Goal: Task Accomplishment & Management: Use online tool/utility

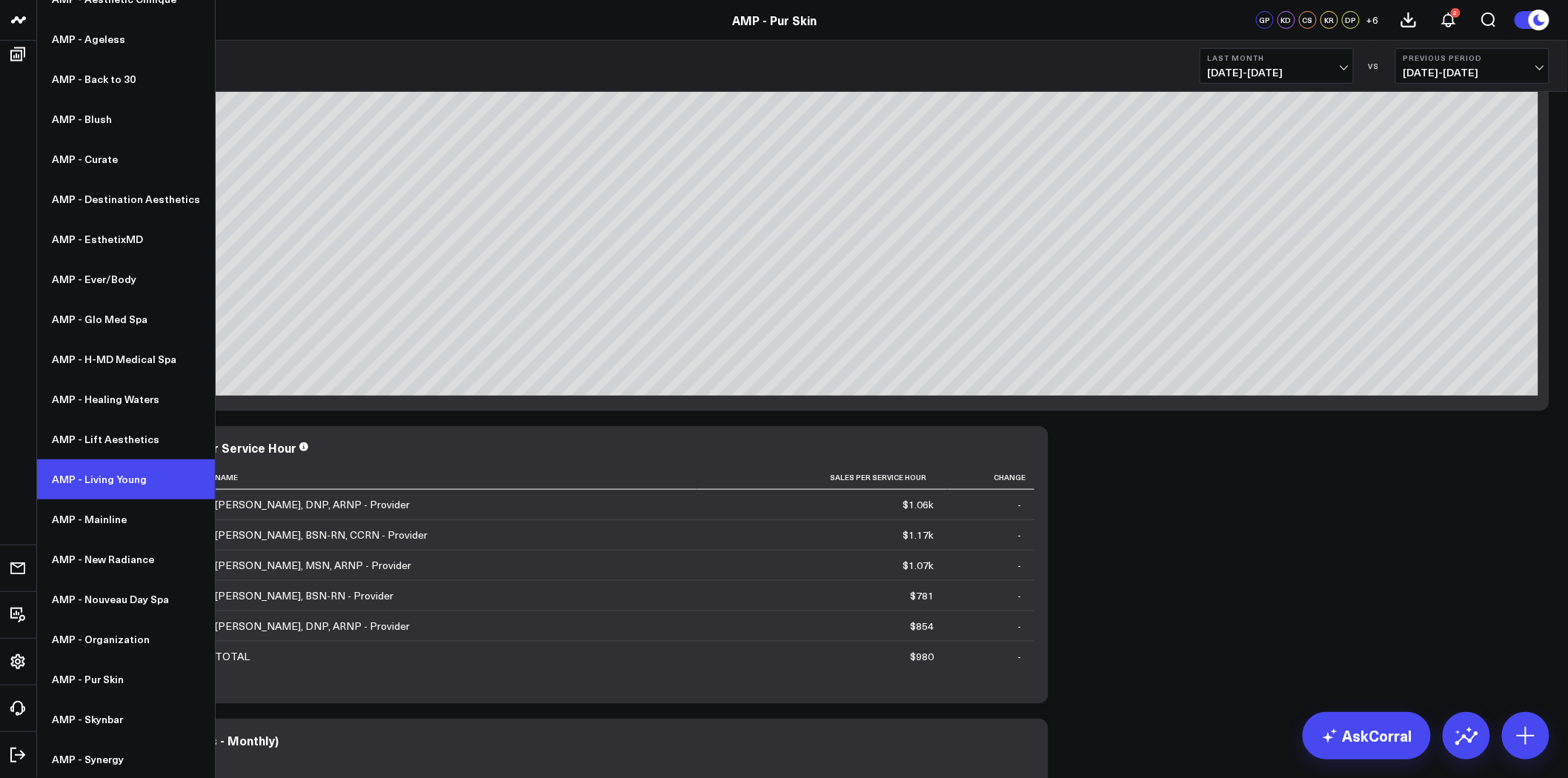
scroll to position [137, 0]
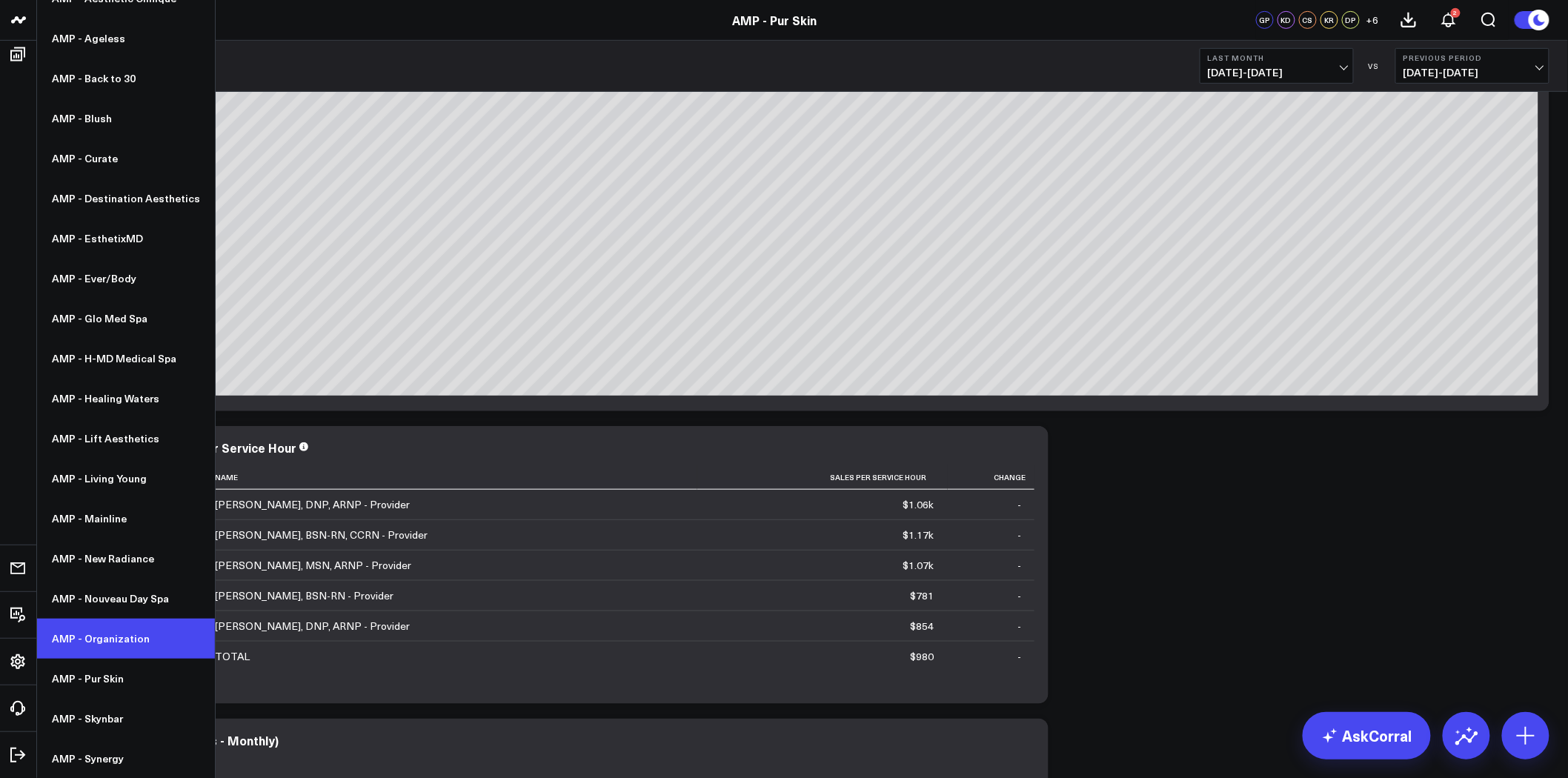
click at [156, 631] on link "AMP - Organization" at bounding box center [126, 639] width 178 height 40
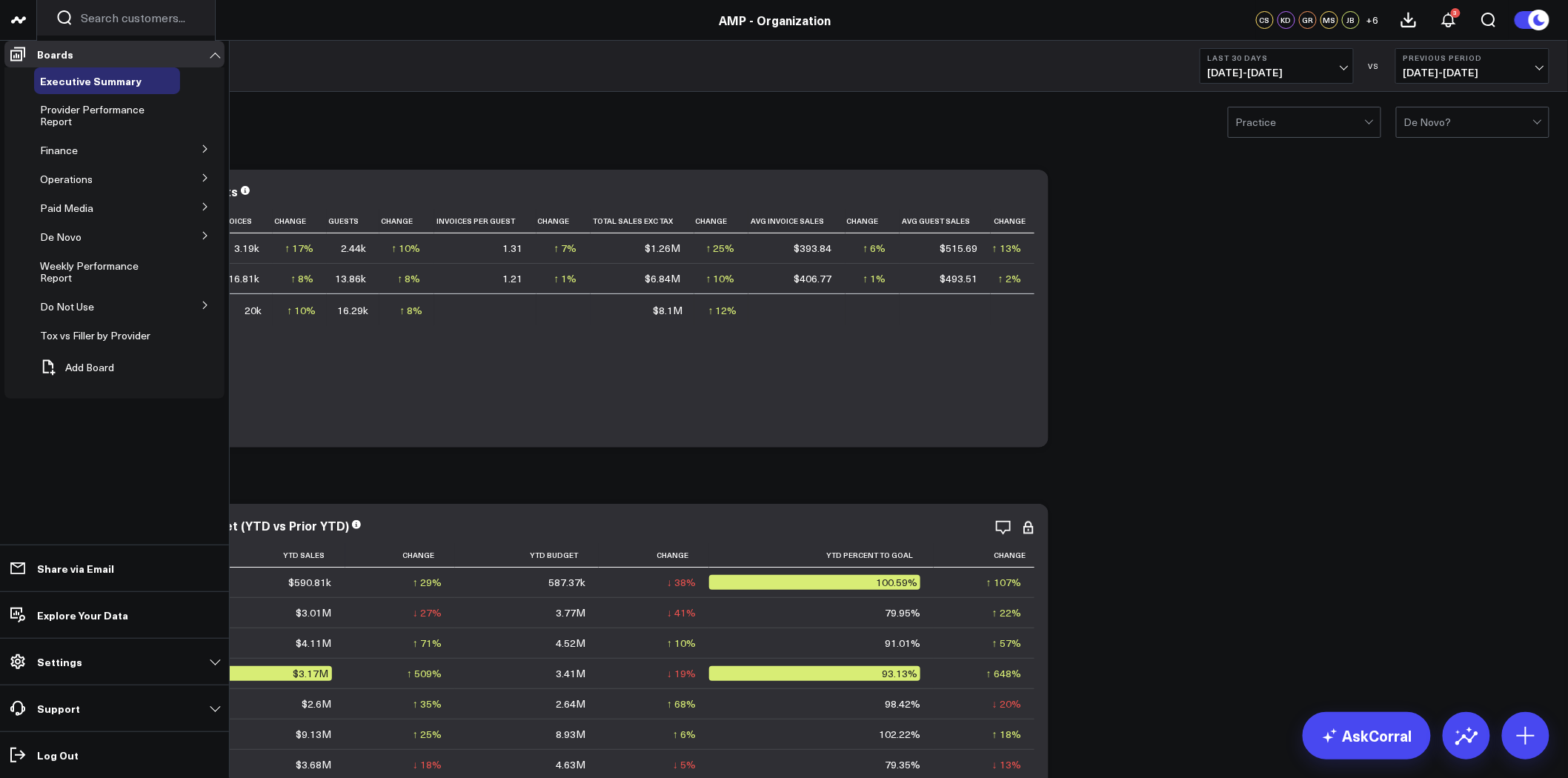
click at [105, 342] on span "Tox vs Filler by Provider" at bounding box center [95, 335] width 110 height 14
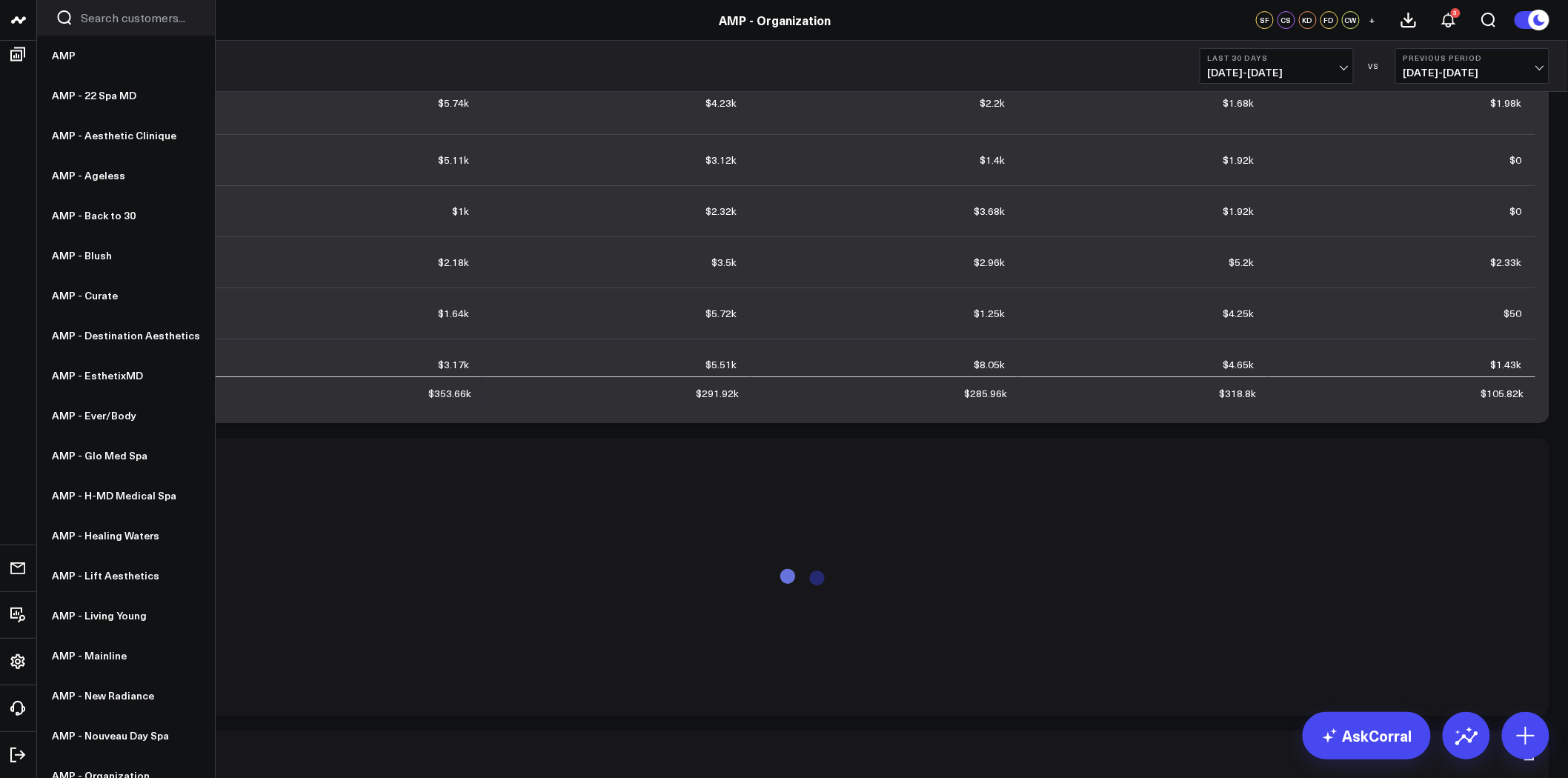
scroll to position [2454, 0]
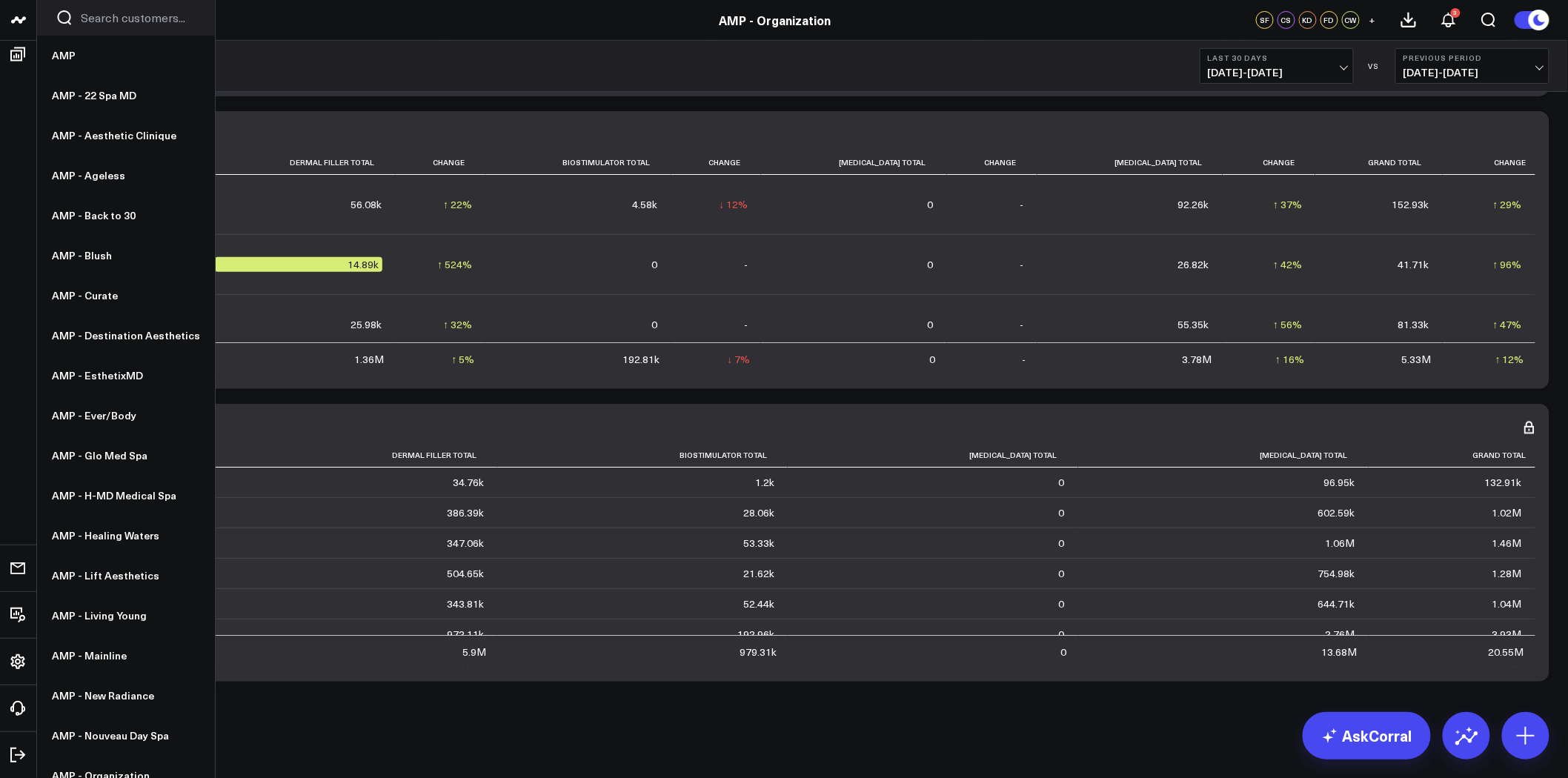
click at [1527, 426] on icon at bounding box center [1529, 427] width 17 height 17
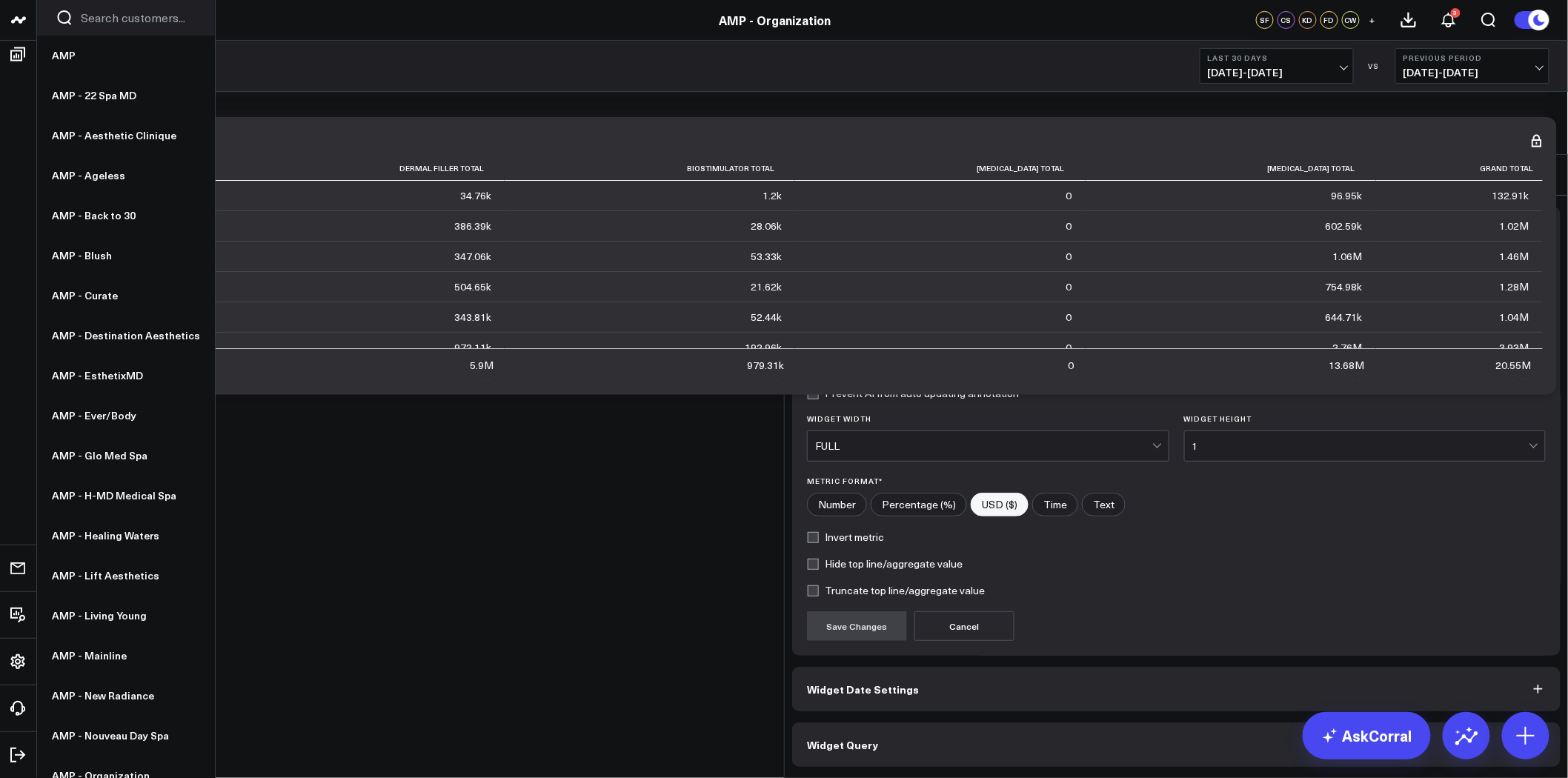
click at [922, 722] on button "Widget Query" at bounding box center [1175, 744] width 768 height 44
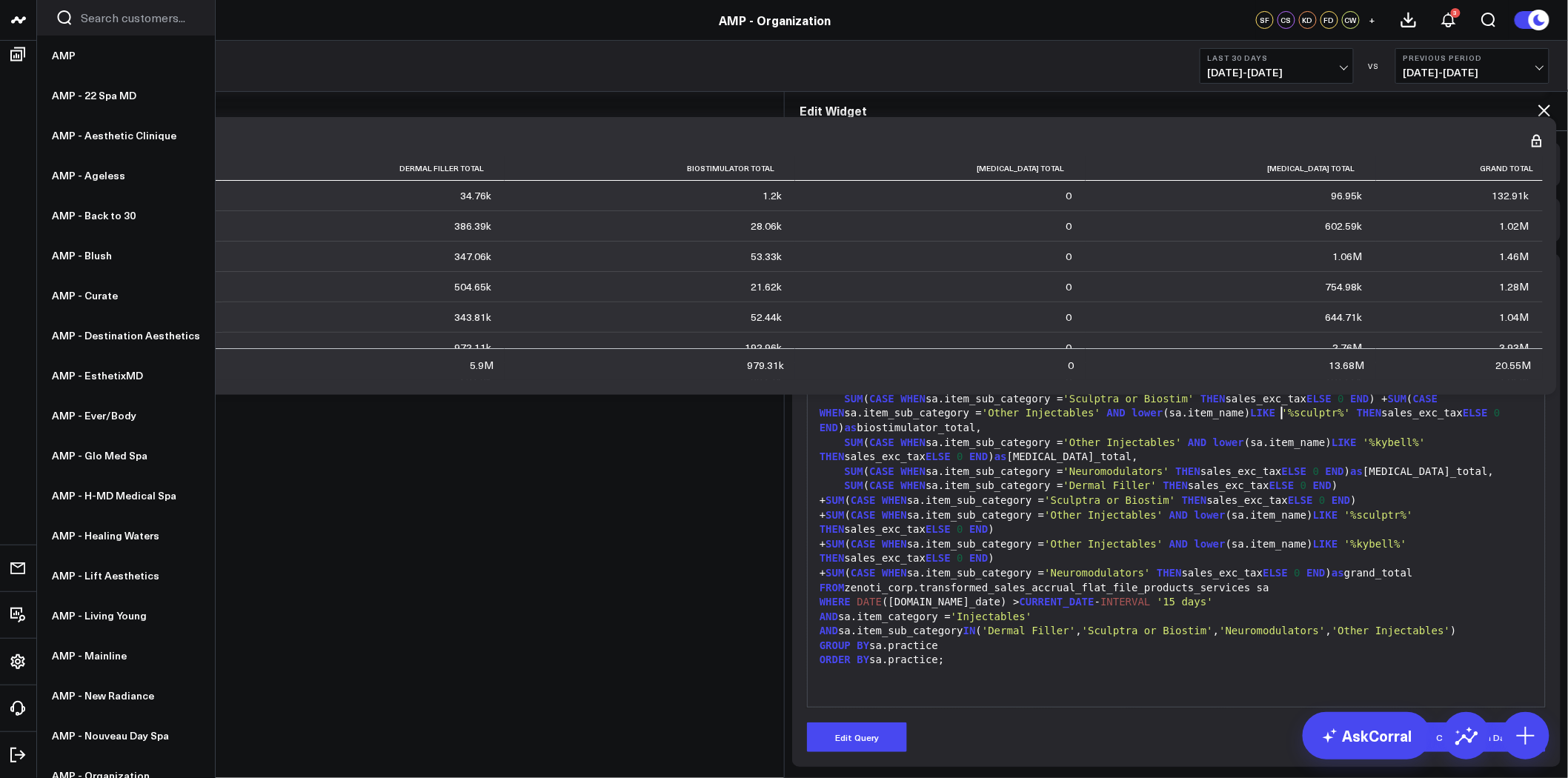
click at [1282, 406] on span "'%sculptr%'" at bounding box center [1316, 412] width 69 height 12
click at [884, 722] on button "Edit Query" at bounding box center [856, 737] width 100 height 29
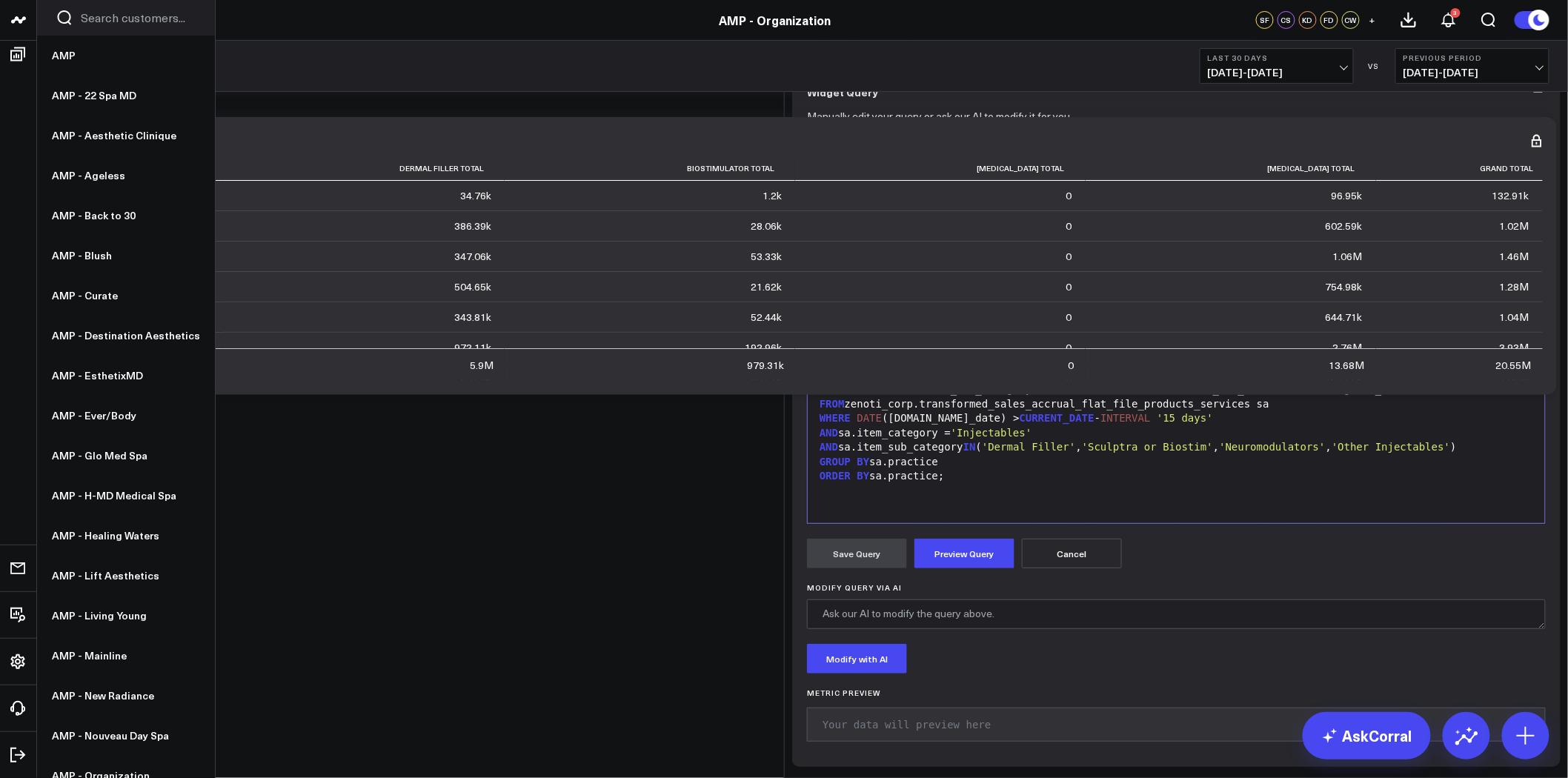
click at [1282, 235] on span "'%sculptr%'" at bounding box center [1316, 228] width 69 height 12
click at [1403, 337] on span "'%sculptr%'" at bounding box center [1378, 331] width 69 height 12
click at [1374, 366] on span "'%kybell%'" at bounding box center [1375, 360] width 62 height 12
click at [1373, 264] on span "'%kybell%'" at bounding box center [1394, 258] width 62 height 12
click at [1391, 281] on div "SUM ( CASE WHEN sa.item_sub_category = 'Other Injectables' AND lower (sa.item_n…" at bounding box center [1175, 266] width 722 height 28
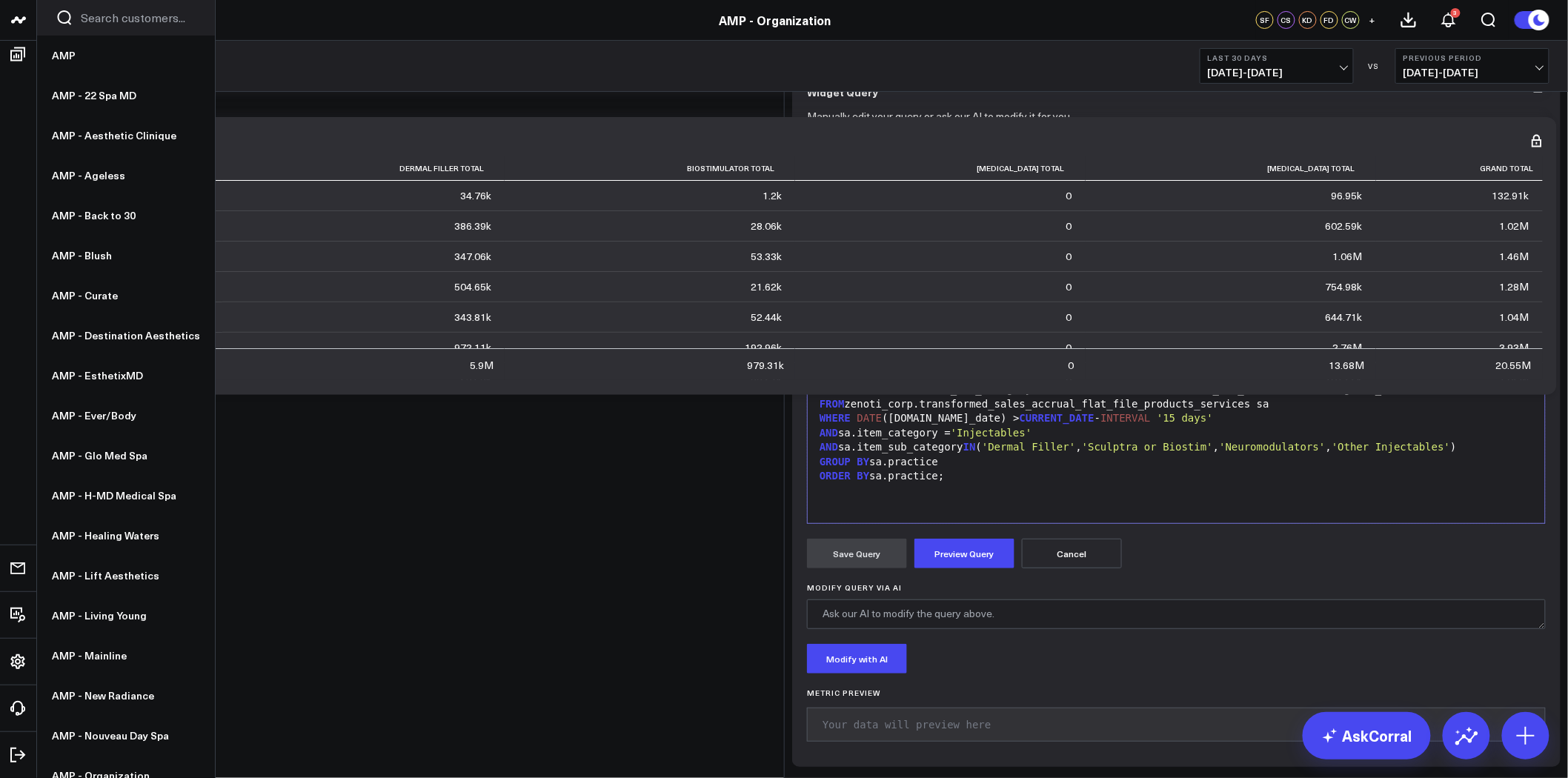
drag, startPoint x: 1390, startPoint y: 391, endPoint x: 1329, endPoint y: 395, distance: 61.1
click at [1329, 281] on div "SUM ( CASE WHEN sa.item_sub_category = 'Other Injectables' AND lower (sa.item_n…" at bounding box center [1175, 266] width 722 height 28
copy div "'%kybella%'"
click at [1408, 281] on div "SUM ( CASE WHEN sa.item_sub_category = 'Other Injectables' AND lower (sa.item_n…" at bounding box center [1175, 266] width 722 height 28
click at [1410, 281] on div "SUM ( CASE WHEN sa.item_sub_category = 'Other Injectables' AND lower (sa.item_n…" at bounding box center [1175, 266] width 722 height 28
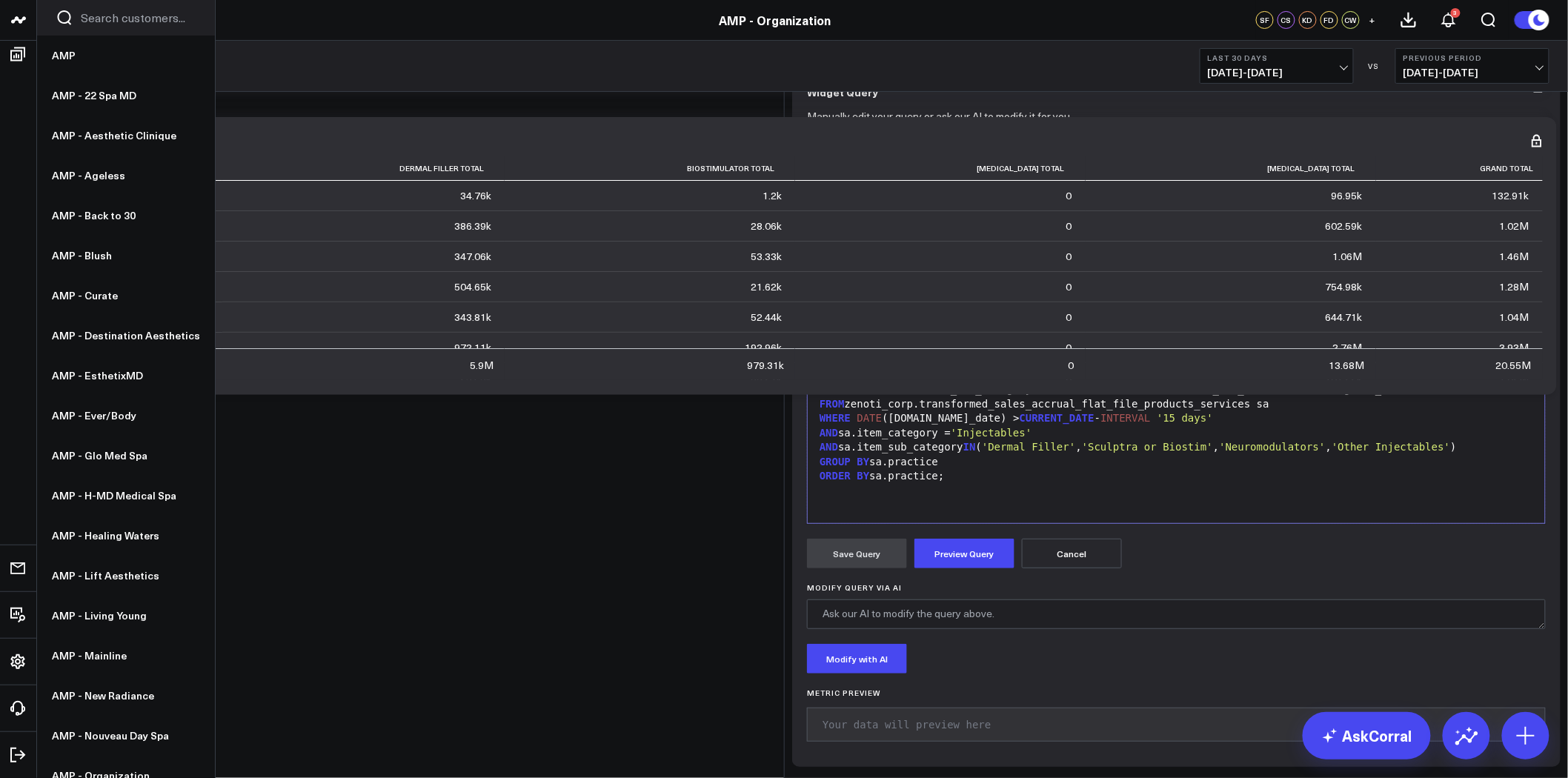
click at [1464, 264] on span "'%kybella%'" at bounding box center [1491, 258] width 69 height 12
click at [1388, 366] on span "'%kybella%'" at bounding box center [1378, 360] width 69 height 12
drag, startPoint x: 1480, startPoint y: 391, endPoint x: 1414, endPoint y: 391, distance: 66.0
click at [895, 279] on span "'%kybella®%'" at bounding box center [857, 272] width 75 height 12
copy div "'%kybella®%'"
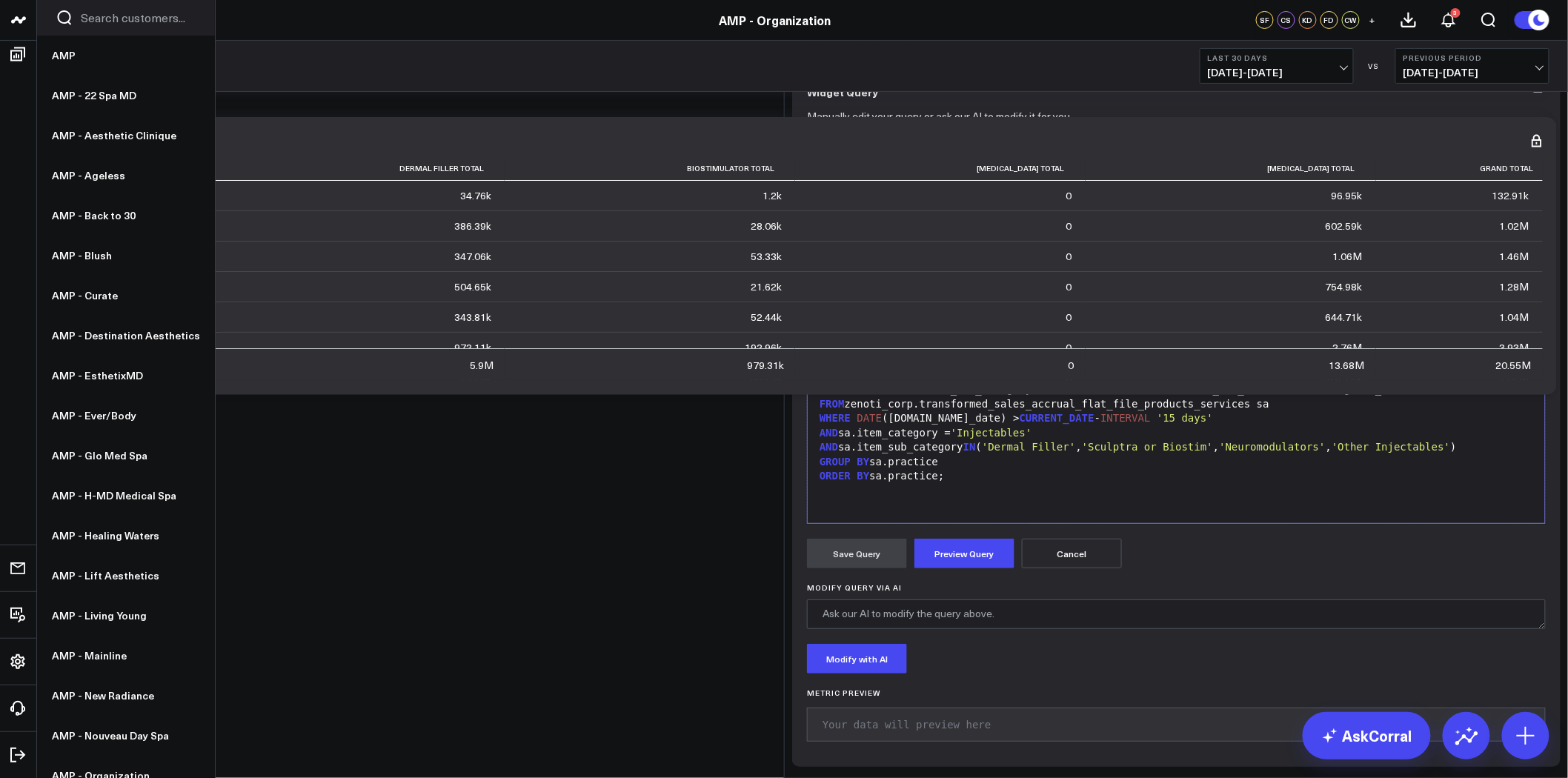
click at [1411, 383] on div "+ SUM ( CASE WHEN sa.item_sub_category = 'Other Injectables' AND lower (sa.item…" at bounding box center [1175, 367] width 722 height 28
click at [976, 568] on button "Preview Query" at bounding box center [964, 553] width 100 height 29
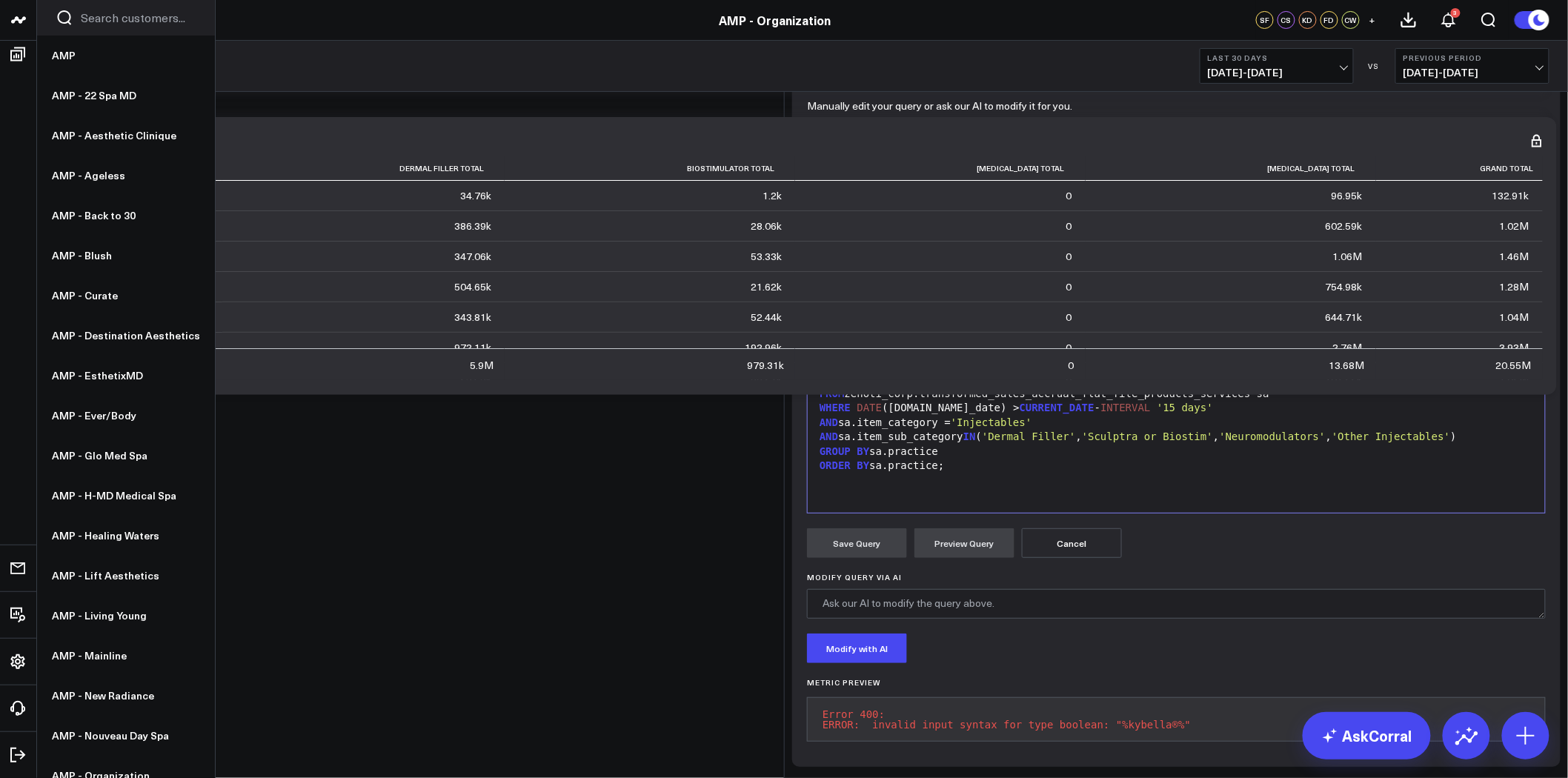
scroll to position [152, 0]
click at [1003, 459] on div "ORDER BY sa.practice;" at bounding box center [1175, 466] width 722 height 15
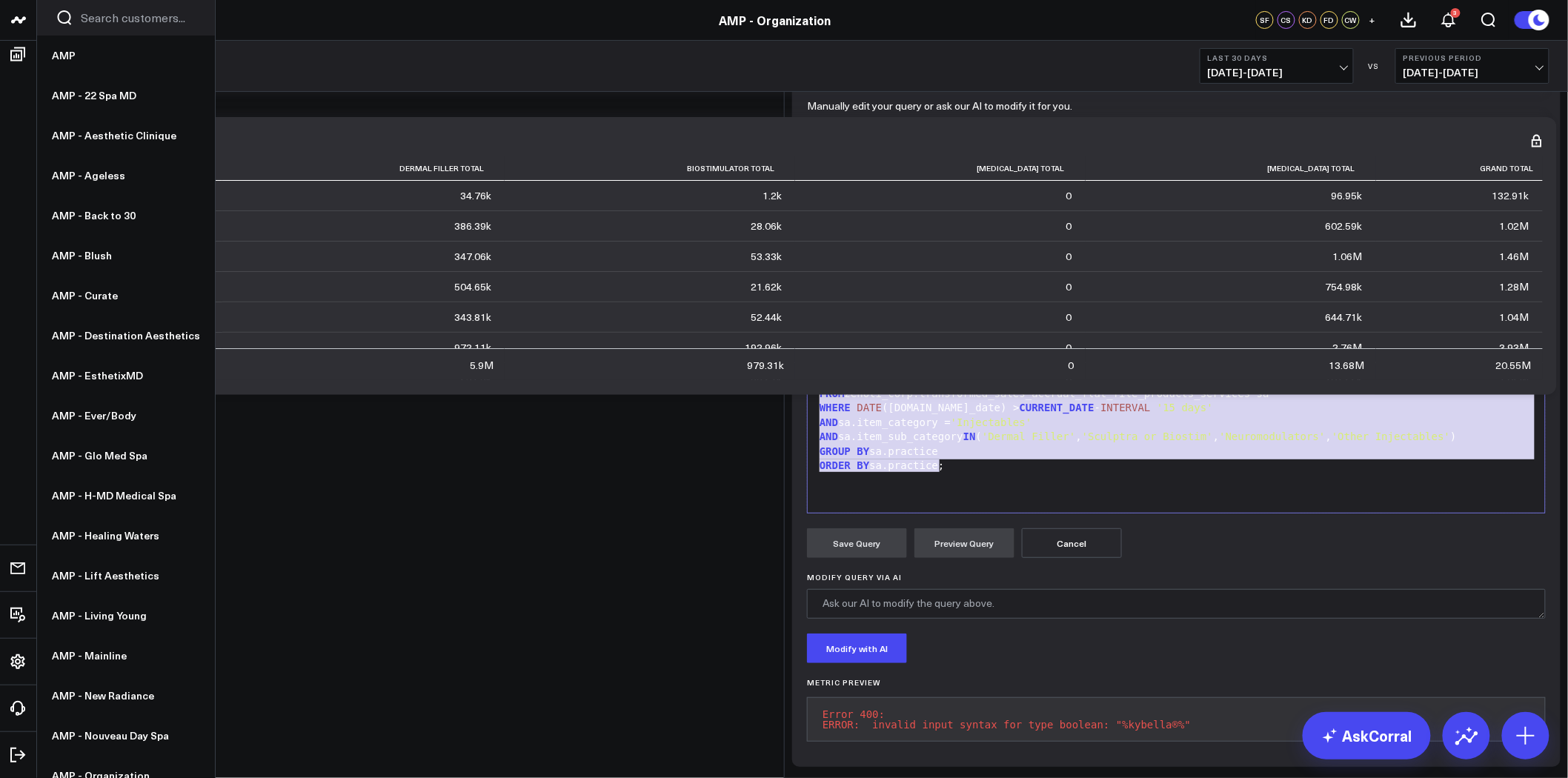
drag, startPoint x: 951, startPoint y: 461, endPoint x: 806, endPoint y: 126, distance: 365.0
click at [806, 127] on div "Edit Query 99 1 2 3 4 5 6 7 8 9 10 11 12 13 14 15 16 17 › ⌄ SELECT sa.practice,…" at bounding box center [1175, 320] width 739 height 387
copy div "LOREMI do.sitametc, ADI ( ELIT SEDD ei.temp_inc_utlabore = 'Etdolo Magnaa' ENIM…"
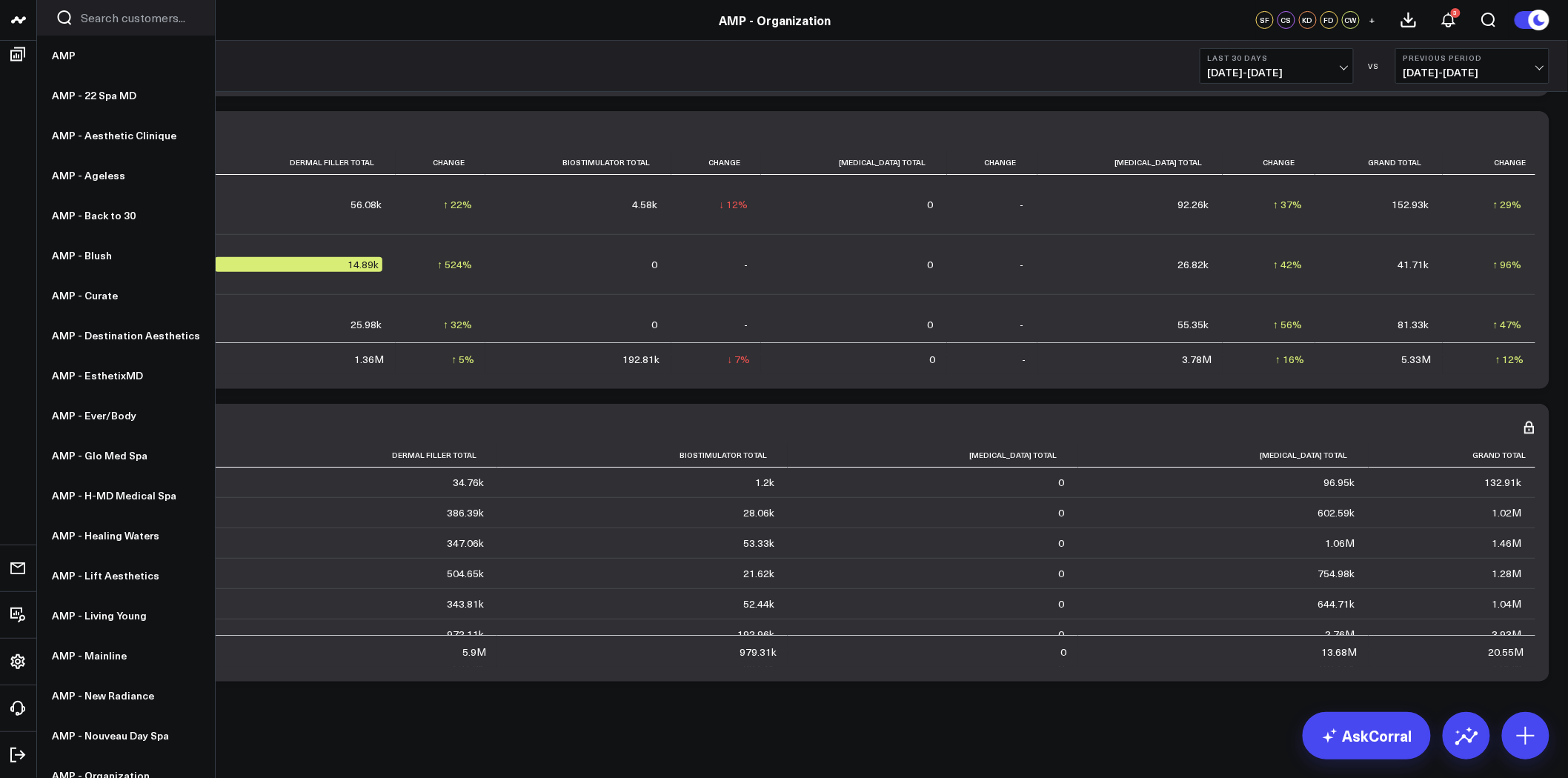
scroll to position [1811, 0]
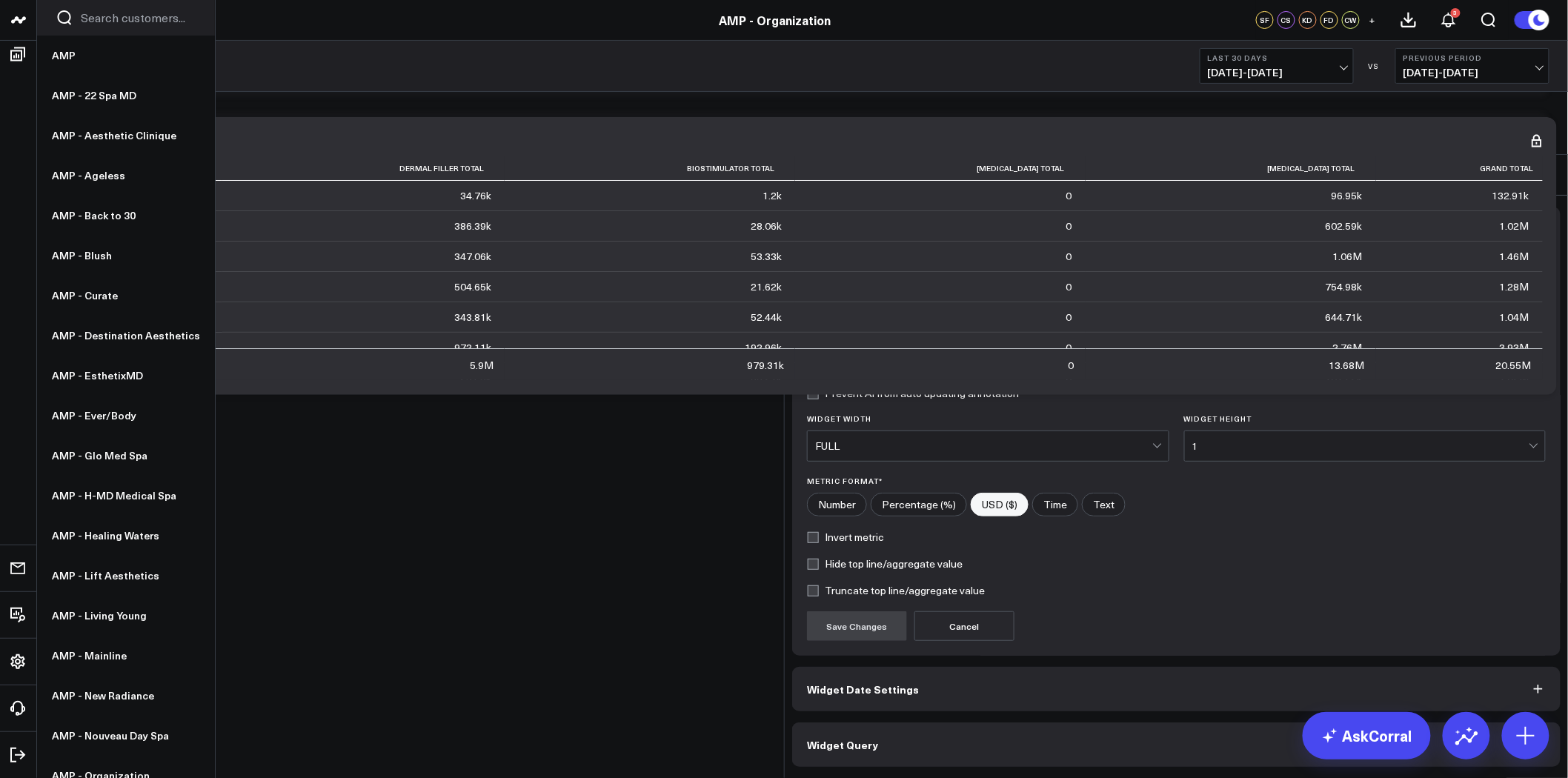
click at [905, 722] on button "Widget Query" at bounding box center [1175, 744] width 768 height 44
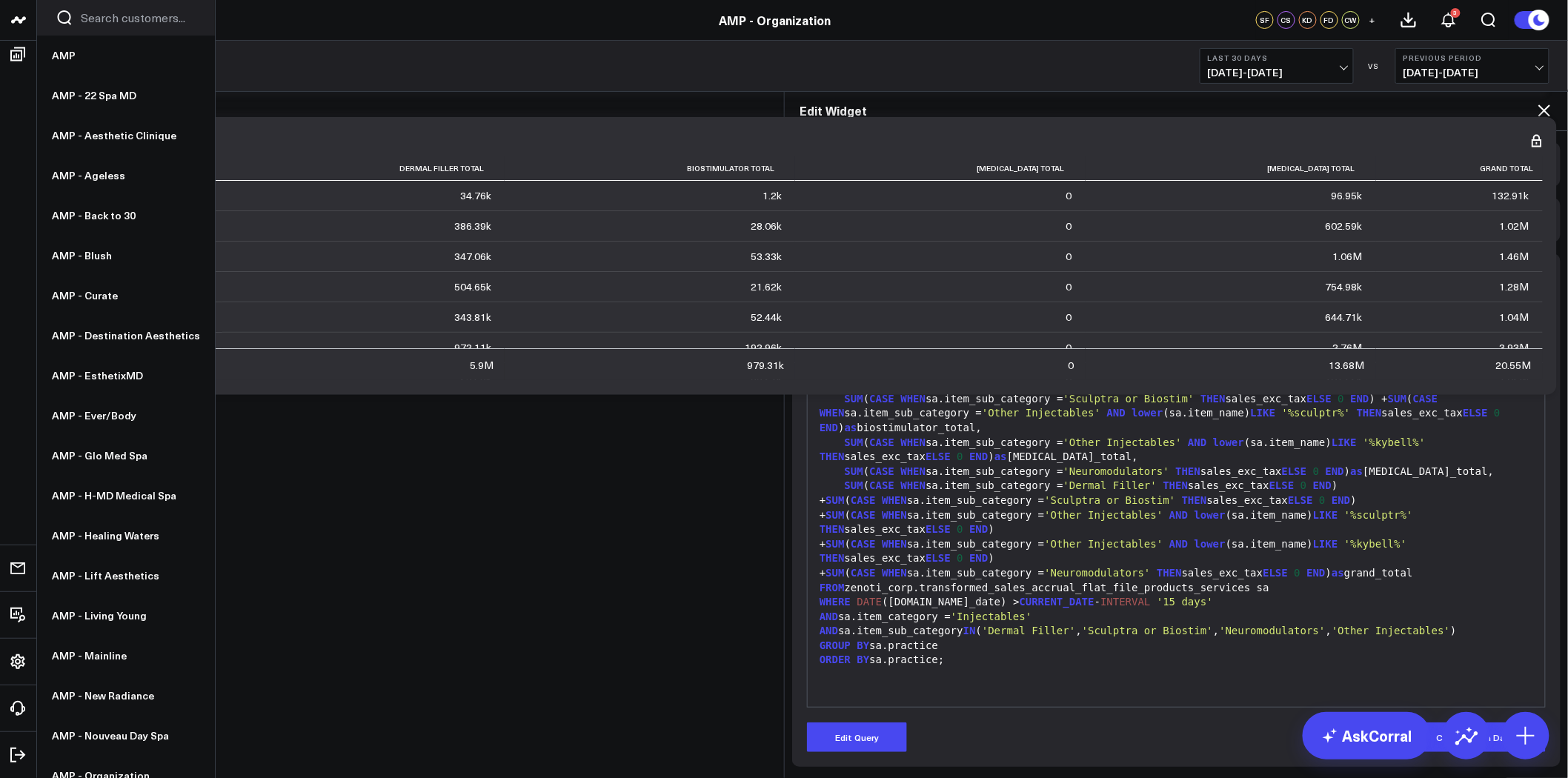
click at [1088, 509] on span "'Other Injectables'" at bounding box center [1103, 515] width 118 height 12
click at [840, 722] on button "Edit Query" at bounding box center [856, 737] width 100 height 29
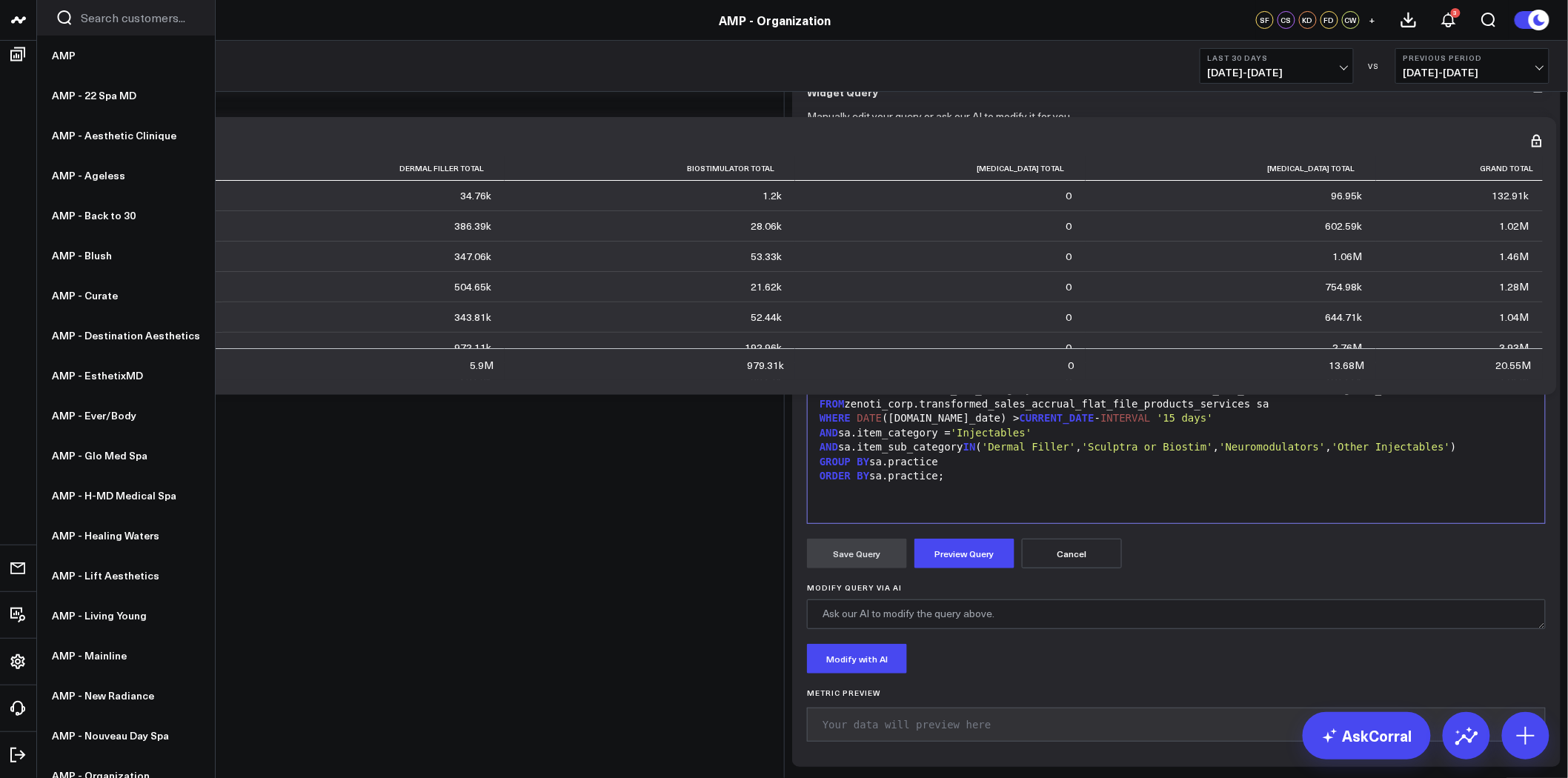
scroll to position [50, 0]
click at [1283, 235] on span "'%sculptr%'" at bounding box center [1316, 228] width 69 height 12
click at [1282, 235] on span "'%sculptr%'" at bounding box center [1316, 228] width 69 height 12
click at [1373, 264] on span "'%kybell%'" at bounding box center [1394, 258] width 62 height 12
click at [1282, 235] on span "'%sculptrs%'" at bounding box center [1319, 228] width 75 height 12
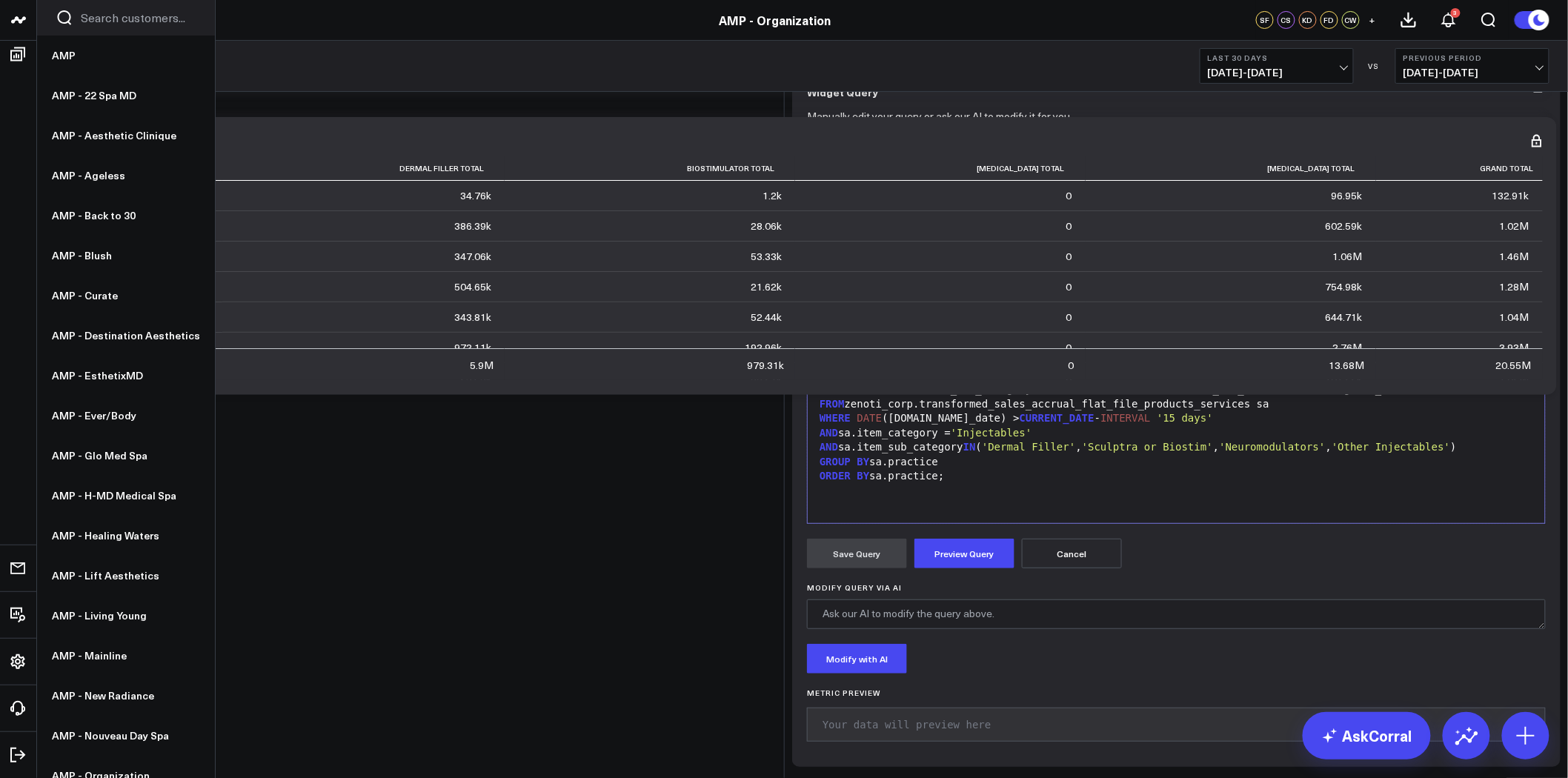
click at [1400, 337] on span "'%sculptr%'" at bounding box center [1378, 331] width 69 height 12
click at [1374, 366] on span "'%kybell%'" at bounding box center [1375, 360] width 62 height 12
click at [957, 568] on button "Preview Query" at bounding box center [964, 553] width 100 height 29
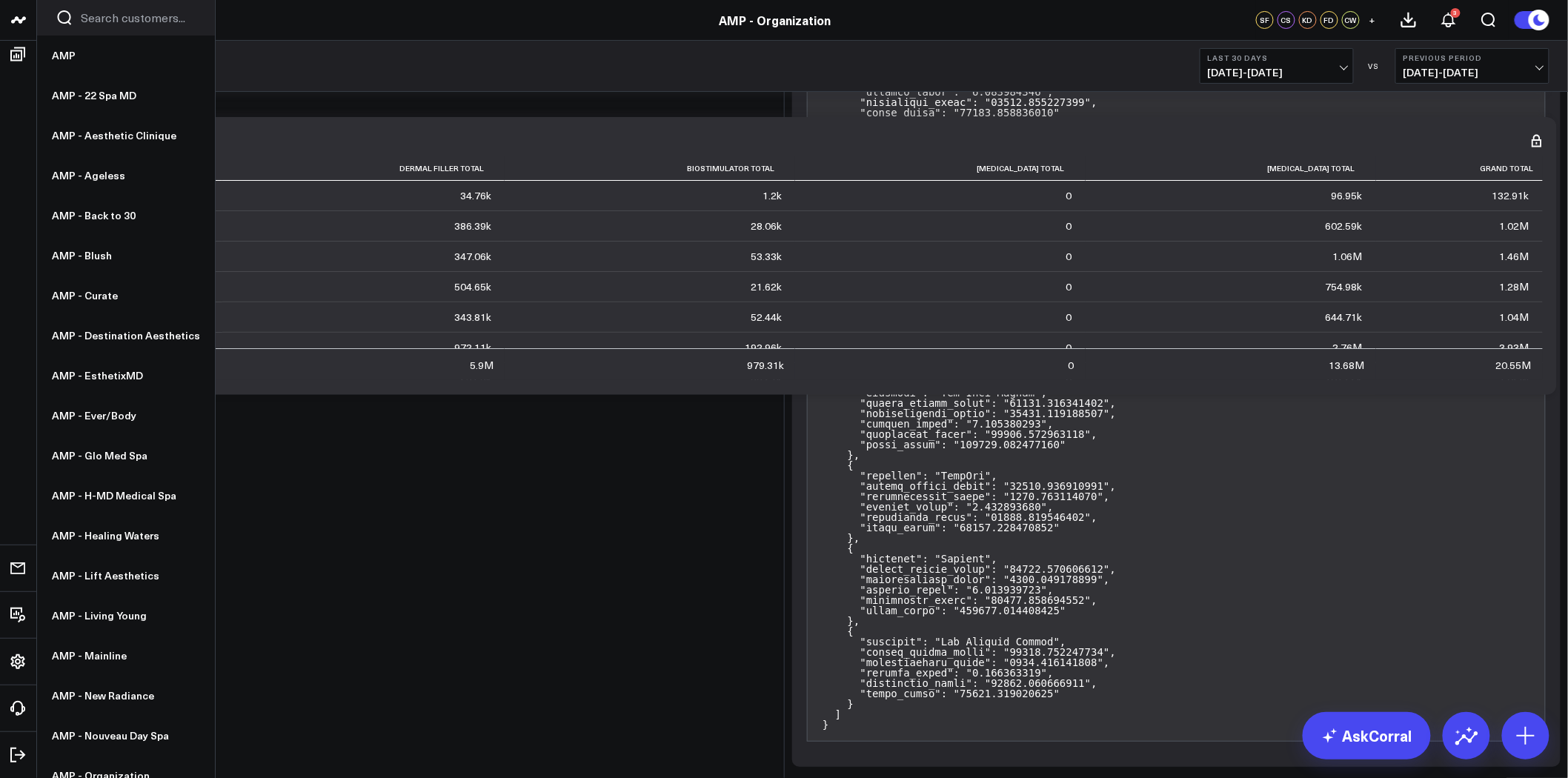
scroll to position [297, 0]
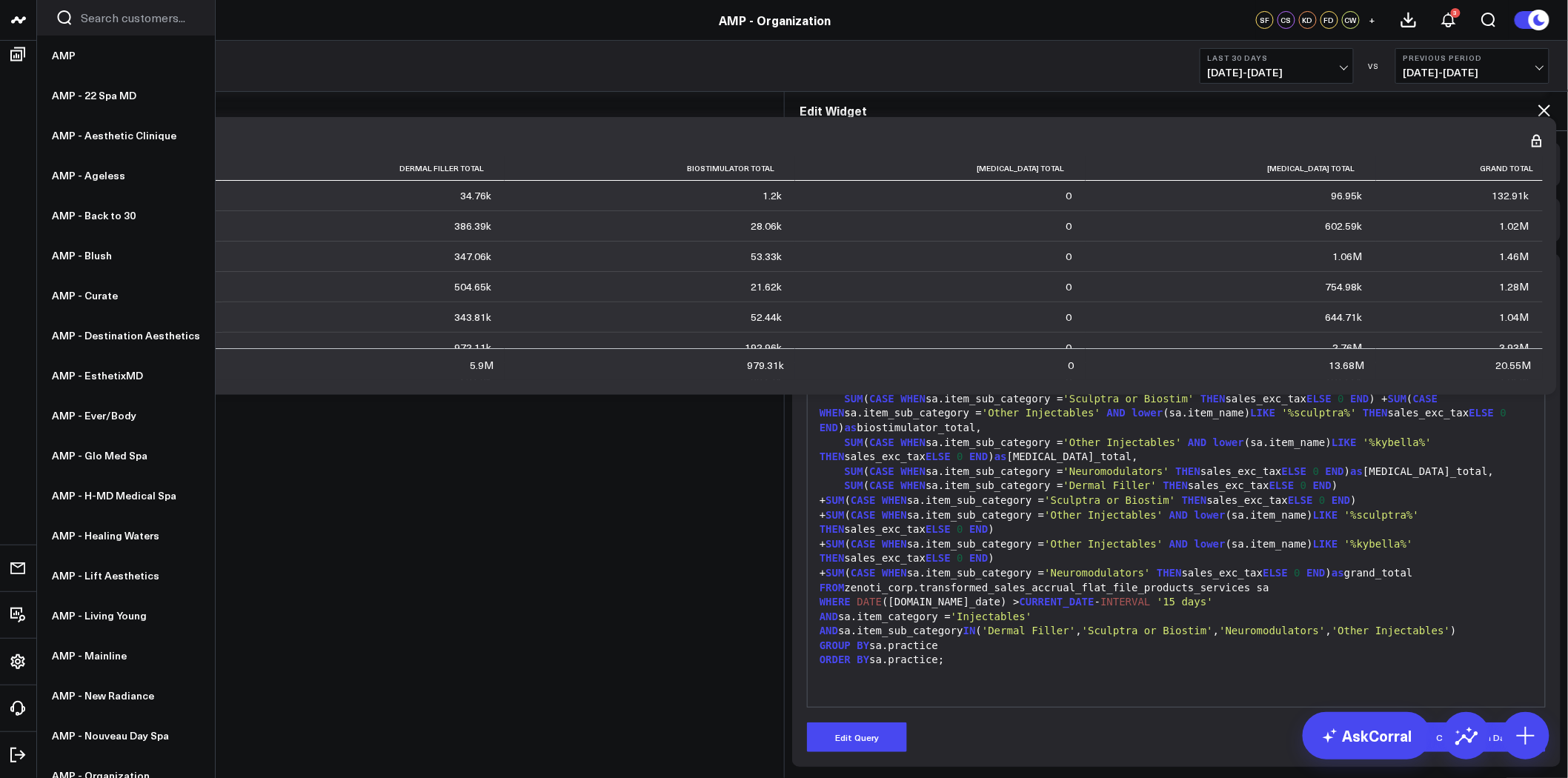
scroll to position [0, 0]
click at [1011, 392] on div "SUM ( CASE WHEN sa.item_sub_category = 'Sculptra or Biostim' THEN sales_exc_tax…" at bounding box center [1175, 414] width 722 height 44
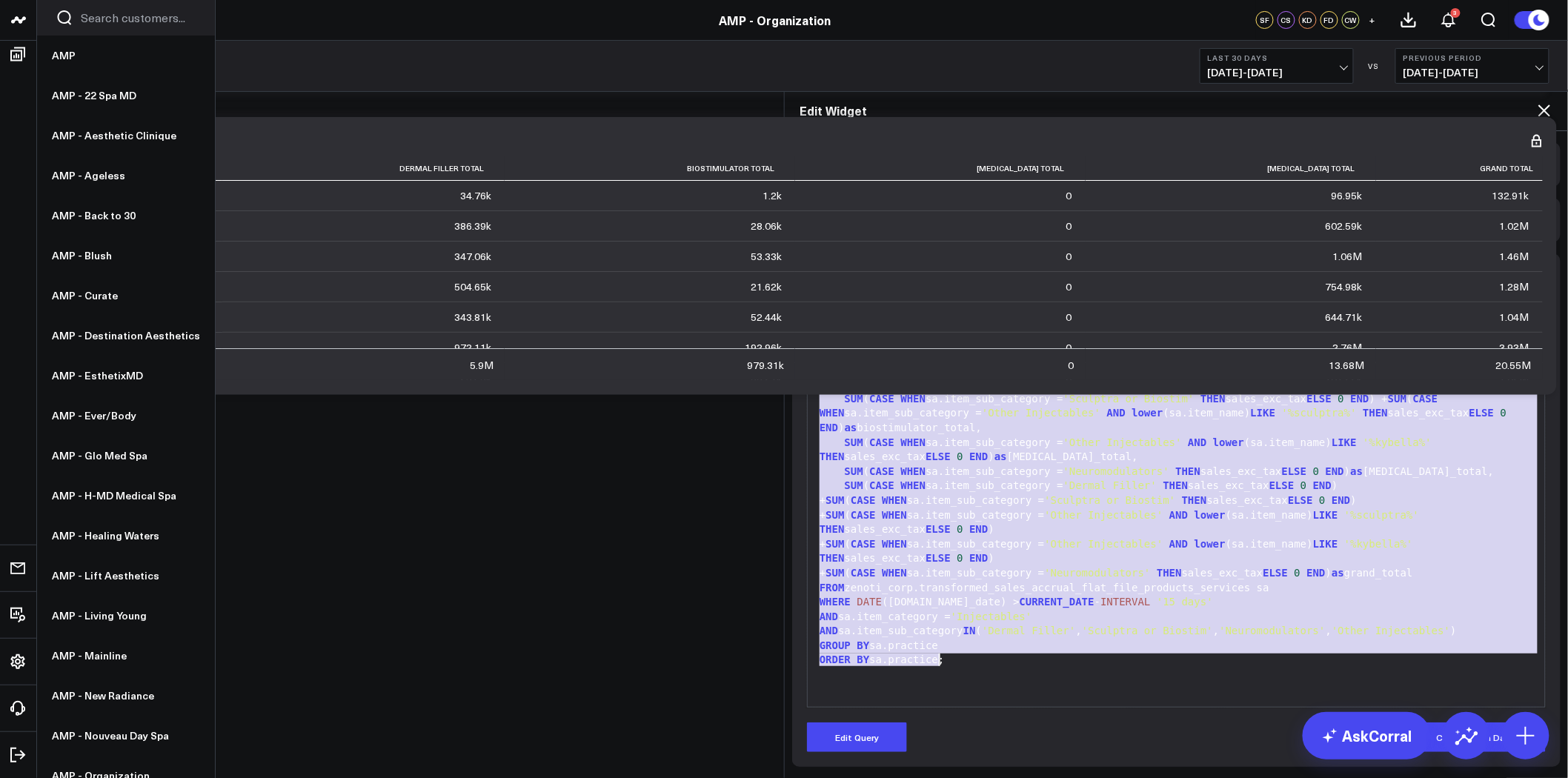
click at [877, 722] on button "Edit Query" at bounding box center [856, 737] width 100 height 29
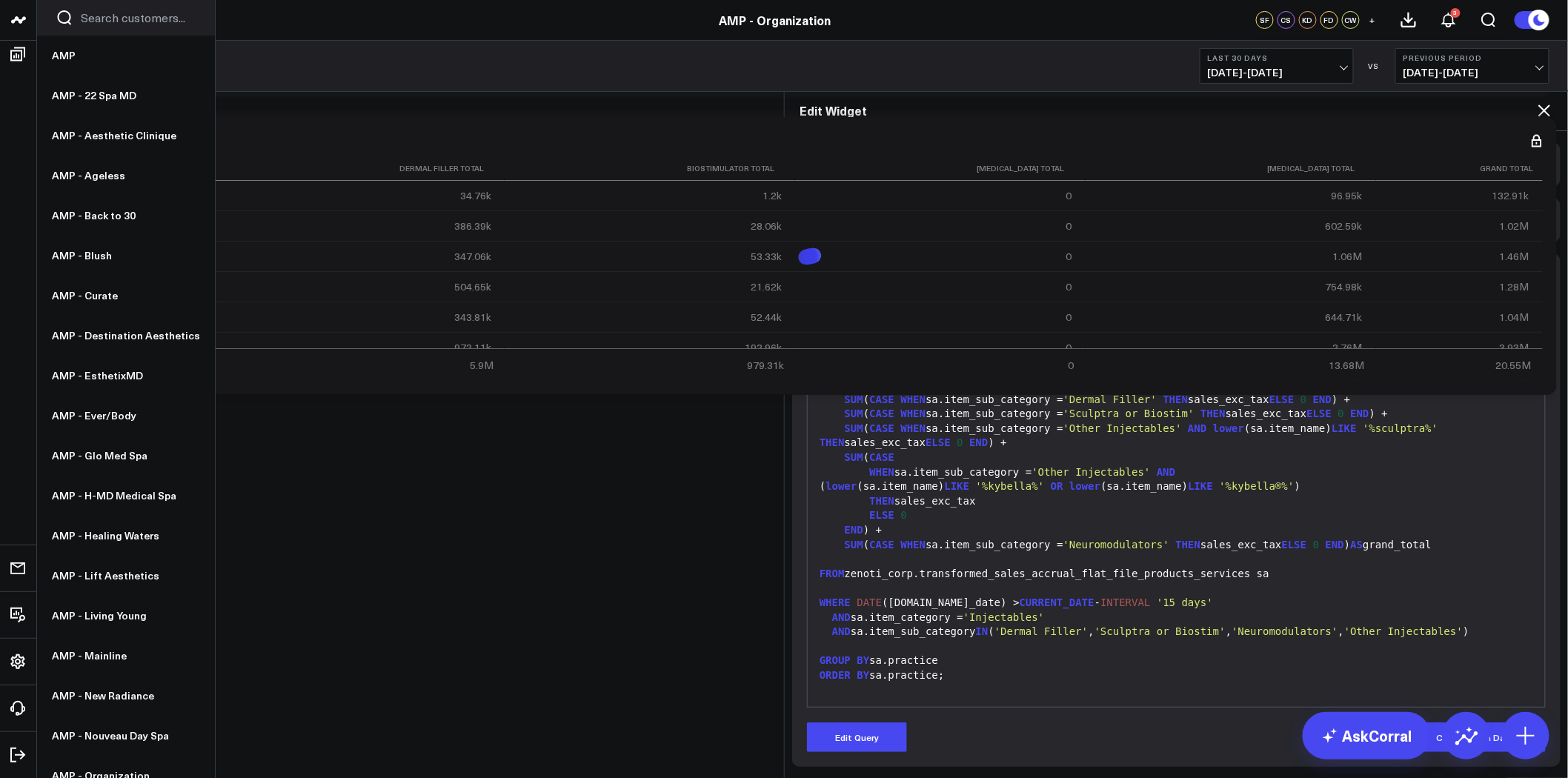
click at [536, 777] on div "Edit Widget Widget Display Widget Date Settings Widget Query Manually edit your…" at bounding box center [784, 778] width 1568 height 0
click at [1551, 102] on icon at bounding box center [1543, 110] width 17 height 17
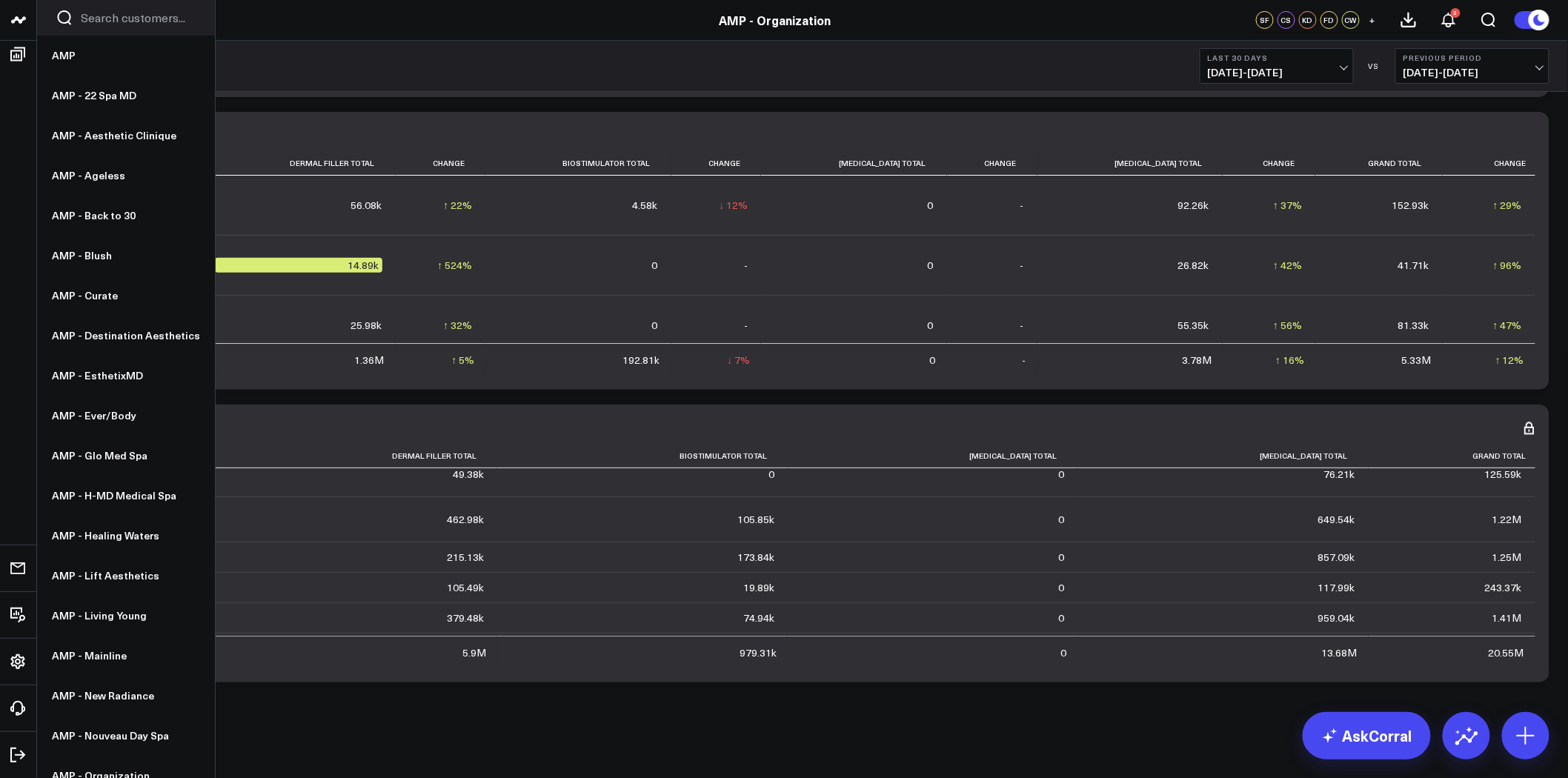
scroll to position [410, 0]
click at [1297, 61] on b "Last 30 Days" at bounding box center [1276, 58] width 138 height 9
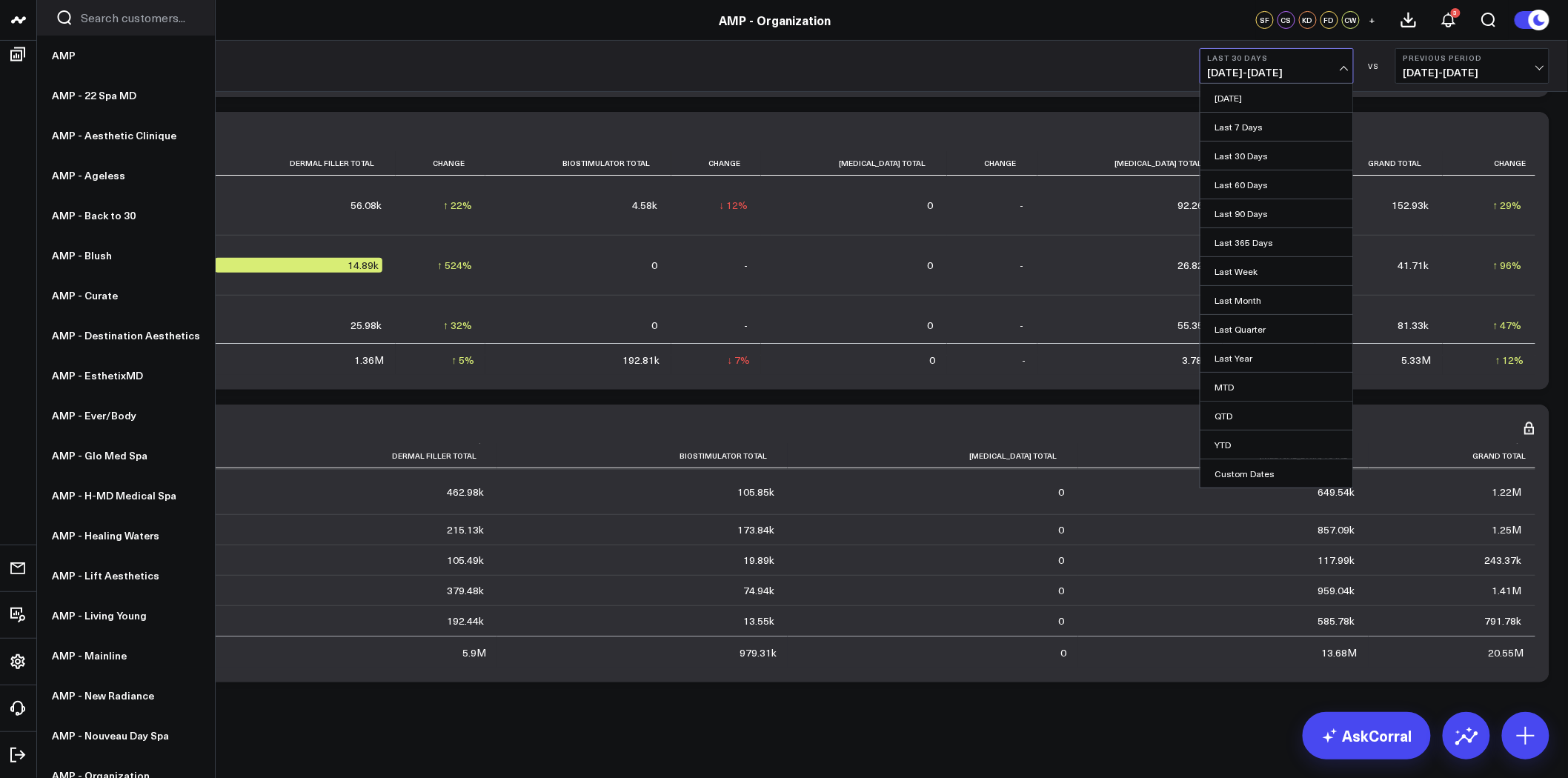
click at [1240, 441] on link "YTD" at bounding box center [1276, 444] width 152 height 28
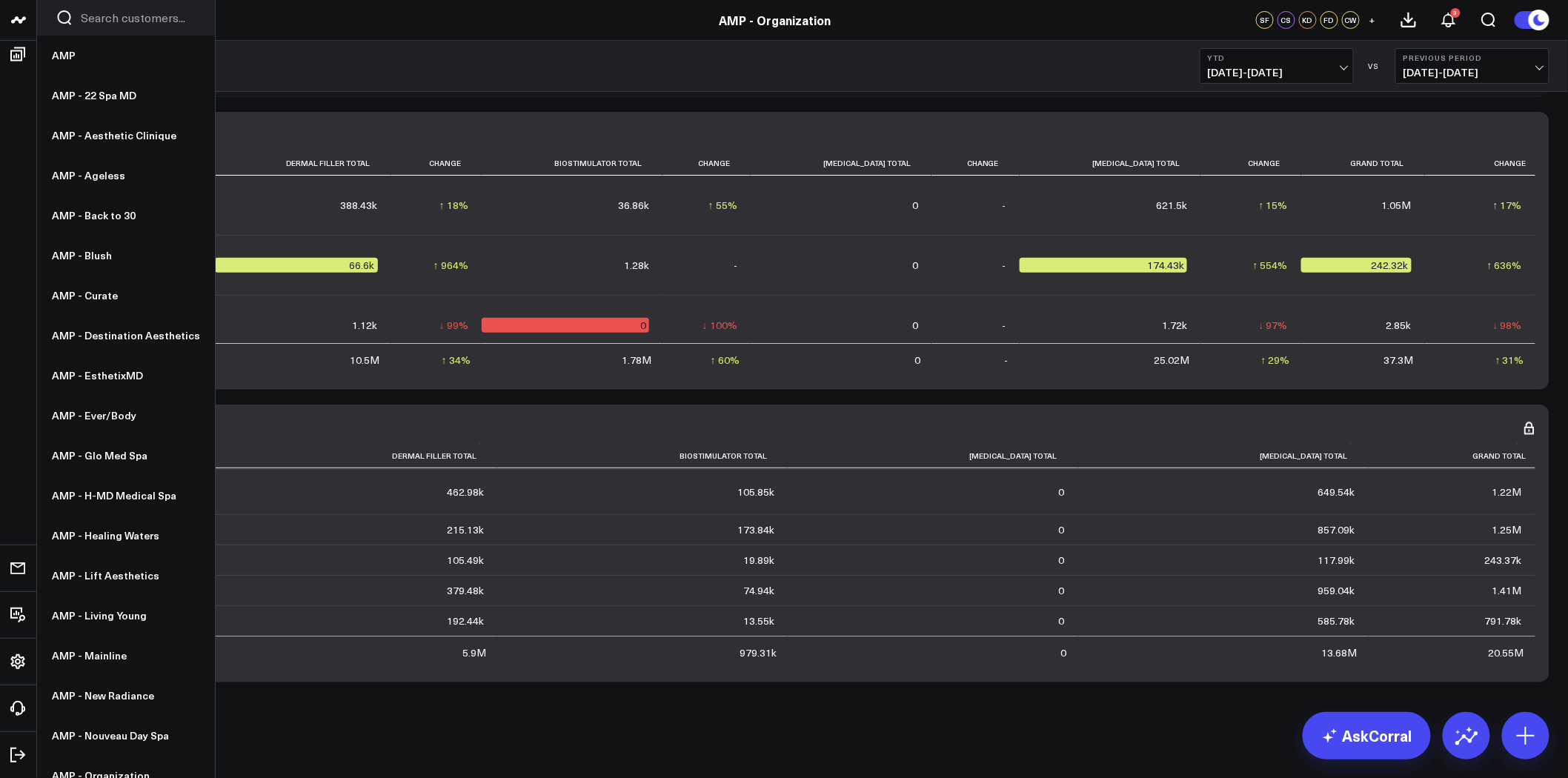
click at [1057, 452] on icon at bounding box center [1062, 456] width 12 height 9
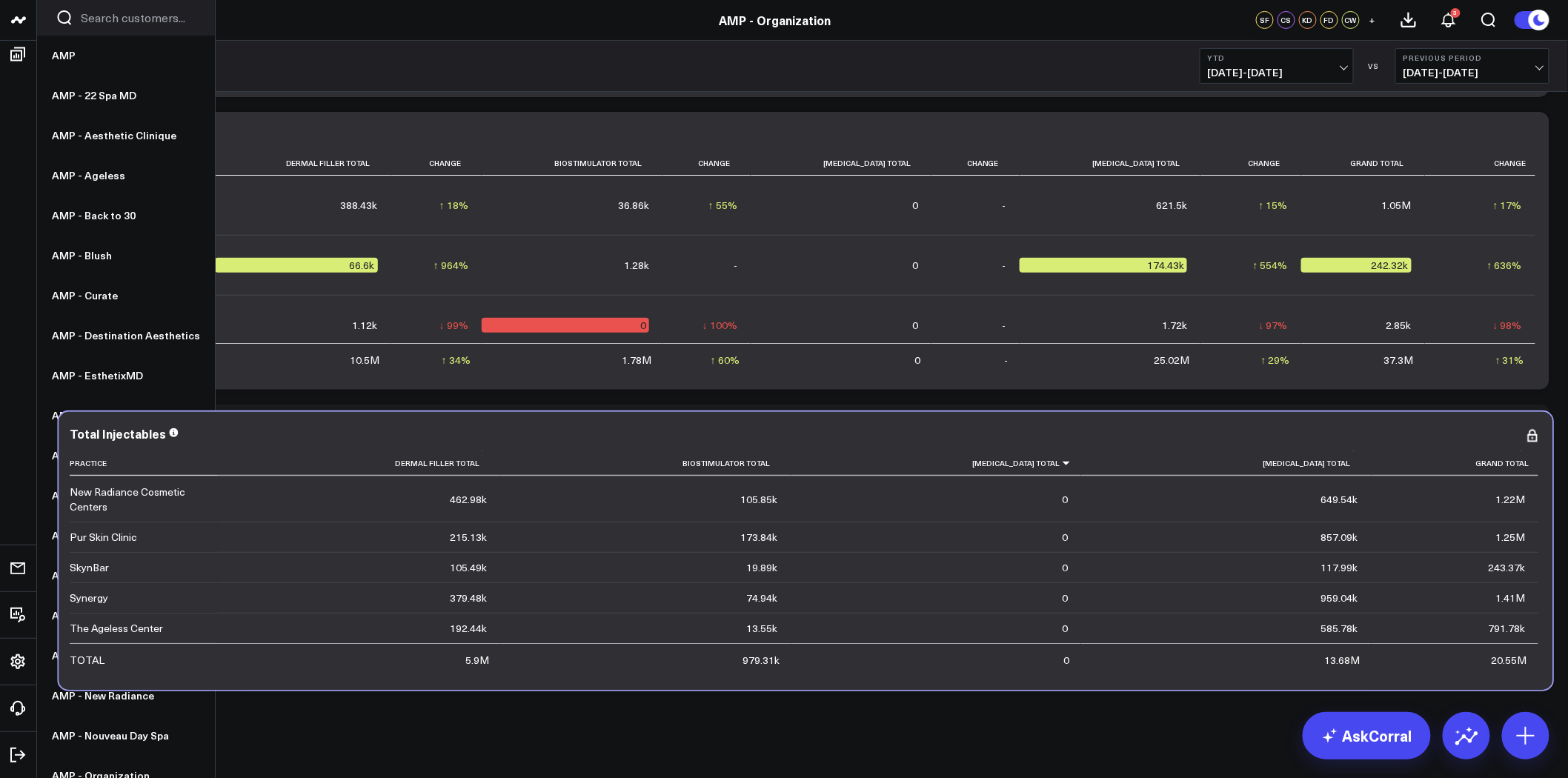
click at [1061, 460] on icon at bounding box center [1066, 463] width 12 height 9
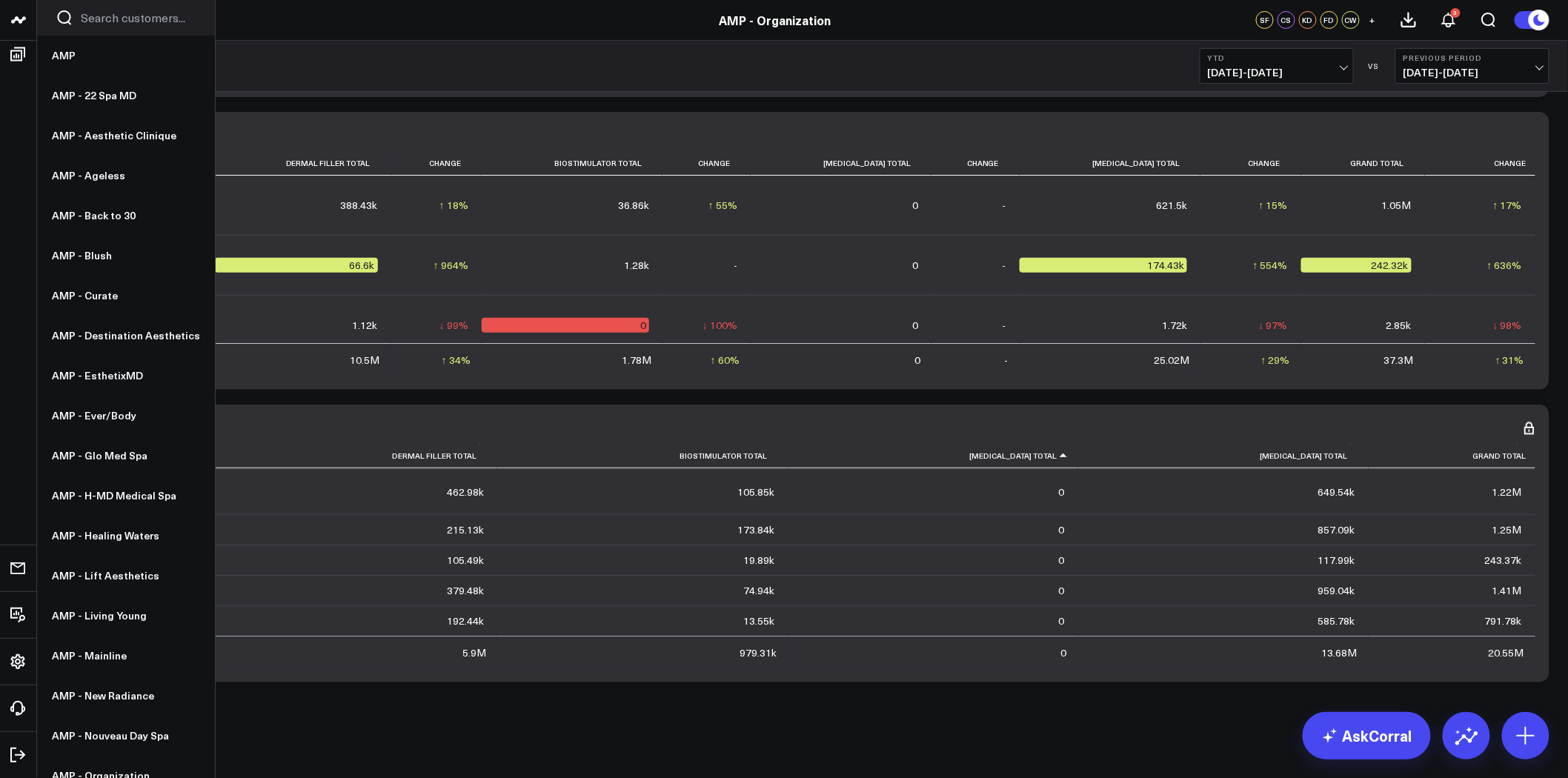
click at [1057, 456] on icon at bounding box center [1062, 456] width 12 height 9
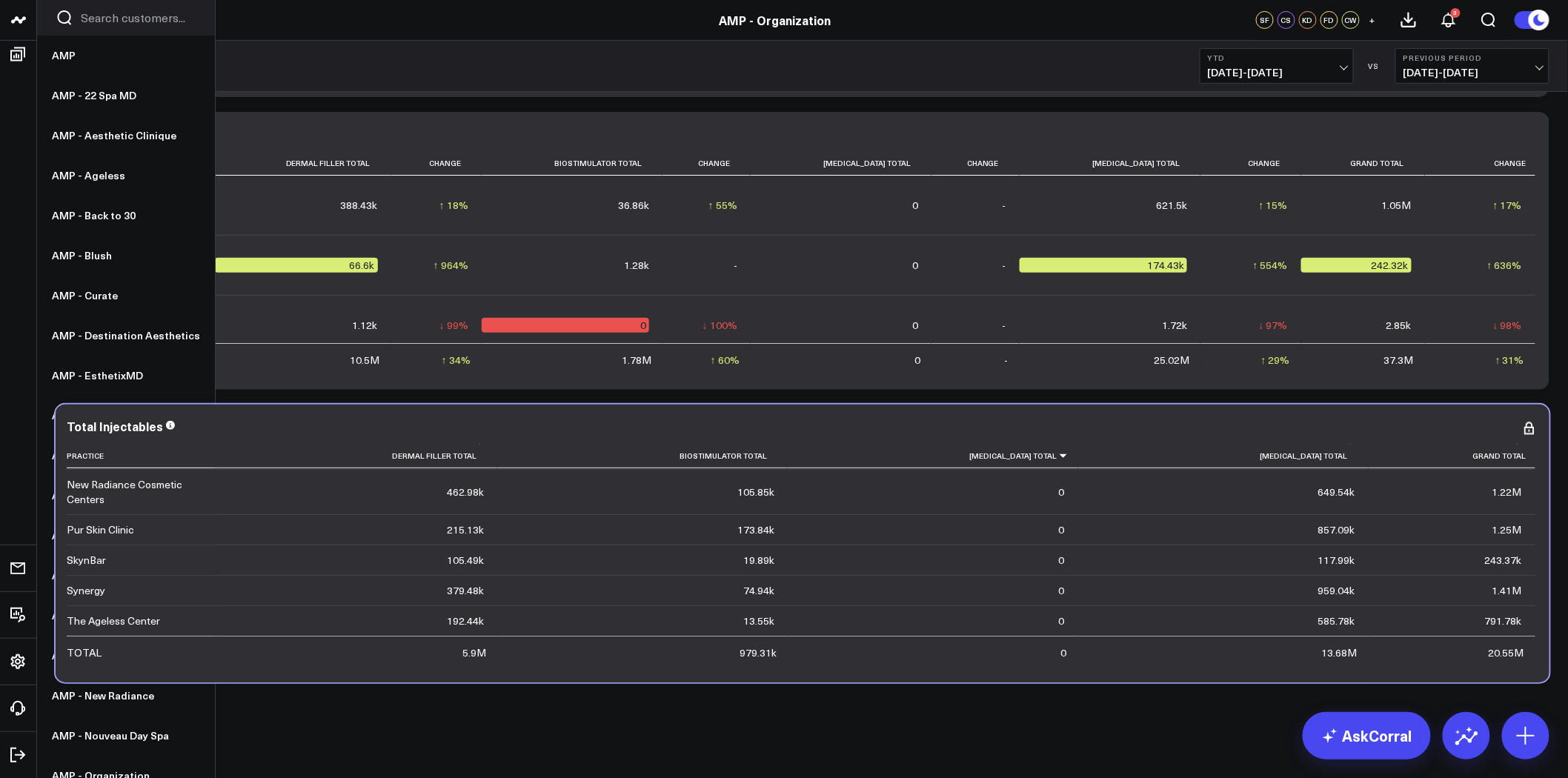
click at [1057, 456] on icon at bounding box center [1062, 456] width 12 height 9
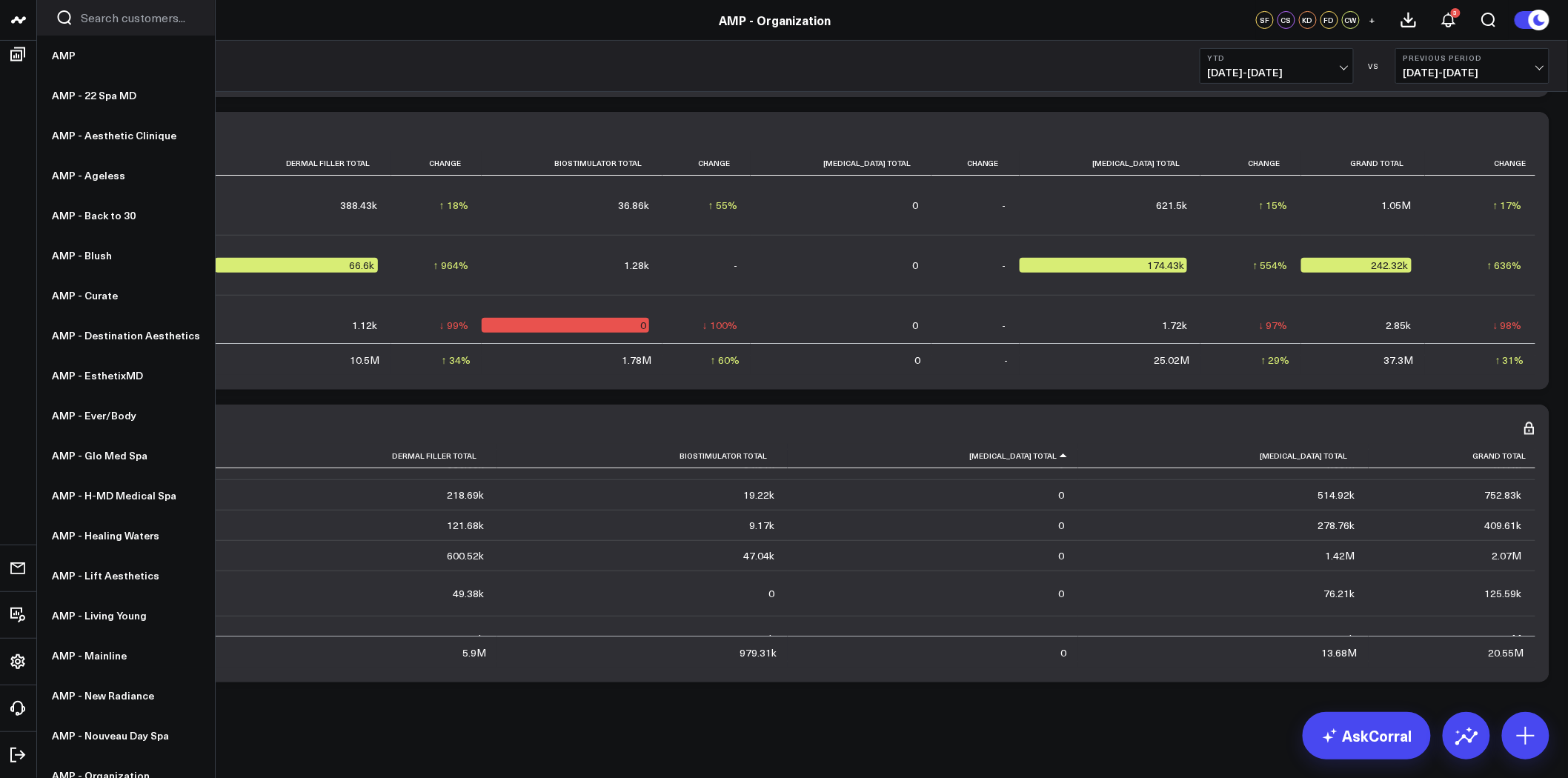
scroll to position [245, 0]
click at [1038, 441] on div "Total Injectables Practice Dermal Filler Total Biostimulator Total [MEDICAL_DAT…" at bounding box center [803, 543] width 1472 height 249
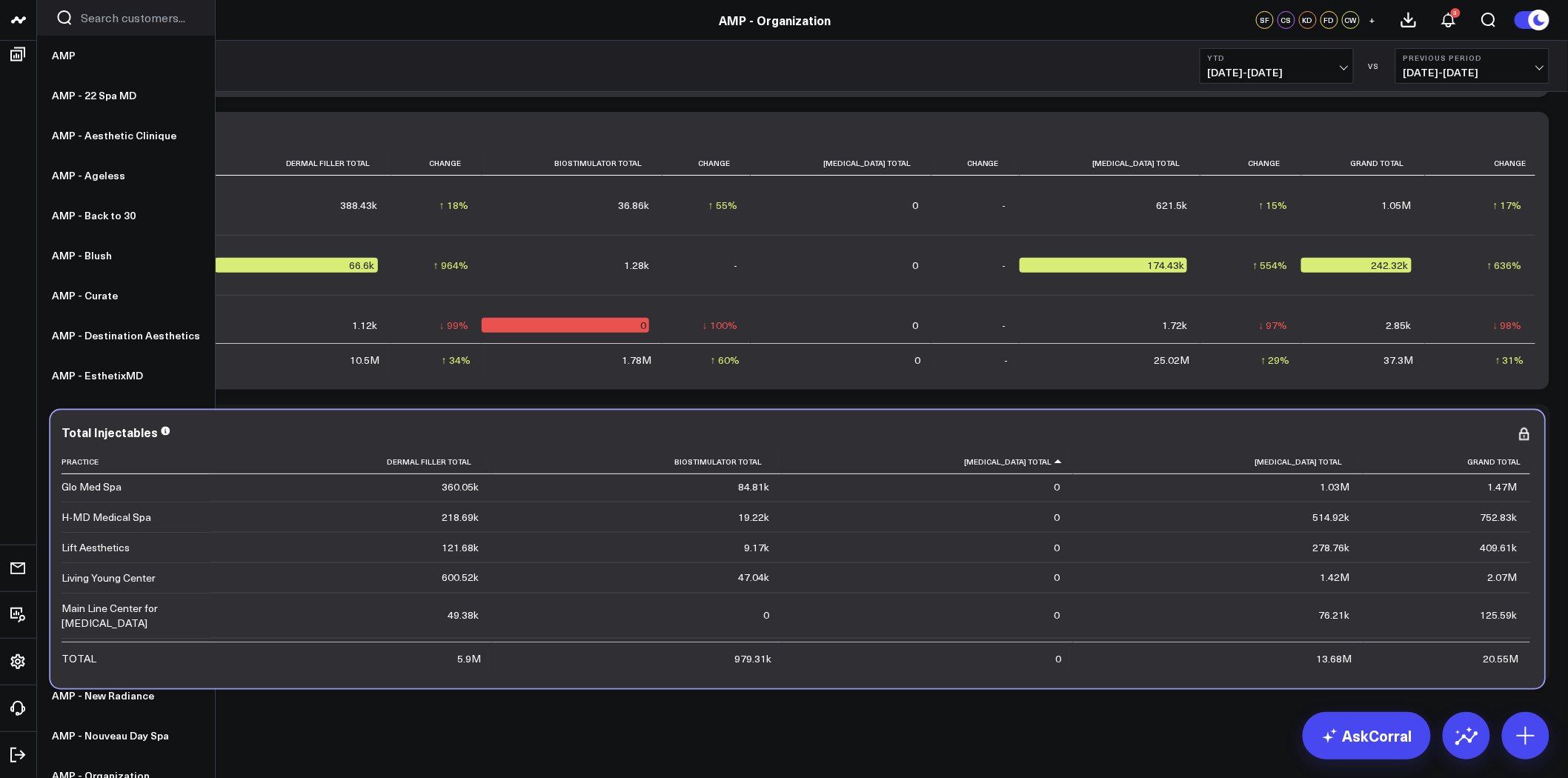
drag, startPoint x: 1033, startPoint y: 449, endPoint x: 1028, endPoint y: 456, distance: 8.6
click at [1028, 456] on th "[MEDICAL_DATA] Total" at bounding box center [928, 461] width 291 height 25
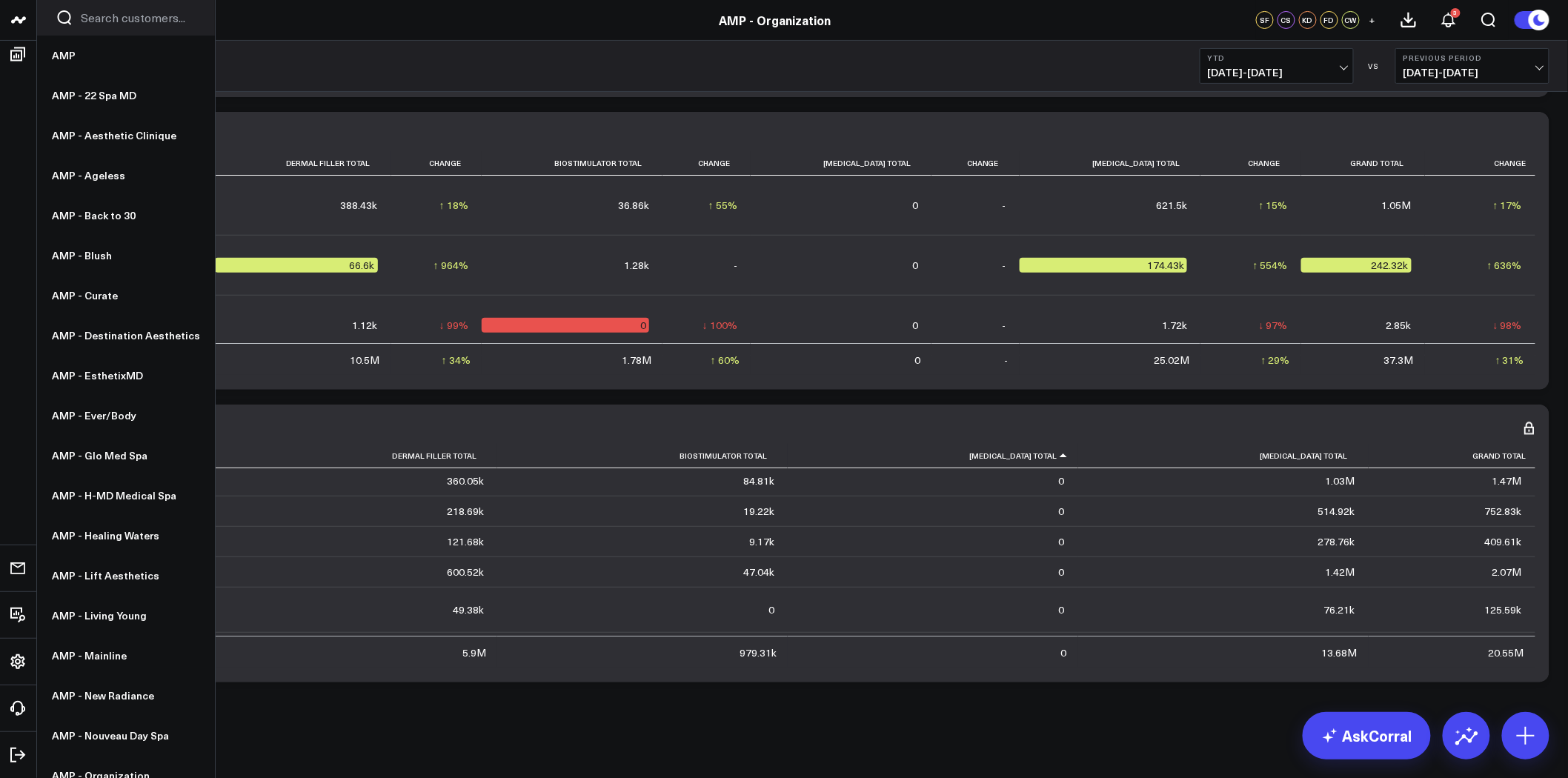
click at [1041, 446] on th "[MEDICAL_DATA] Total" at bounding box center [932, 456] width 291 height 25
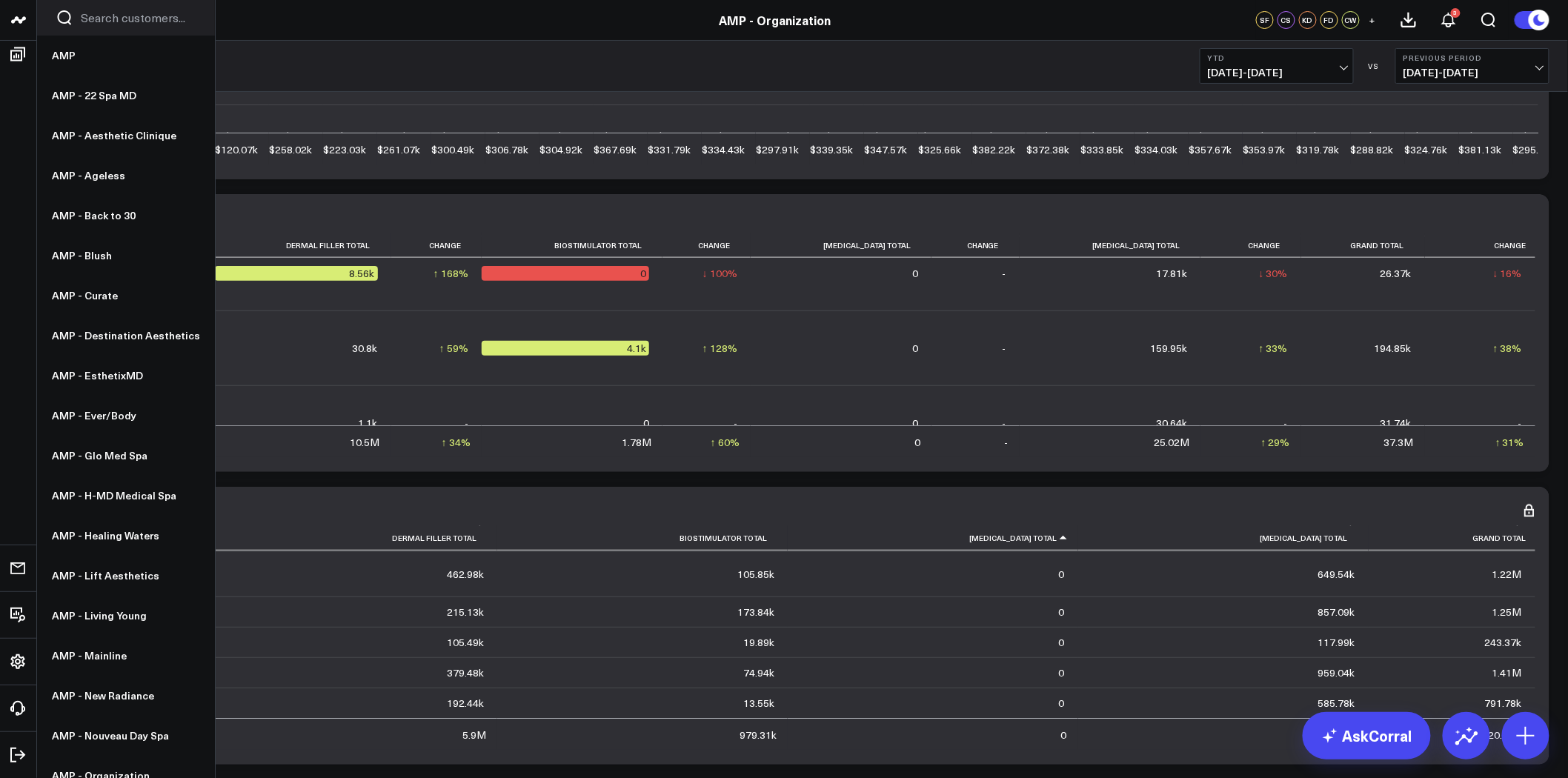
scroll to position [2454, 0]
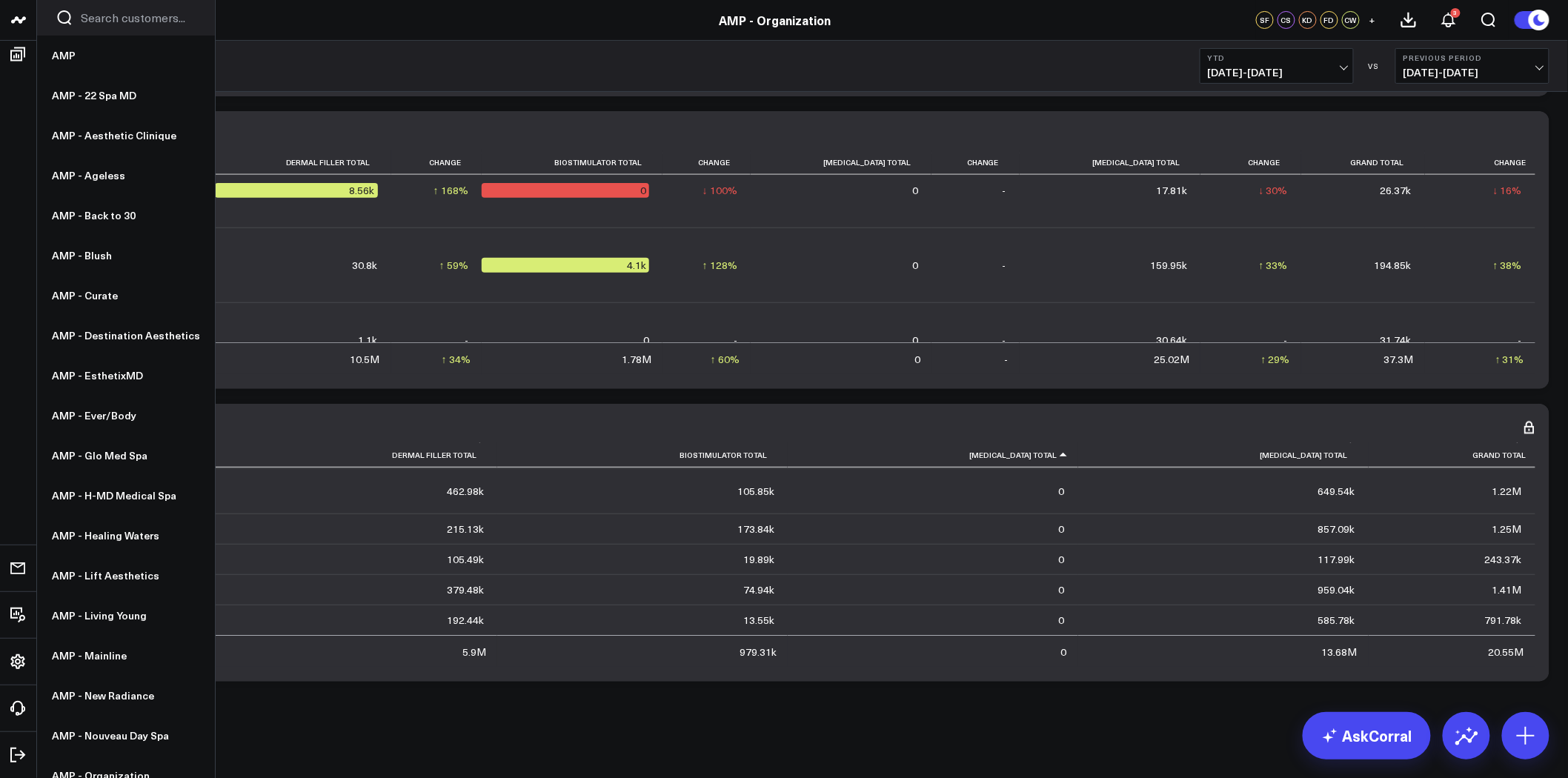
click at [1529, 430] on icon at bounding box center [1529, 427] width 17 height 17
click at [0, 0] on button "Table w/o Comparison" at bounding box center [0, 0] width 0 height 0
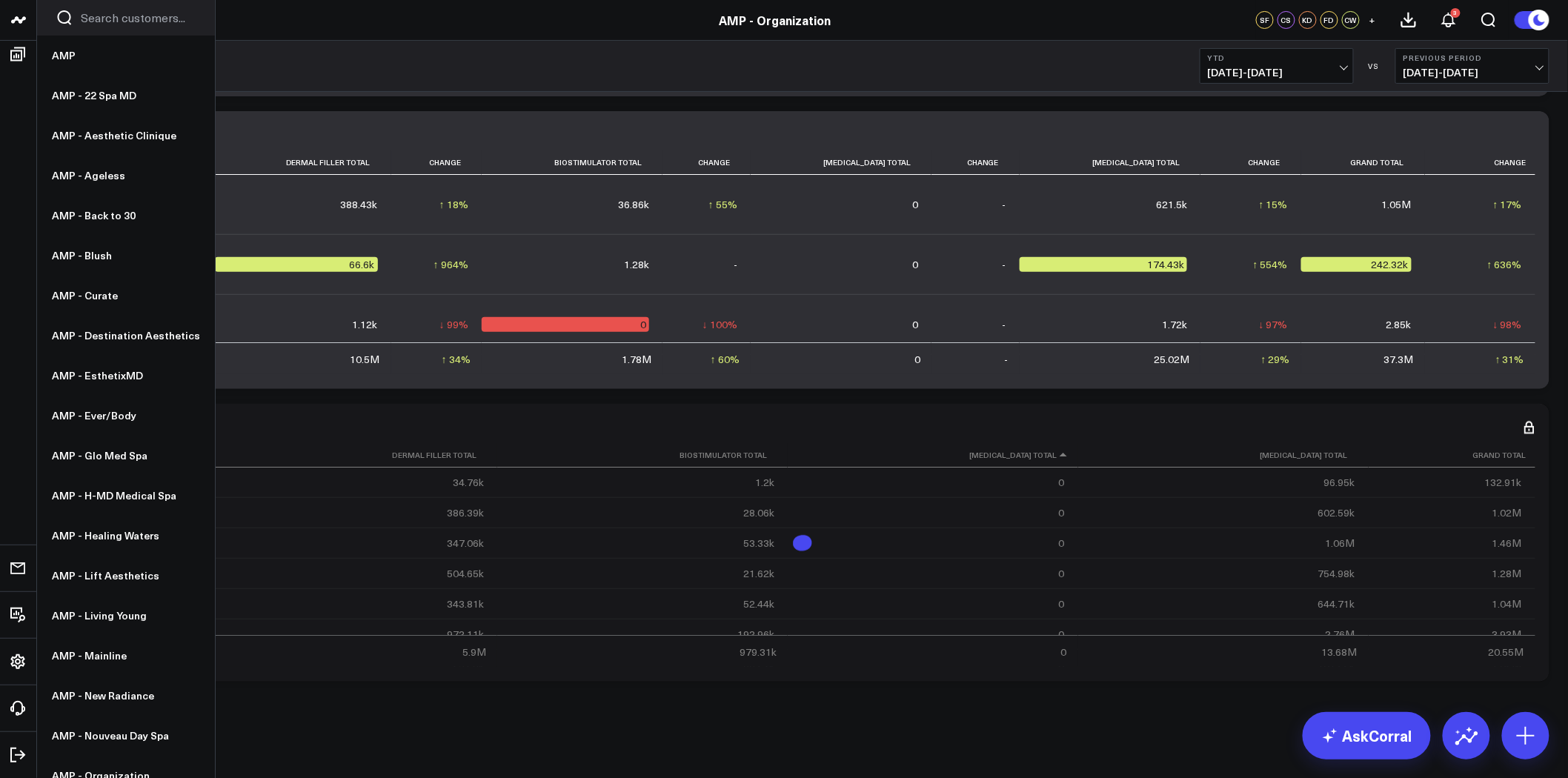
click at [1525, 428] on icon at bounding box center [1529, 427] width 17 height 17
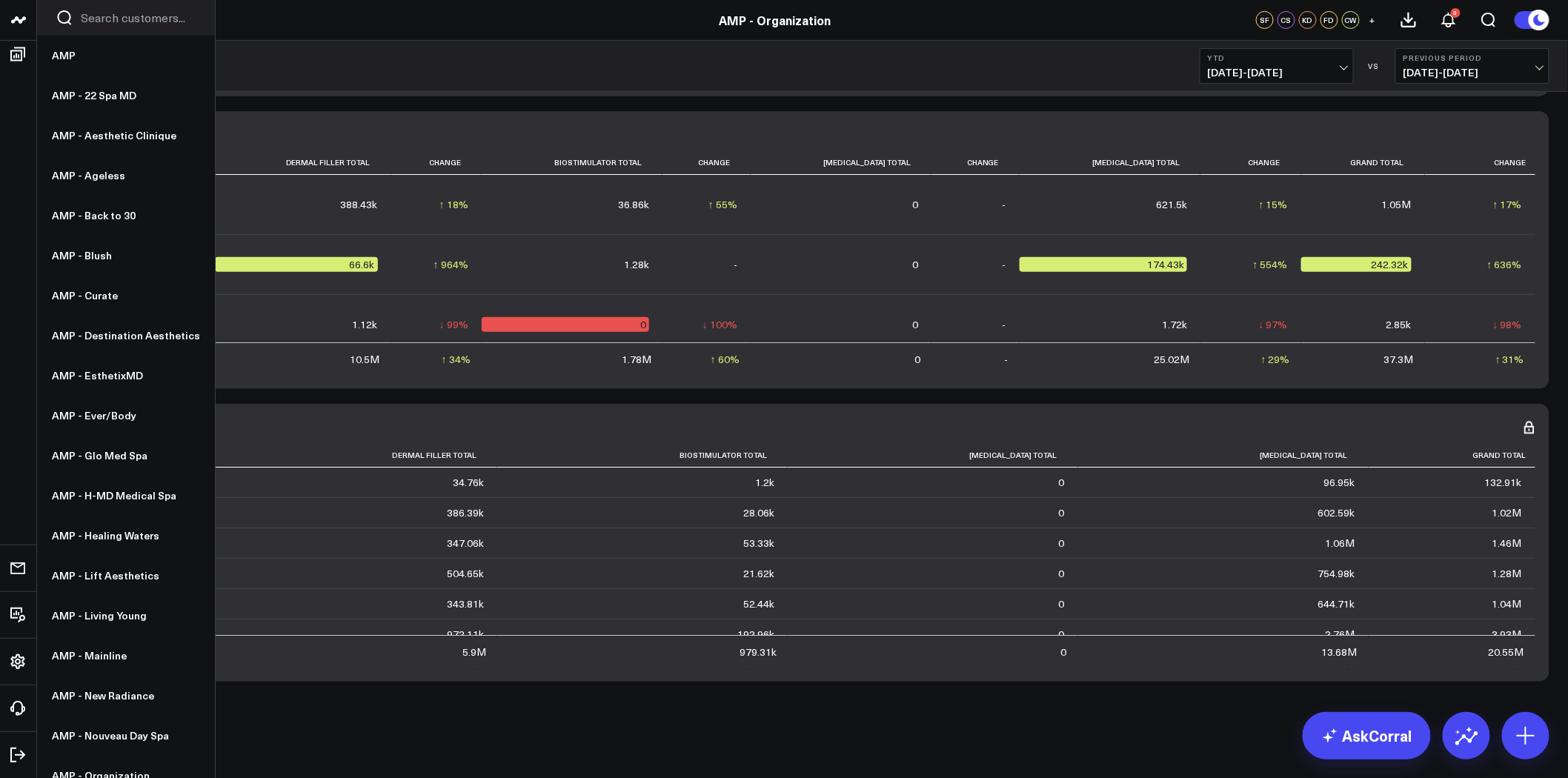
click at [1530, 428] on icon at bounding box center [1529, 427] width 17 height 17
click at [1340, 428] on icon at bounding box center [1331, 427] width 17 height 17
click at [1534, 433] on icon at bounding box center [1529, 427] width 17 height 17
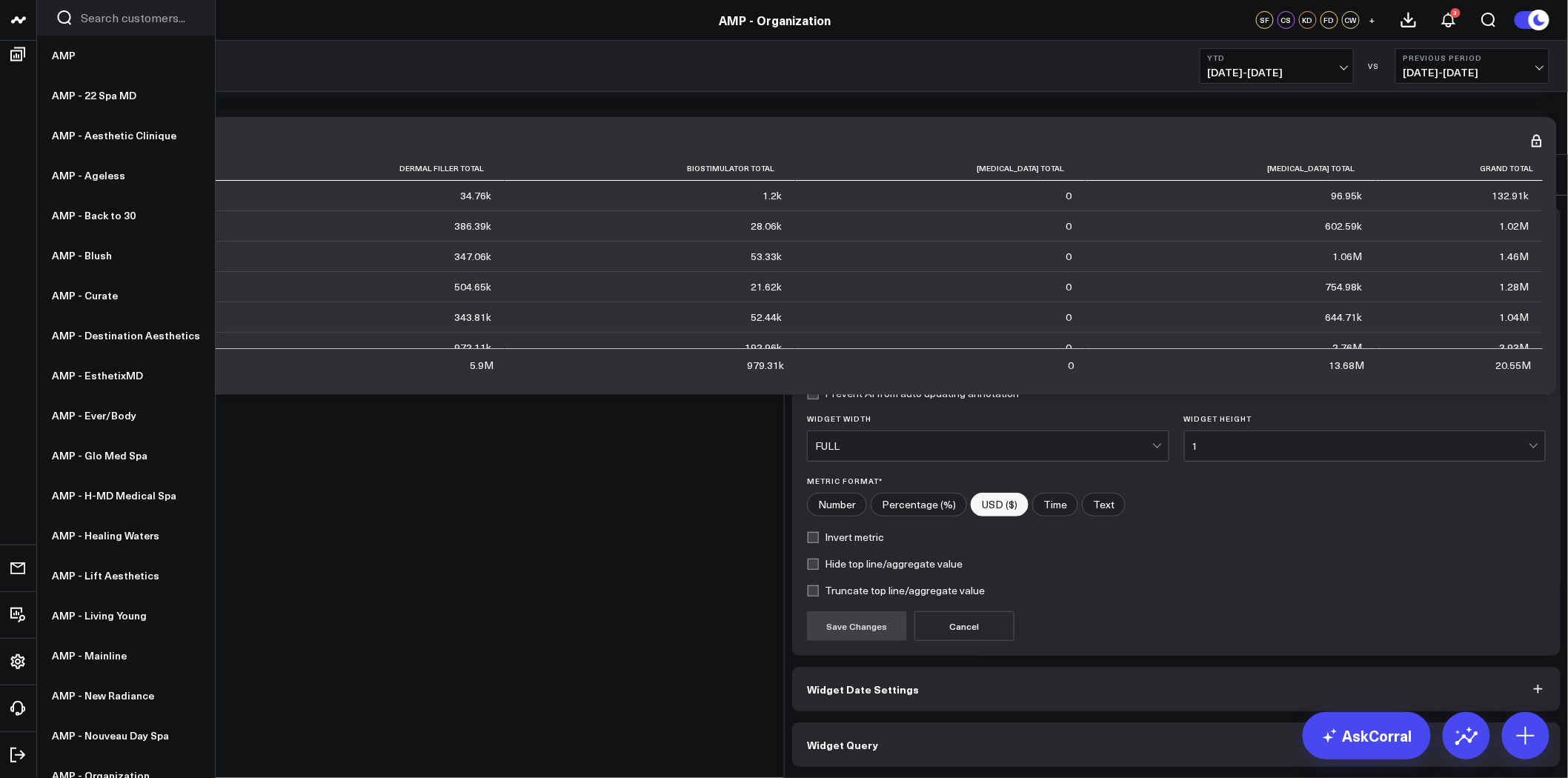
click at [927, 722] on button "Widget Query" at bounding box center [1175, 744] width 768 height 44
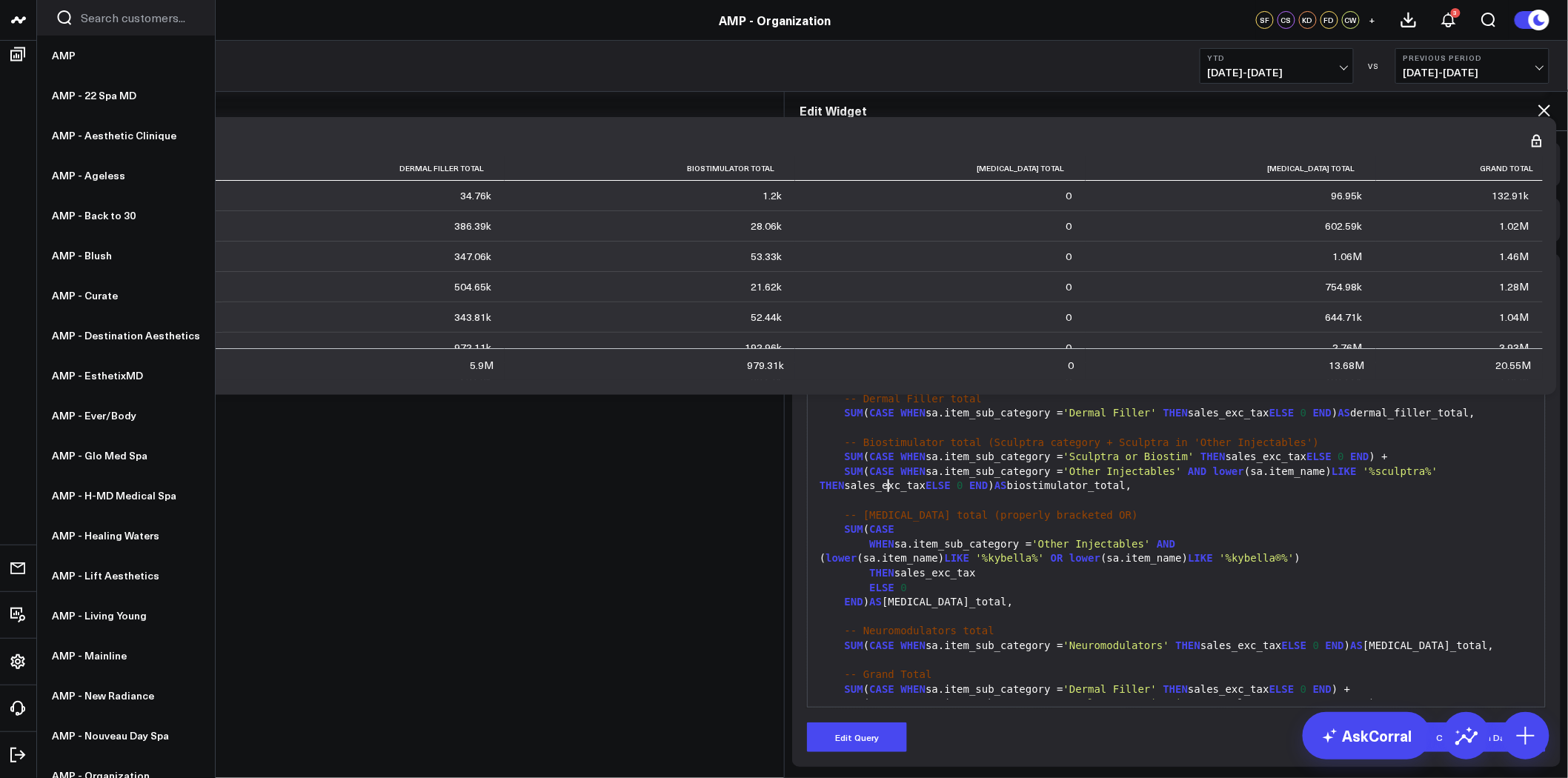
click at [880, 464] on div "SUM ( CASE WHEN sa.item_sub_category = 'Other Injectables' AND lower (sa.item_n…" at bounding box center [1175, 478] width 722 height 28
click at [857, 722] on button "Edit Query" at bounding box center [856, 737] width 100 height 29
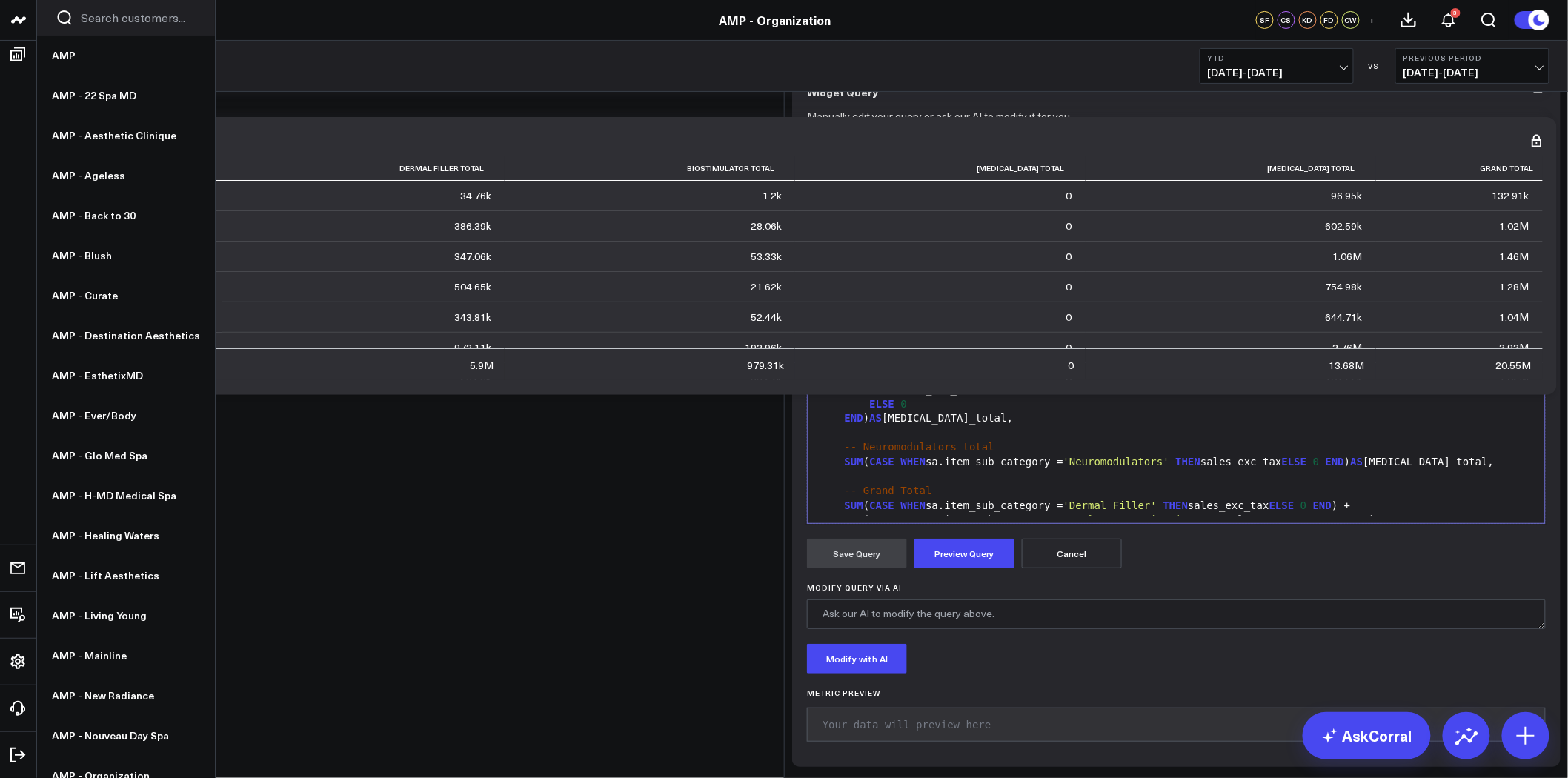
click at [1339, 235] on span "AS" at bounding box center [1345, 228] width 13 height 12
drag, startPoint x: 1093, startPoint y: 361, endPoint x: 1053, endPoint y: 361, distance: 40.0
click at [1063, 235] on span "'Dermal Filler'" at bounding box center [1110, 228] width 94 height 12
drag, startPoint x: 1372, startPoint y: 363, endPoint x: 1335, endPoint y: 363, distance: 37.0
click at [1335, 237] on div "SUM ( CASE WHEN sa.item_sub_category = 'Dermal Filler' THEN sales_exc_tax ELSE …" at bounding box center [1175, 229] width 722 height 15
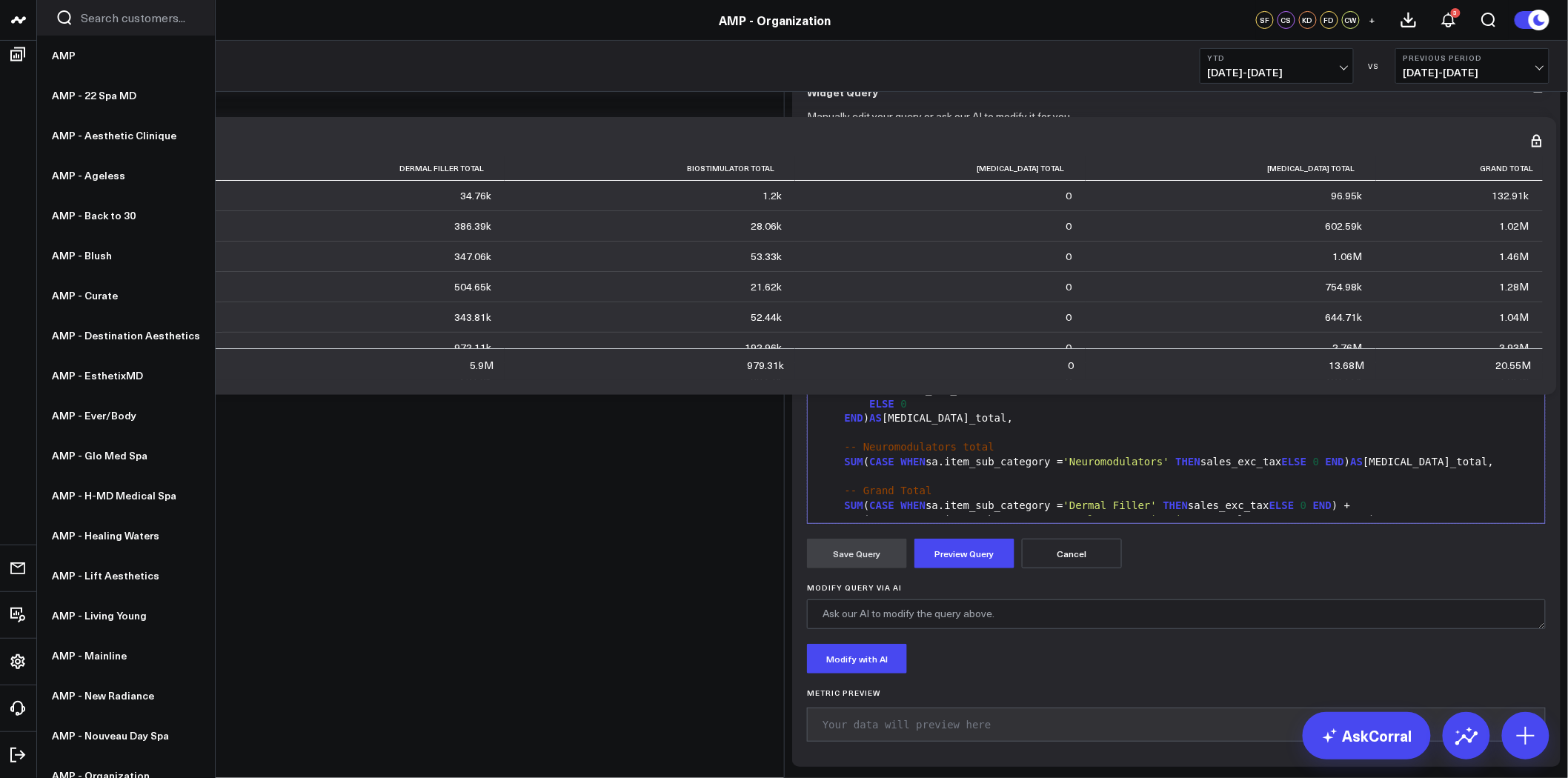
click at [1339, 235] on span "AS" at bounding box center [1345, 228] width 13 height 12
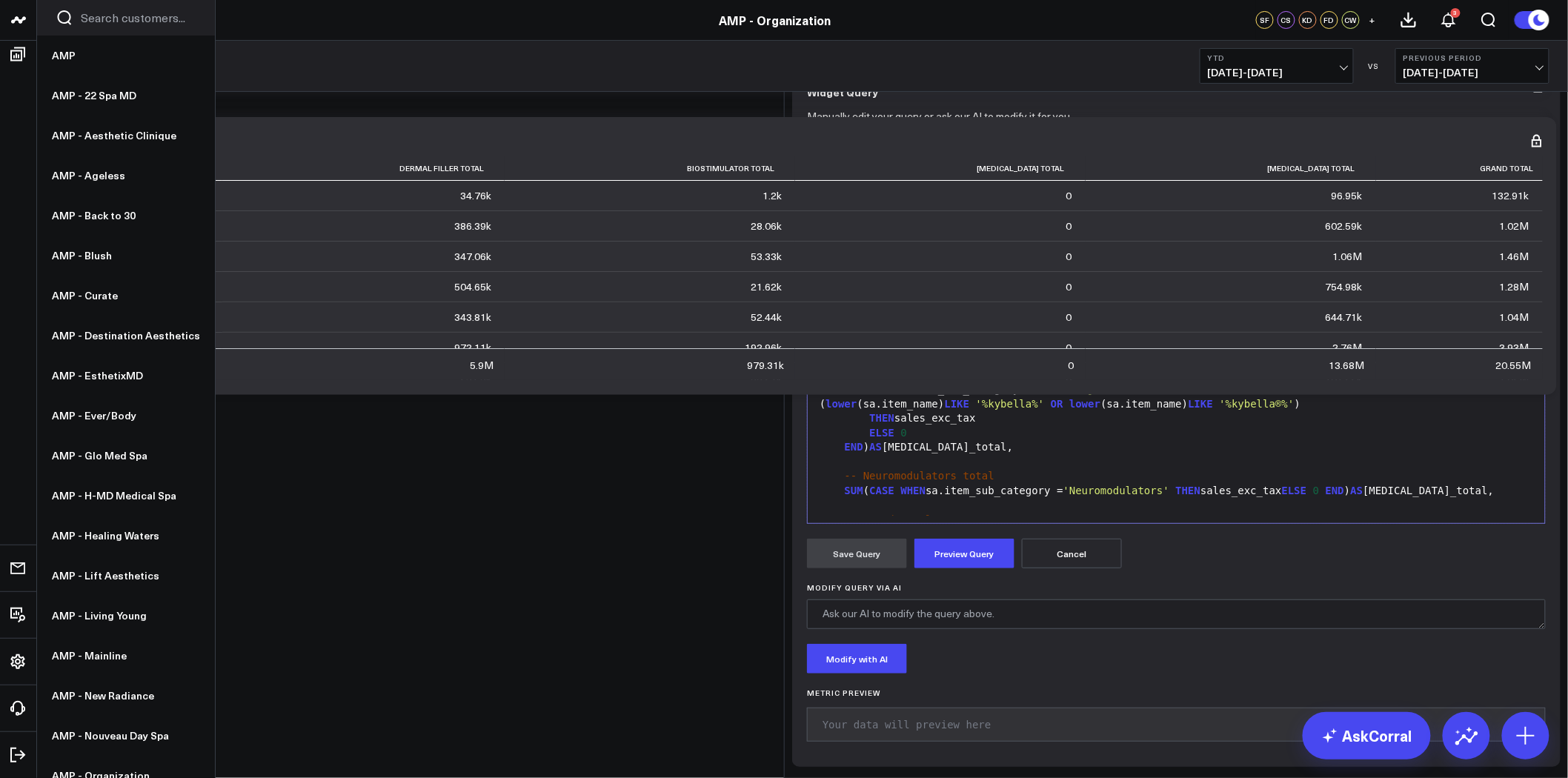
drag, startPoint x: 876, startPoint y: 464, endPoint x: 838, endPoint y: 449, distance: 40.9
click at [838, 339] on div "SUM ( CASE WHEN sa.item_sub_category = 'Other Injectables' AND lower (sa.item_n…" at bounding box center [1175, 324] width 722 height 28
copy div "SUM ( CASE WHEN sa.item_sub_category = 'Other Injectables' AND lower (sa.item_n…"
click at [868, 252] on div at bounding box center [1175, 244] width 722 height 15
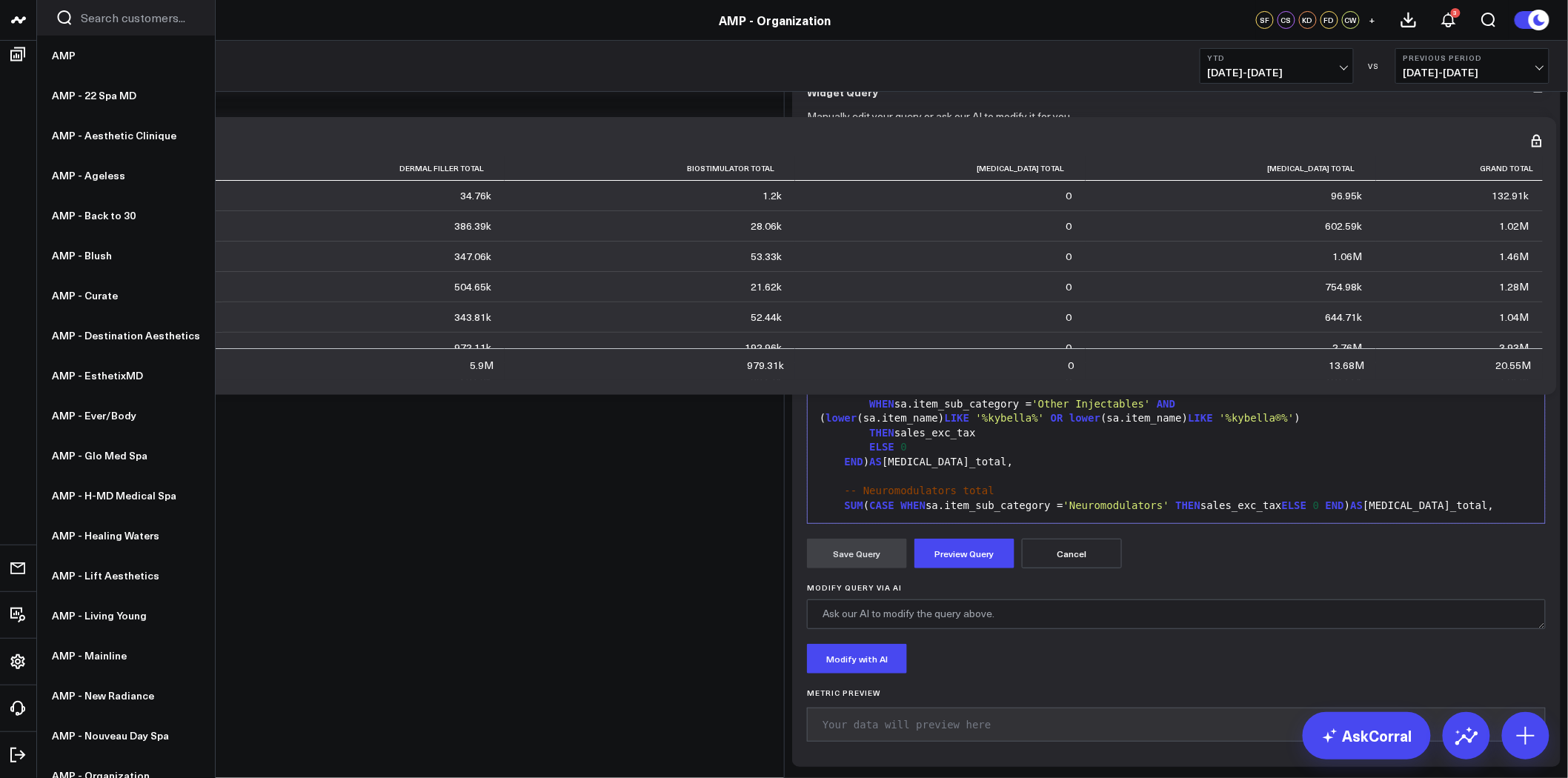
drag, startPoint x: 1329, startPoint y: 375, endPoint x: 1373, endPoint y: 375, distance: 44.0
click at [1373, 250] on span "'%sculptra%'" at bounding box center [1388, 243] width 75 height 12
click at [1351, 250] on span "'%sk%'" at bounding box center [1369, 243] width 38 height 12
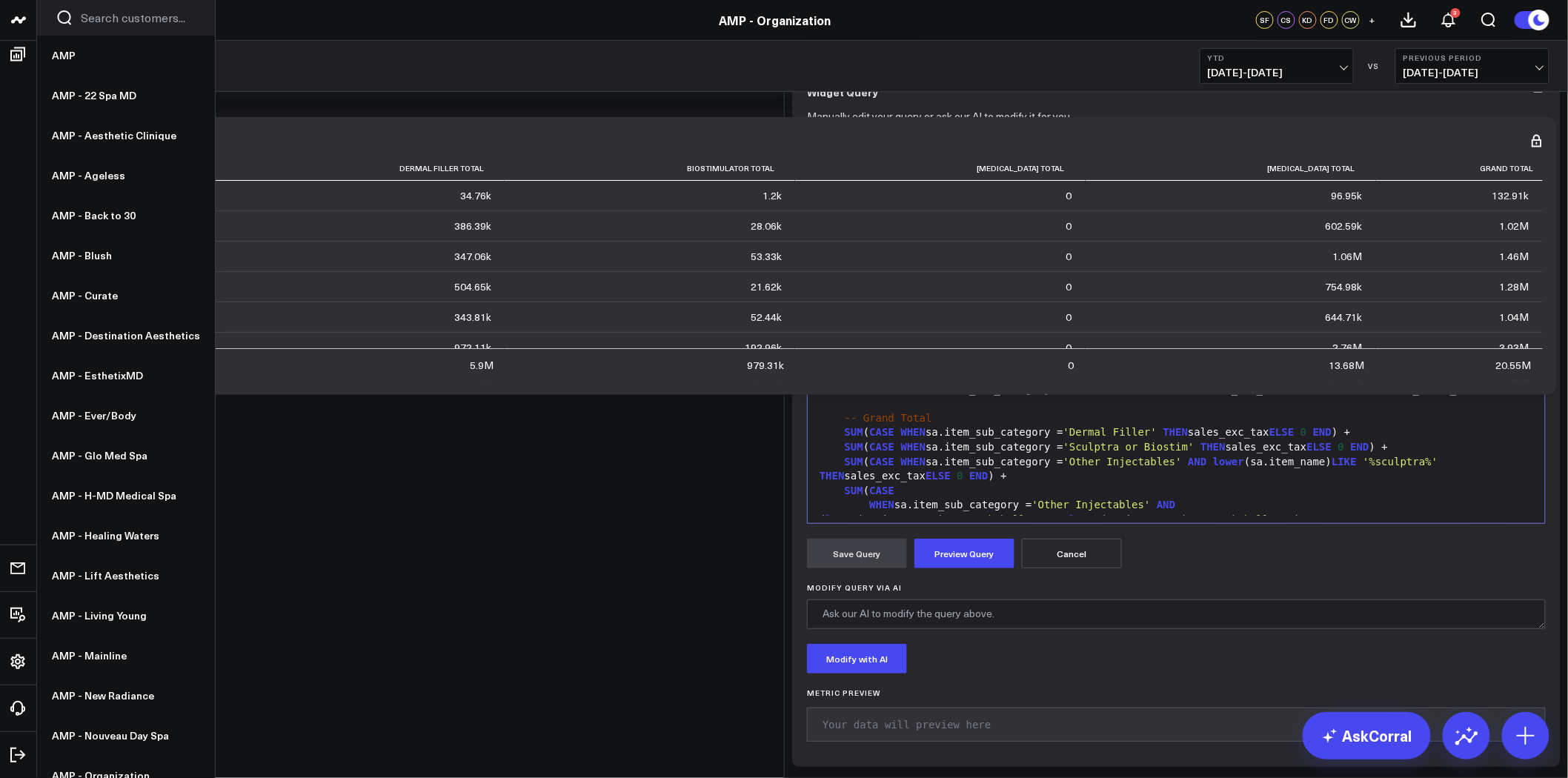
scroll to position [164, 0]
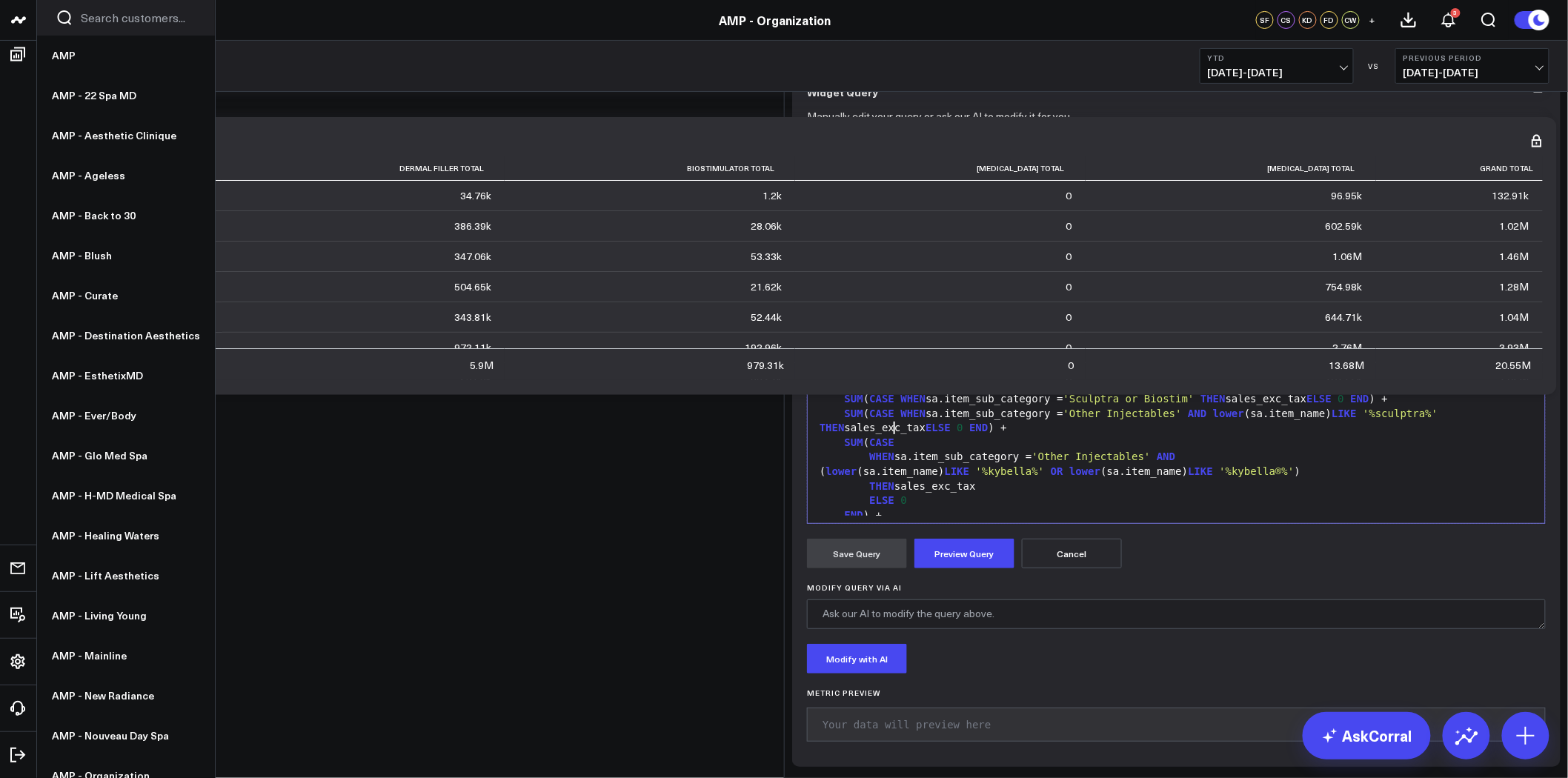
click at [906, 436] on div "SUM ( CASE WHEN sa.item_sub_category = 'Other Injectables' AND lower (sa.item_n…" at bounding box center [1175, 420] width 722 height 28
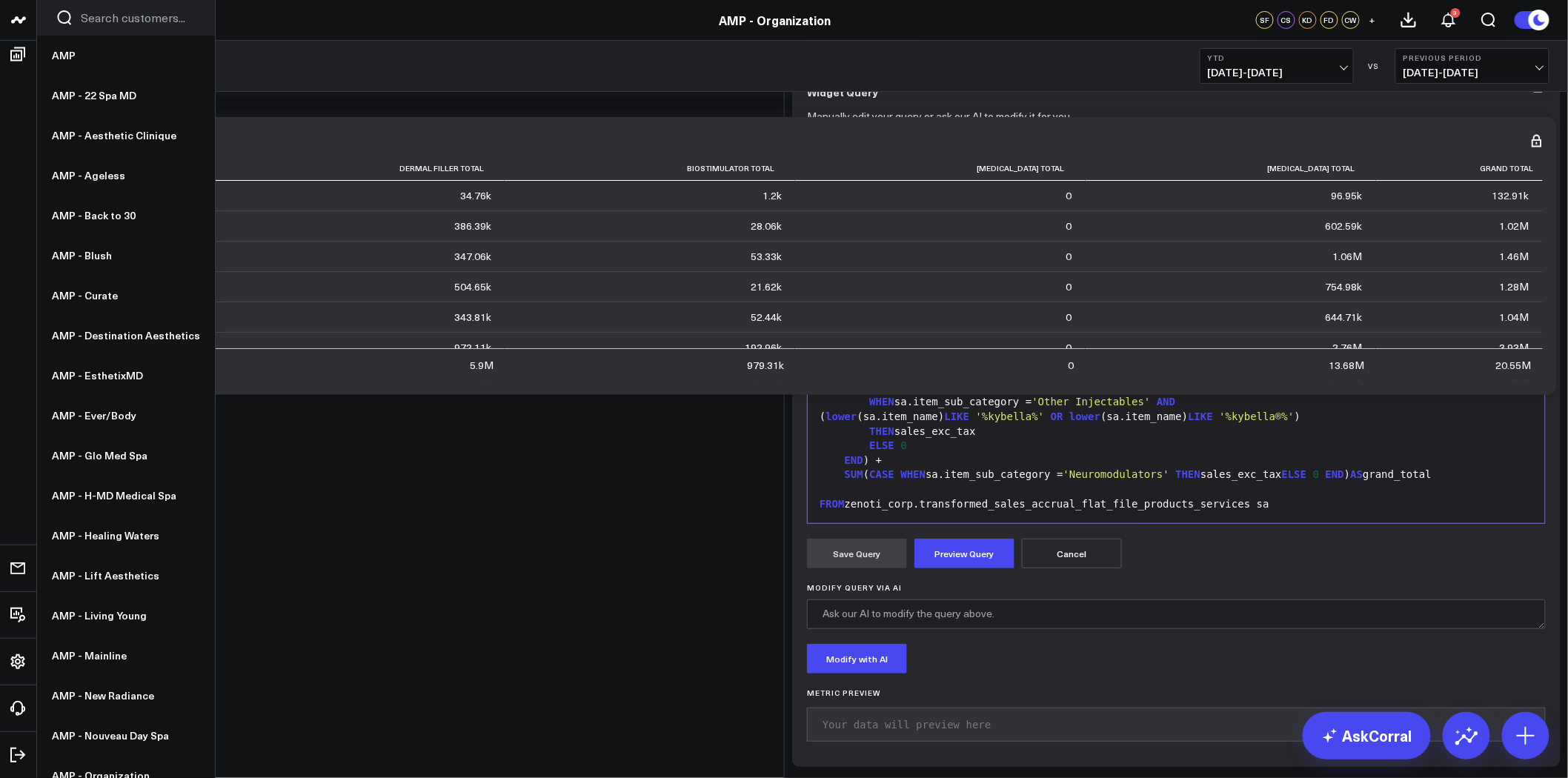
scroll to position [247, 0]
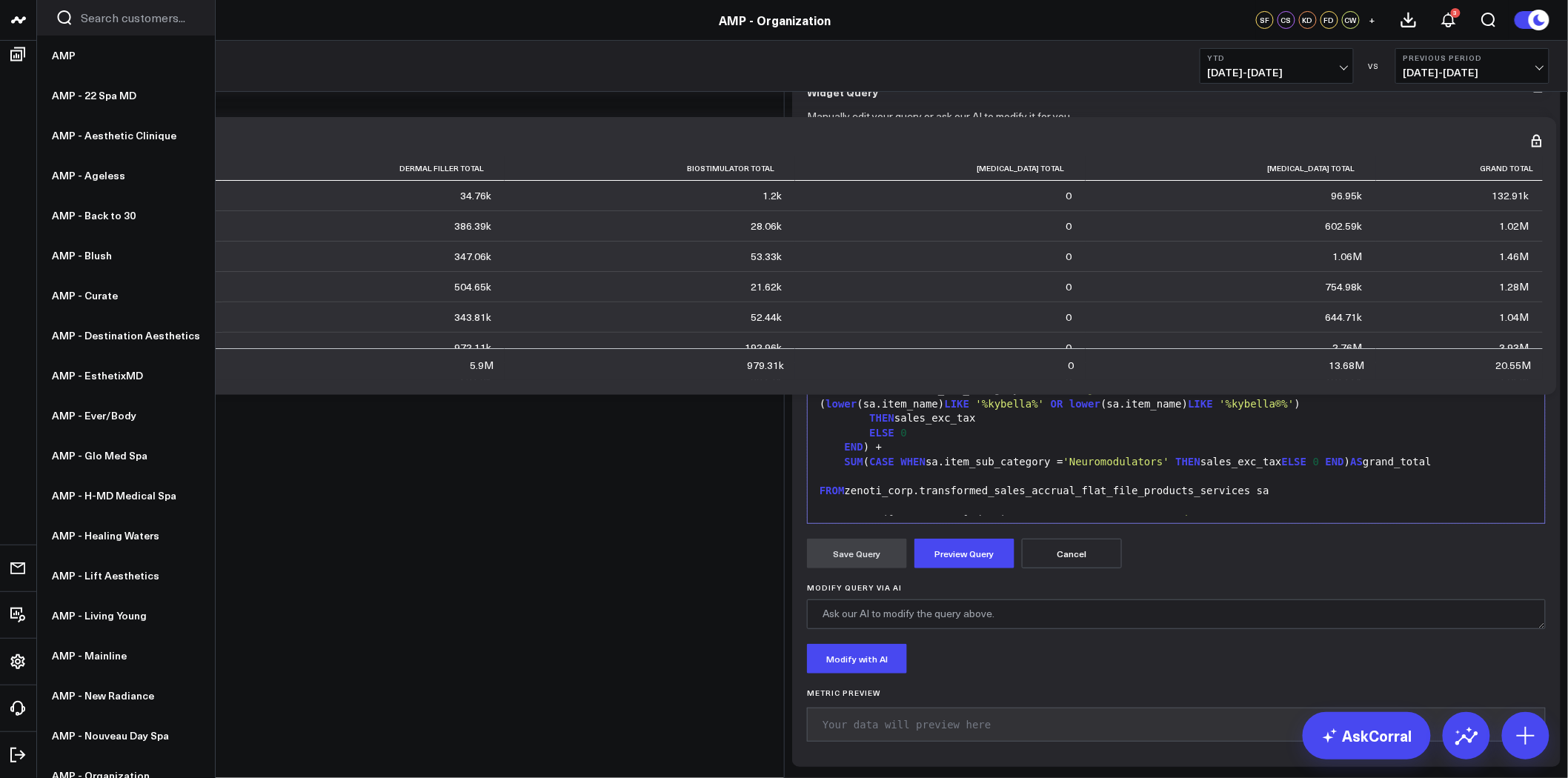
drag, startPoint x: 901, startPoint y: 476, endPoint x: 839, endPoint y: 467, distance: 62.6
click at [839, 353] on div "SUM ( CASE WHEN sa.item_sub_category = 'Other Injectables' AND lower (sa.item_n…" at bounding box center [1175, 339] width 722 height 28
copy div "SUM ( CASE WHEN sa.item_sub_category = 'Other Injectables' AND lower (sa.item_n…"
click at [850, 368] on div at bounding box center [1175, 361] width 722 height 15
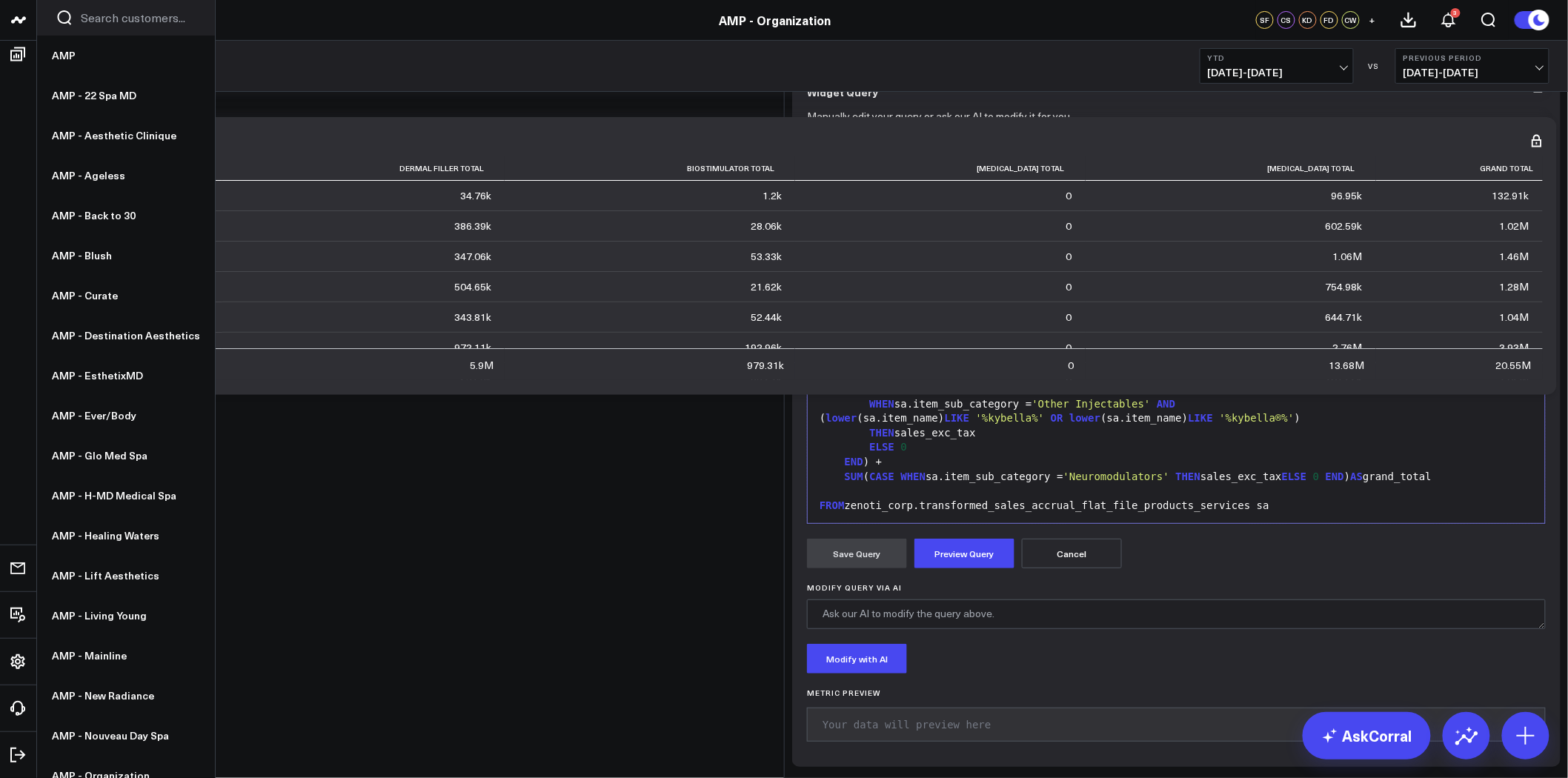
drag, startPoint x: 1340, startPoint y: 492, endPoint x: 1385, endPoint y: 495, distance: 45.1
click at [1385, 366] on span "'%sculptra%'" at bounding box center [1400, 360] width 75 height 12
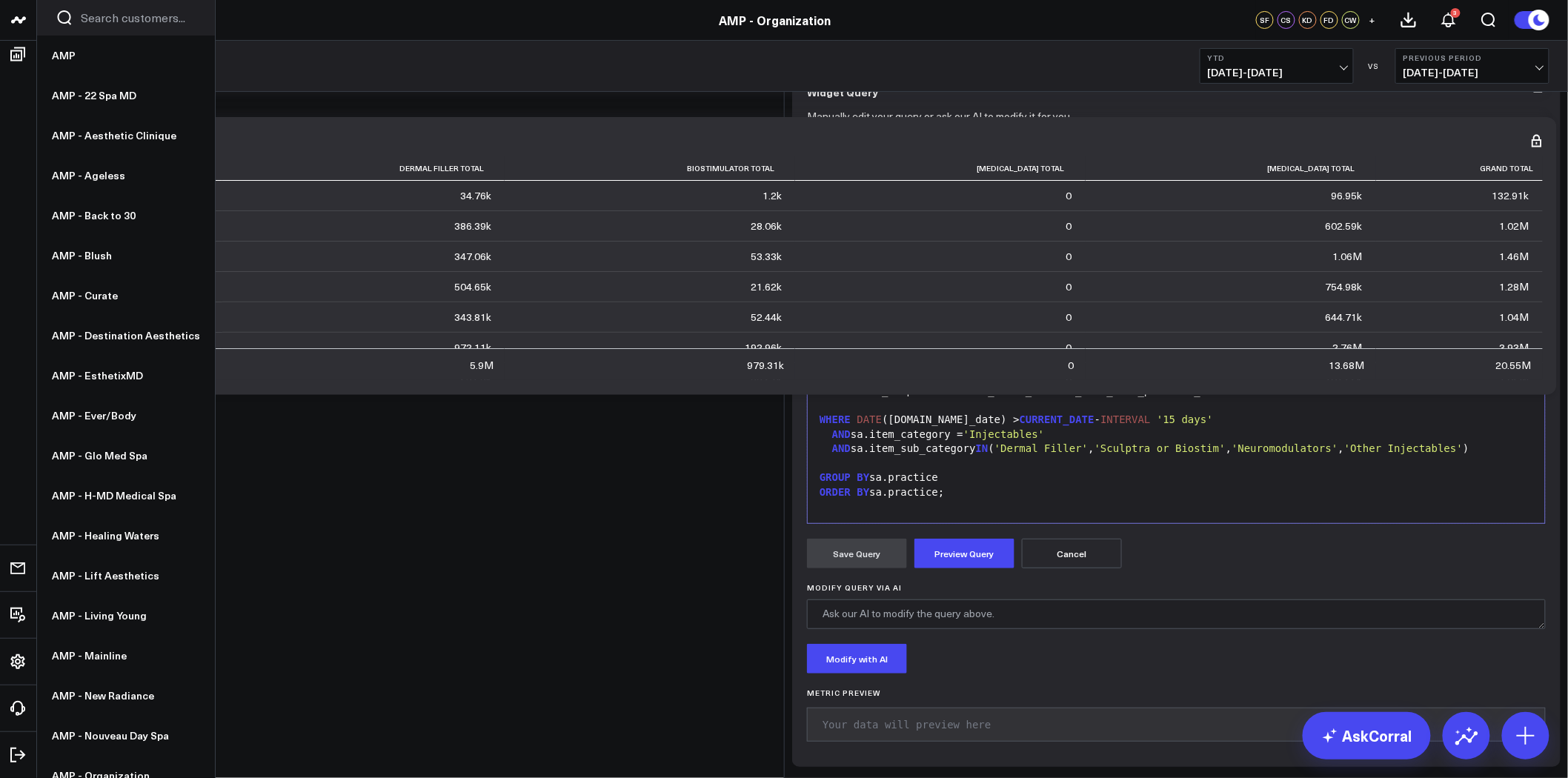
scroll to position [83, 0]
click at [1373, 251] on span "'%[DEMOGRAPHIC_DATA]%'" at bounding box center [1430, 245] width 137 height 12
click at [969, 568] on button "Preview Query" at bounding box center [964, 553] width 100 height 29
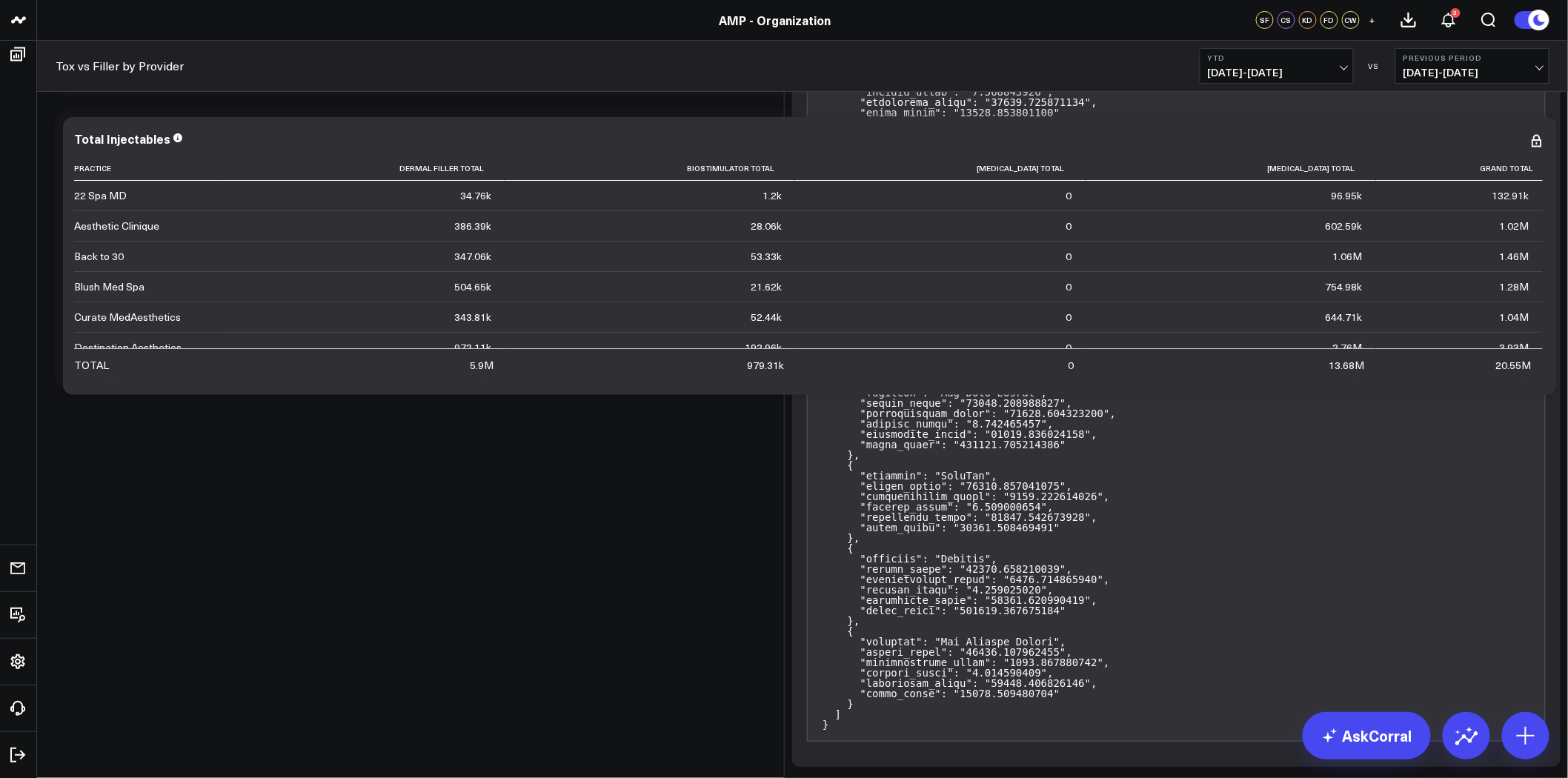
scroll to position [33, 0]
drag, startPoint x: 929, startPoint y: 374, endPoint x: 822, endPoint y: 373, distance: 107.0
drag, startPoint x: 973, startPoint y: 446, endPoint x: 901, endPoint y: 448, distance: 72.0
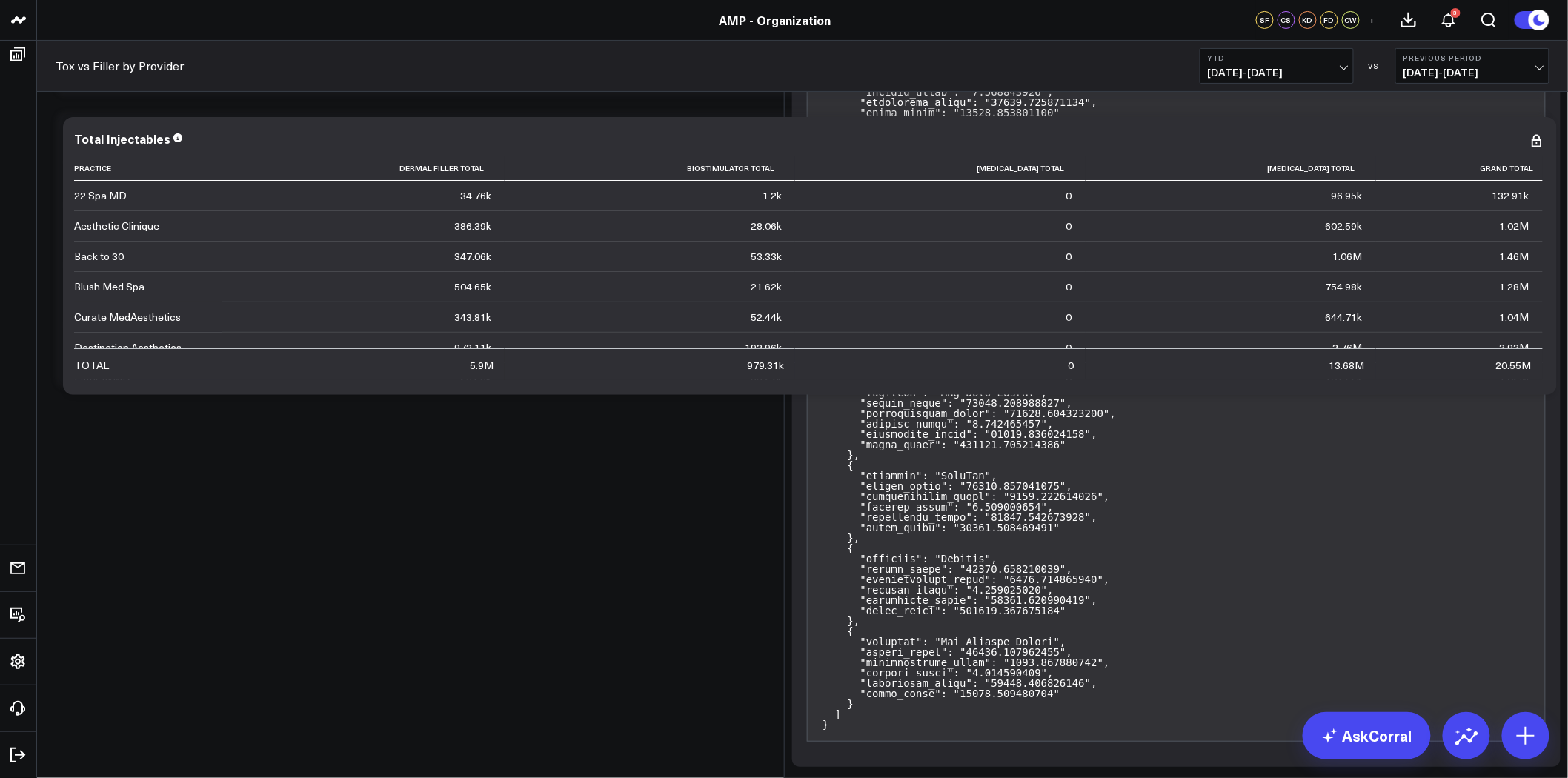
scroll to position [0, 0]
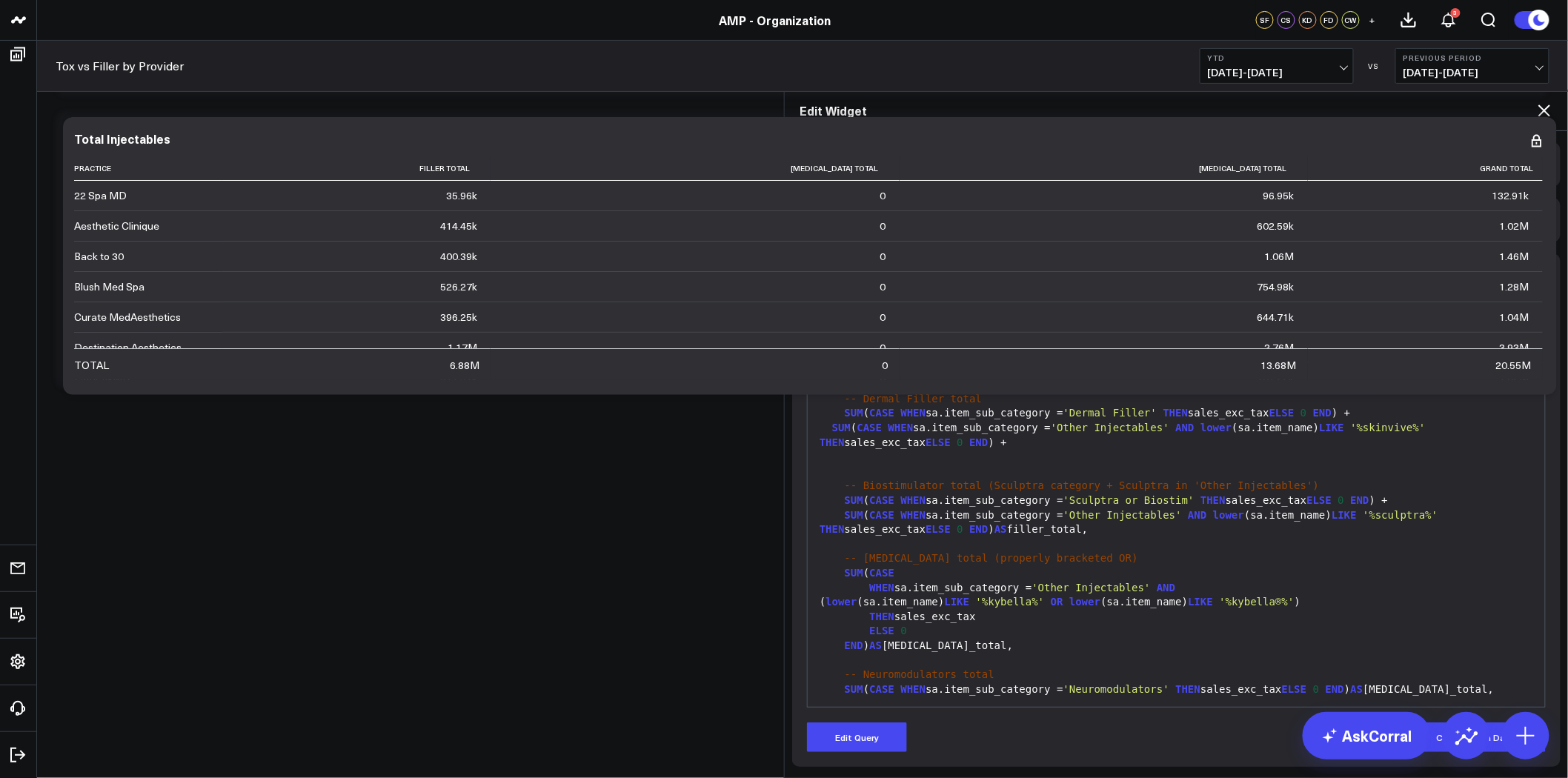
click at [616, 777] on div "Edit Widget Widget Display Widget Date Settings Widget Query Manually edit your…" at bounding box center [784, 778] width 1568 height 0
click at [1549, 102] on icon at bounding box center [1543, 110] width 17 height 17
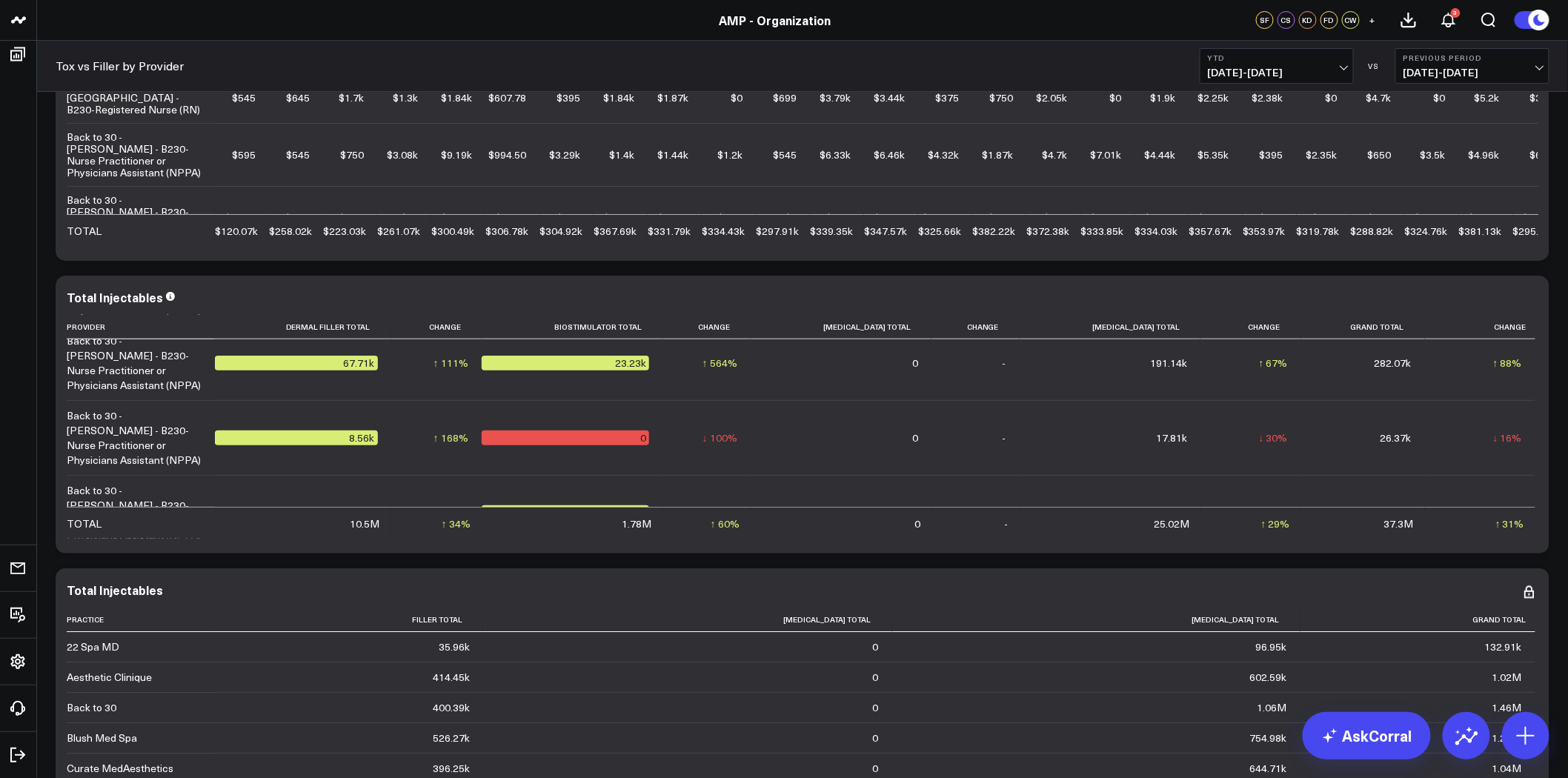
scroll to position [2454, 0]
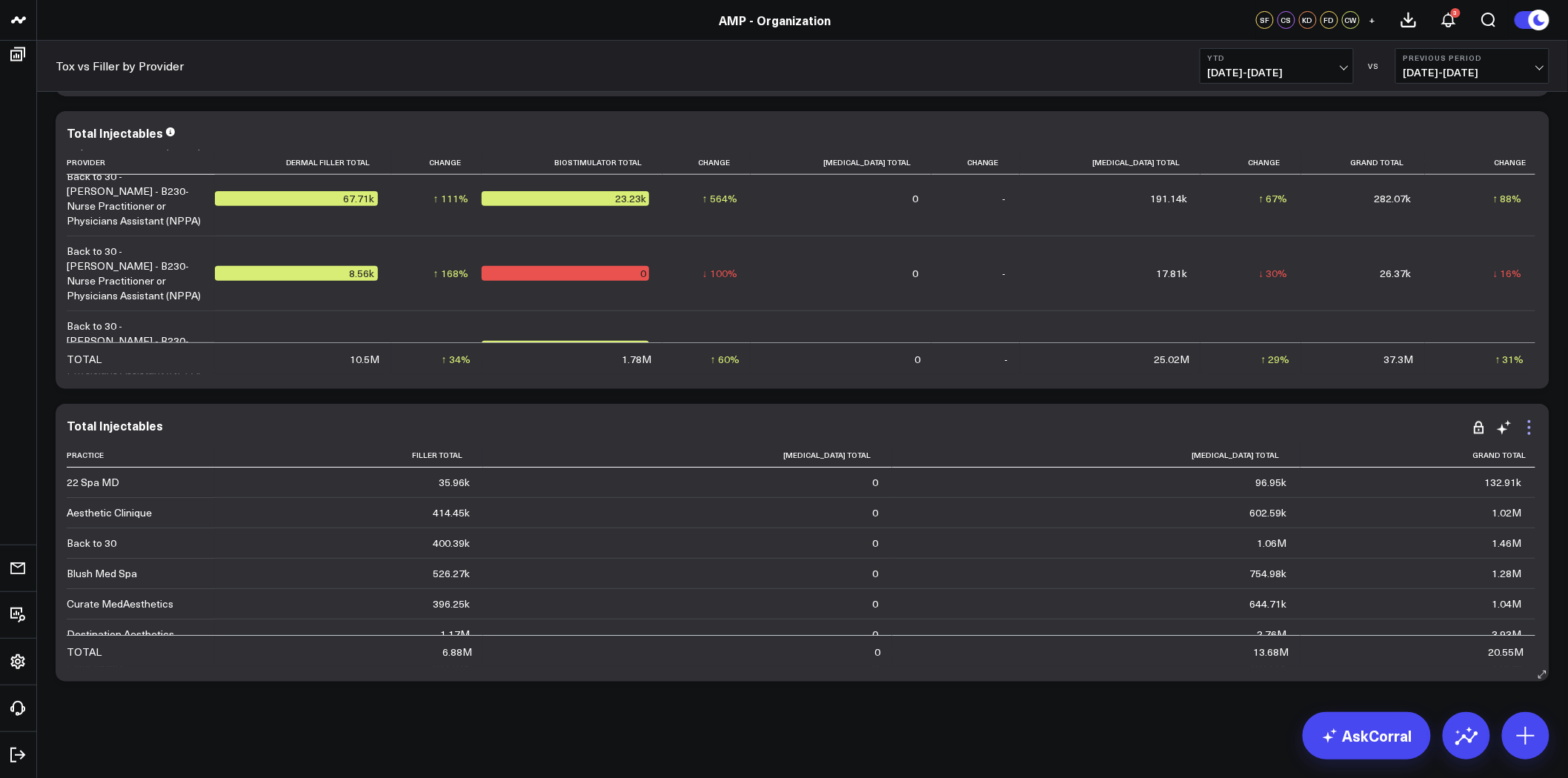
click at [1527, 425] on icon at bounding box center [1529, 427] width 17 height 17
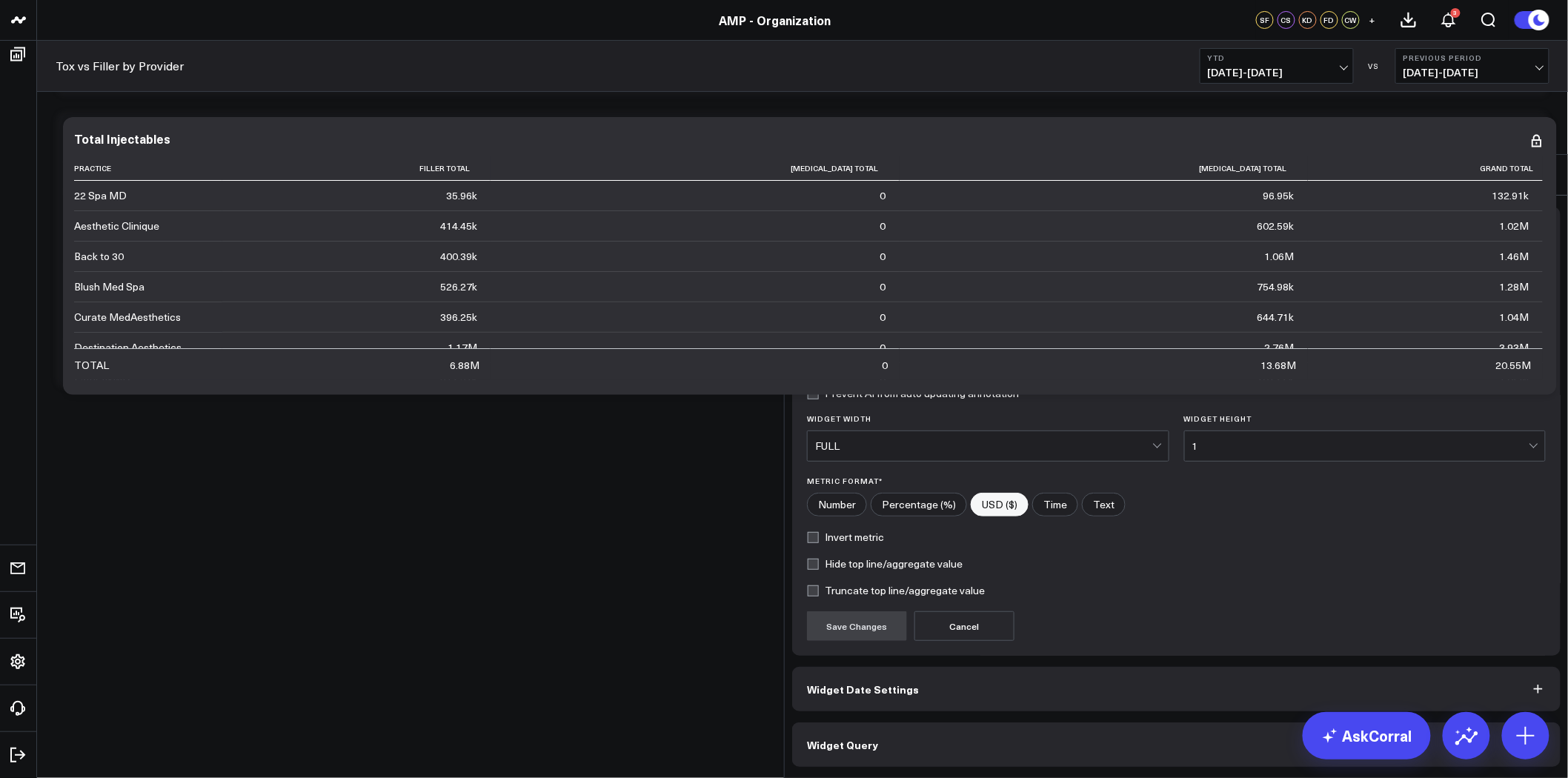
click at [861, 684] on span "Widget Date Settings" at bounding box center [862, 689] width 112 height 12
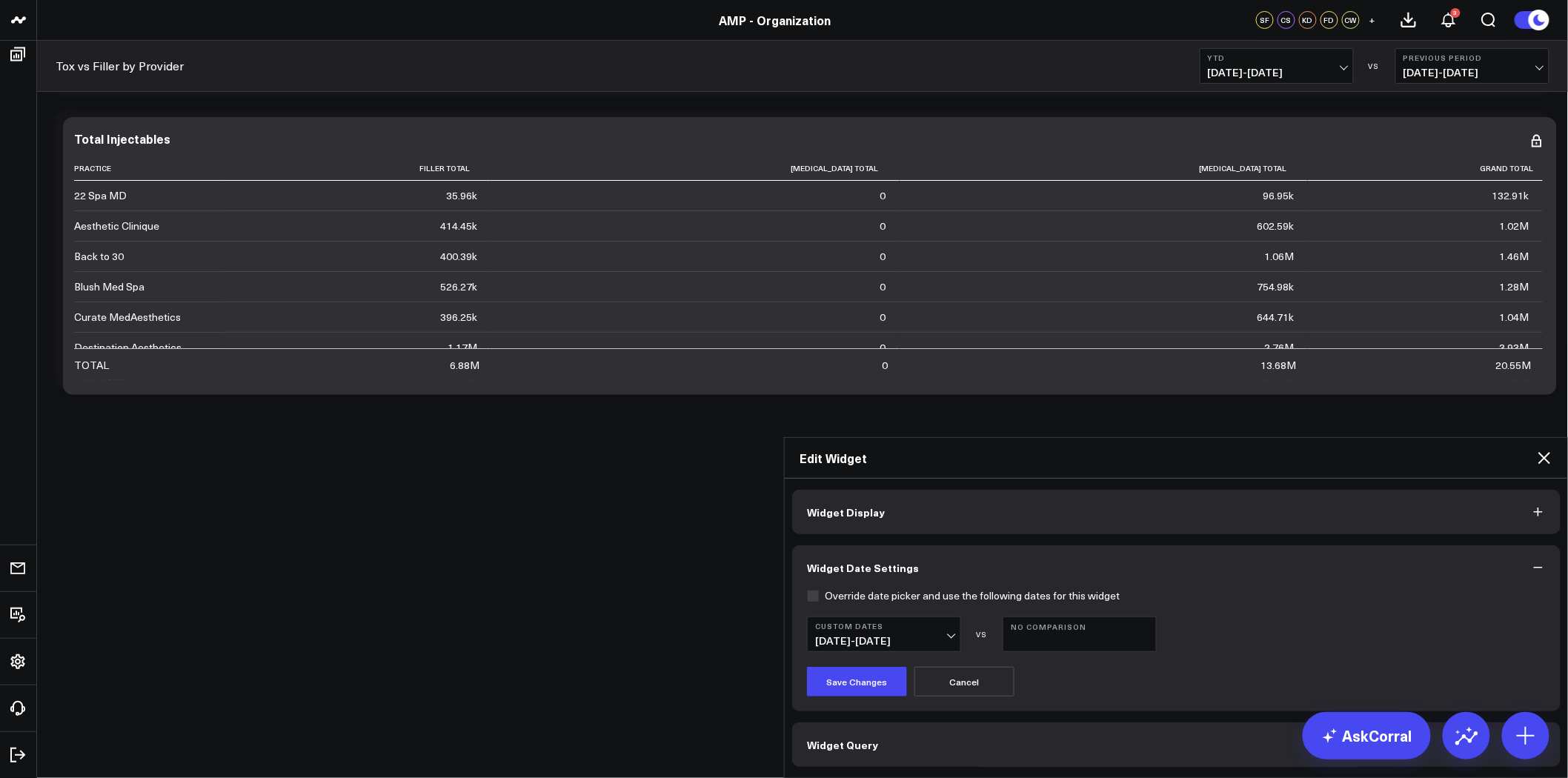
click at [811, 590] on label "Override date picker and use the following dates for this widget" at bounding box center [962, 595] width 313 height 12
click at [811, 590] on input "Override date picker and use the following dates for this widget" at bounding box center [812, 595] width 12 height 12
checkbox input "false"
click at [876, 667] on button "Save Changes" at bounding box center [856, 682] width 100 height 29
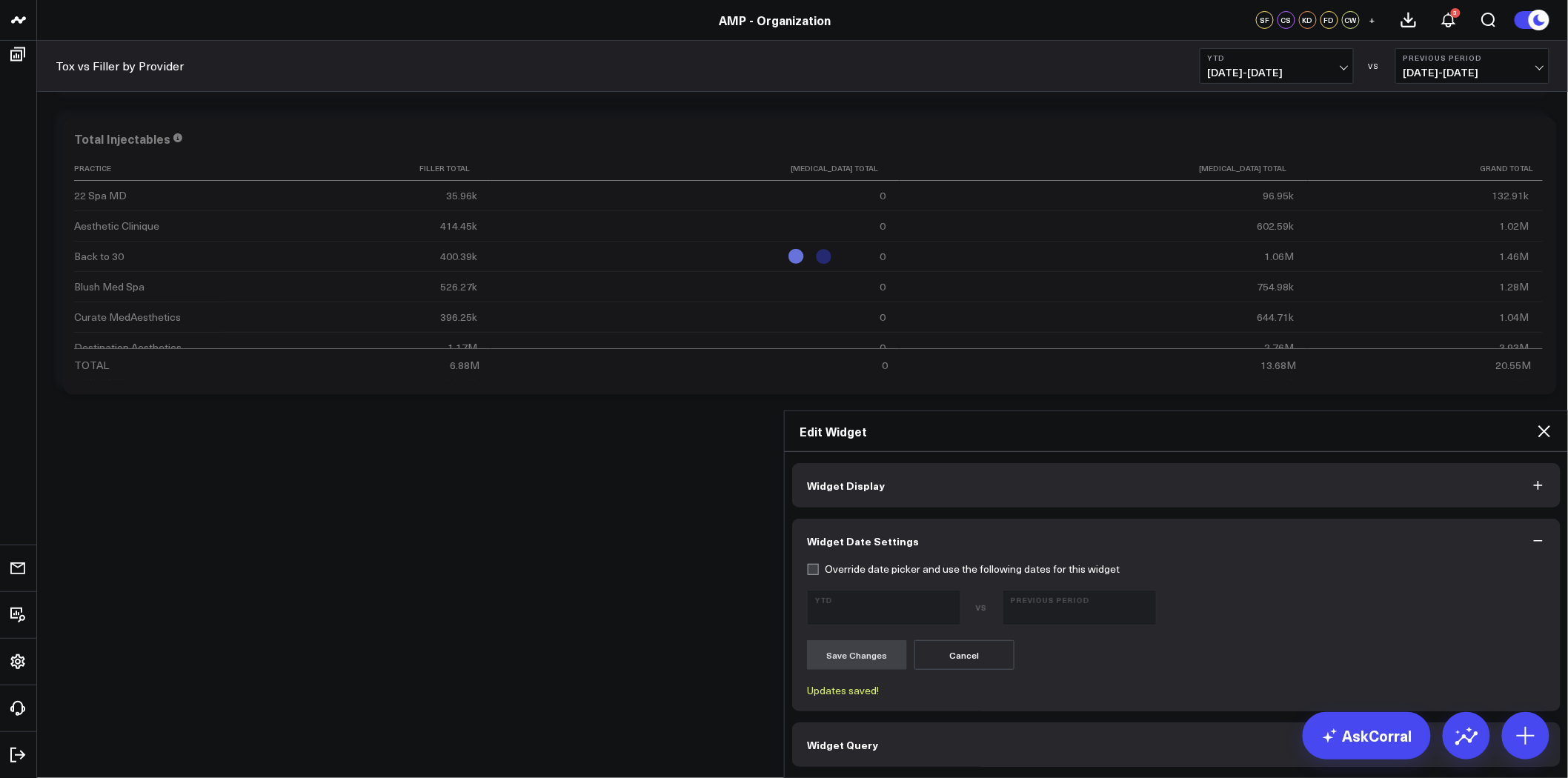
click at [1545, 426] on icon at bounding box center [1544, 431] width 12 height 12
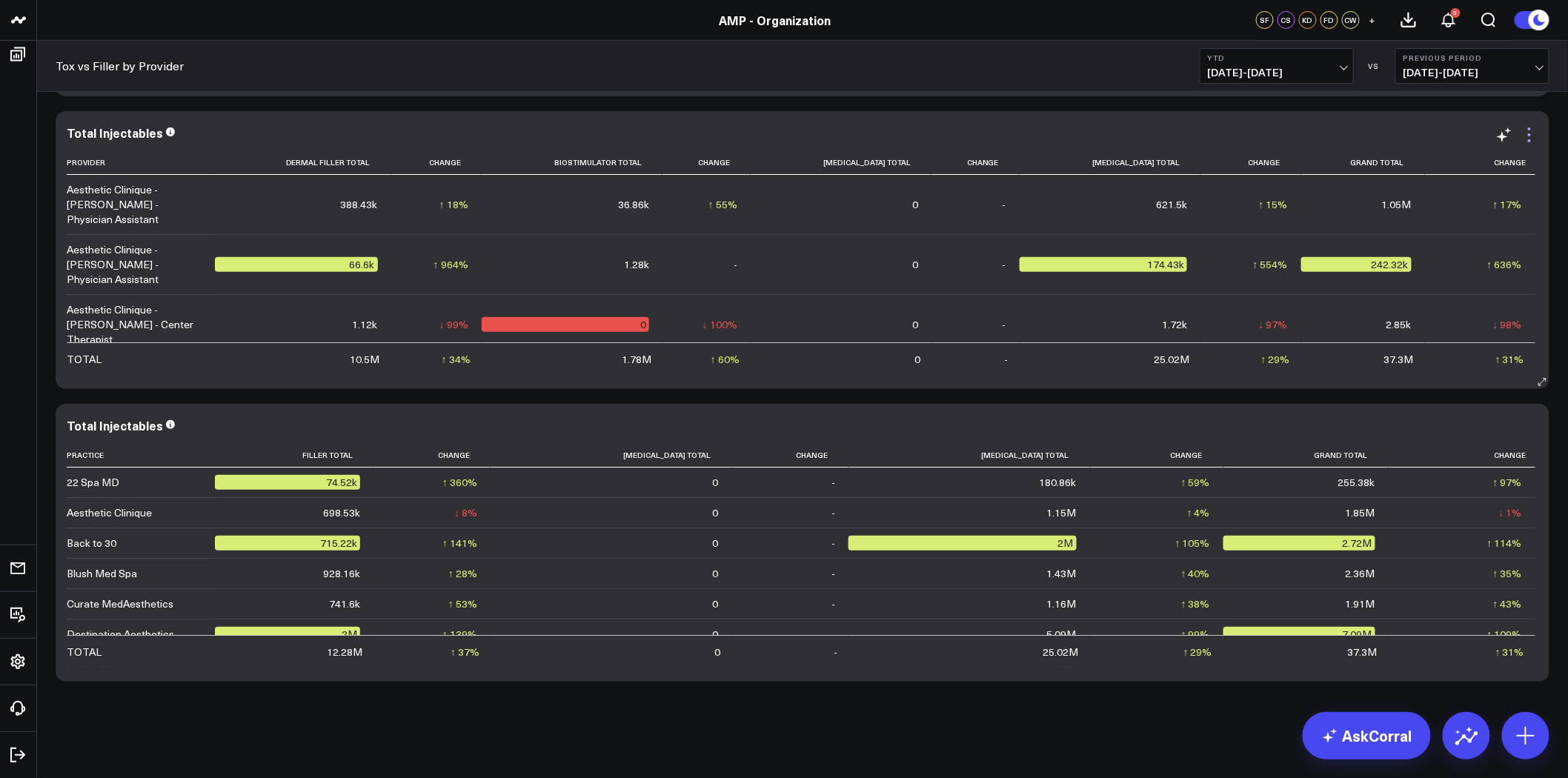
click at [1531, 128] on icon at bounding box center [1529, 134] width 17 height 17
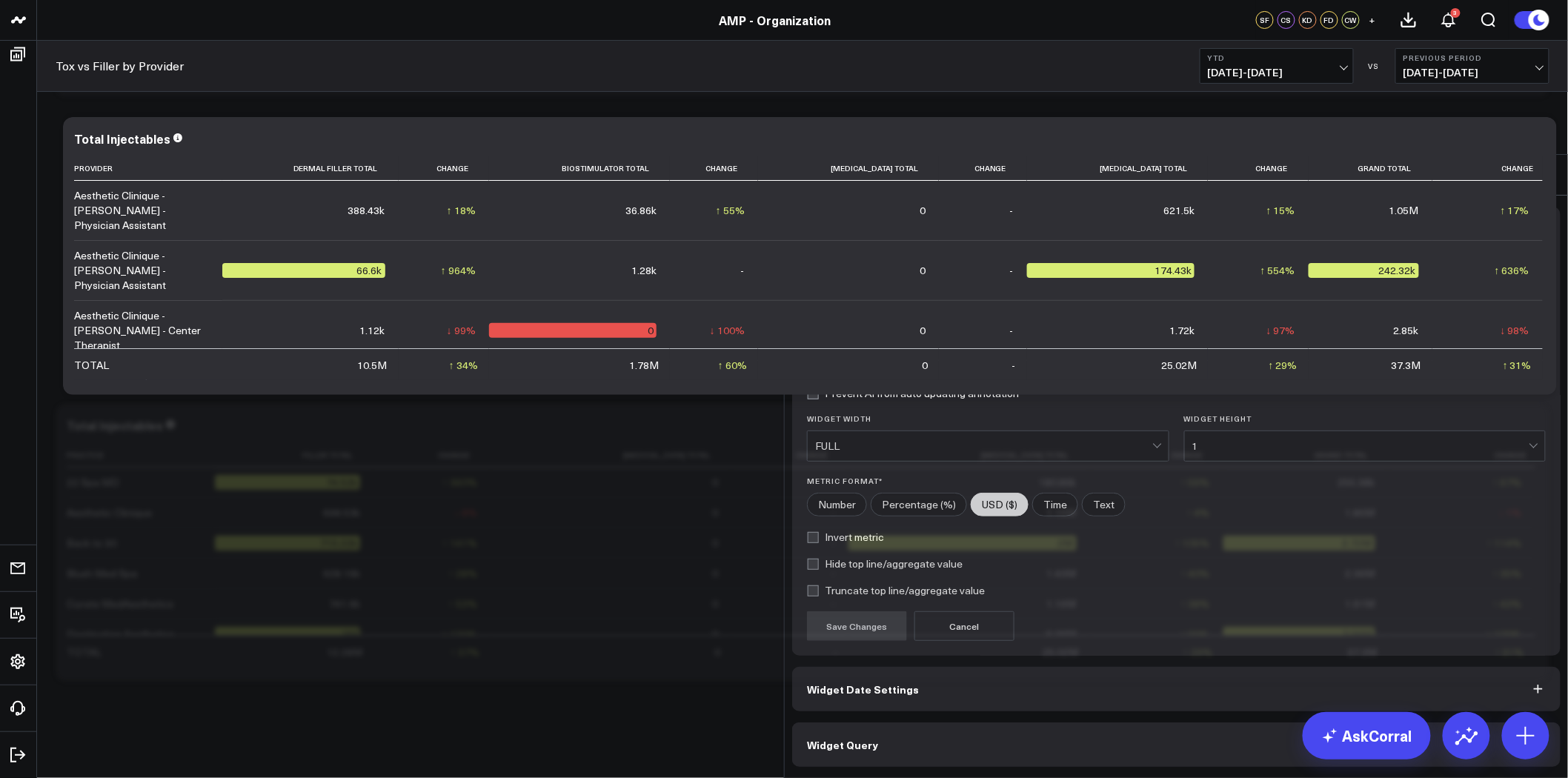
click at [1030, 722] on button "Widget Query" at bounding box center [1175, 744] width 768 height 44
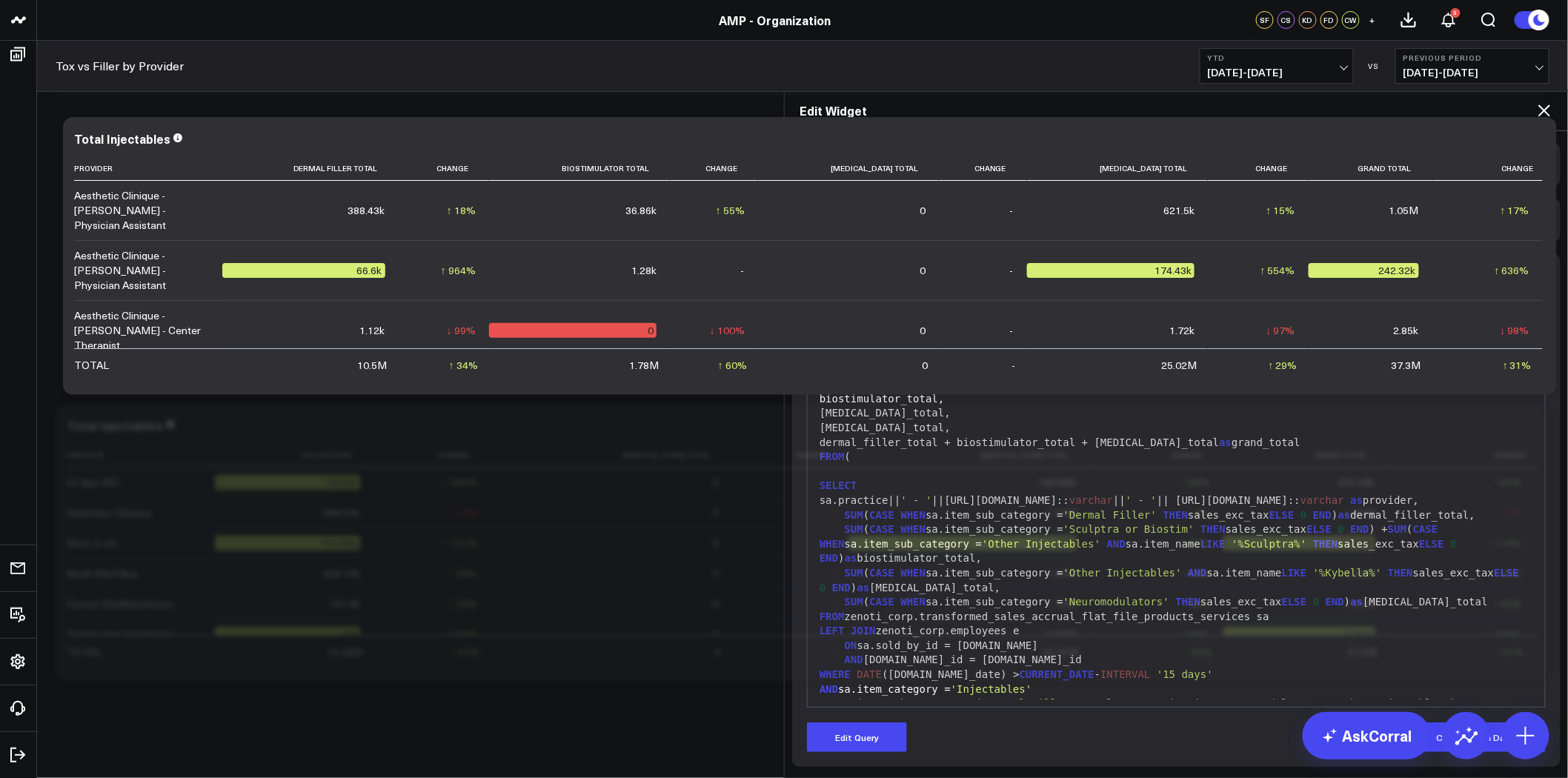
scroll to position [57, 0]
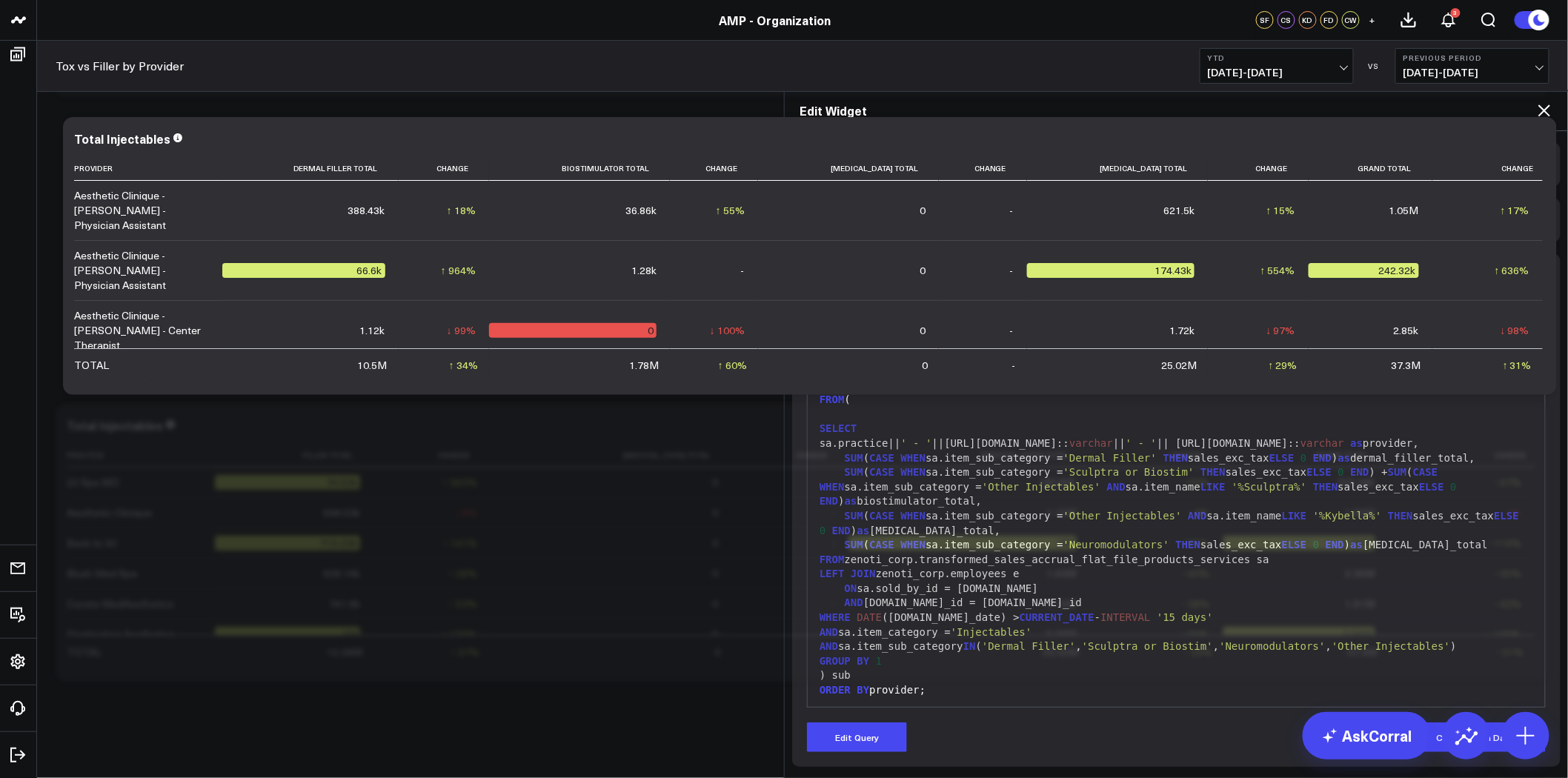
click at [1546, 105] on icon at bounding box center [1544, 110] width 12 height 12
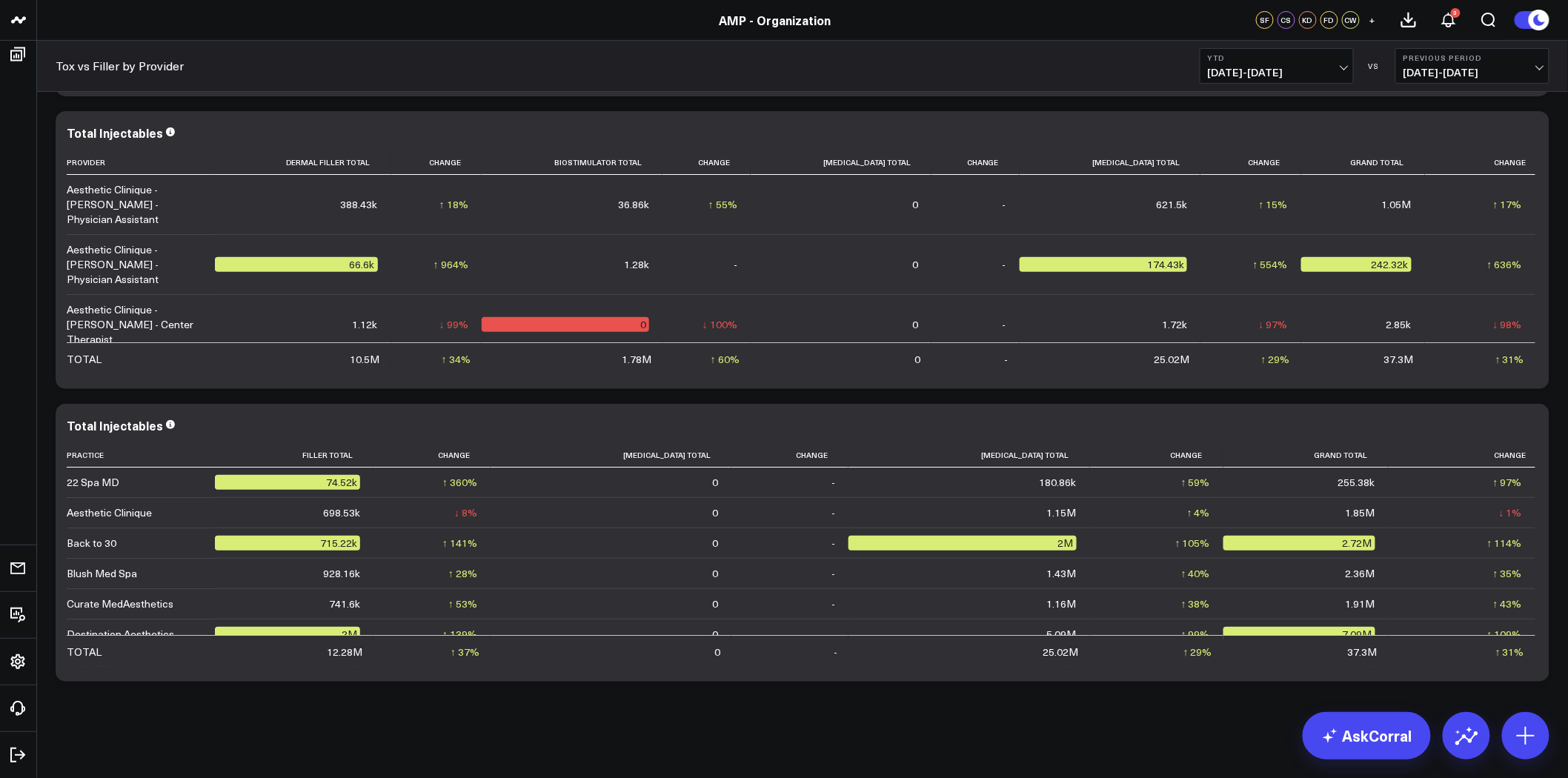
click at [1344, 67] on span "[DATE] - [DATE]" at bounding box center [1276, 72] width 138 height 12
